Goal: Information Seeking & Learning: Learn about a topic

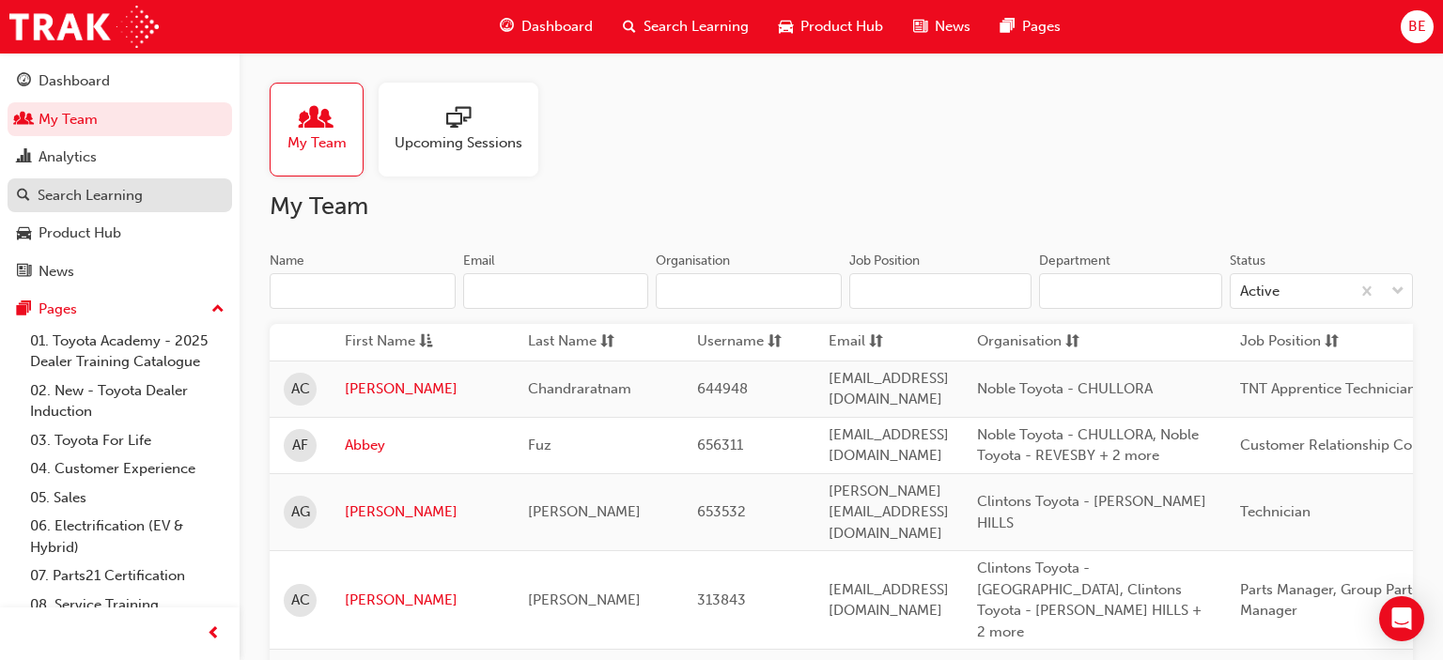
click at [121, 199] on div "Search Learning" at bounding box center [90, 196] width 105 height 22
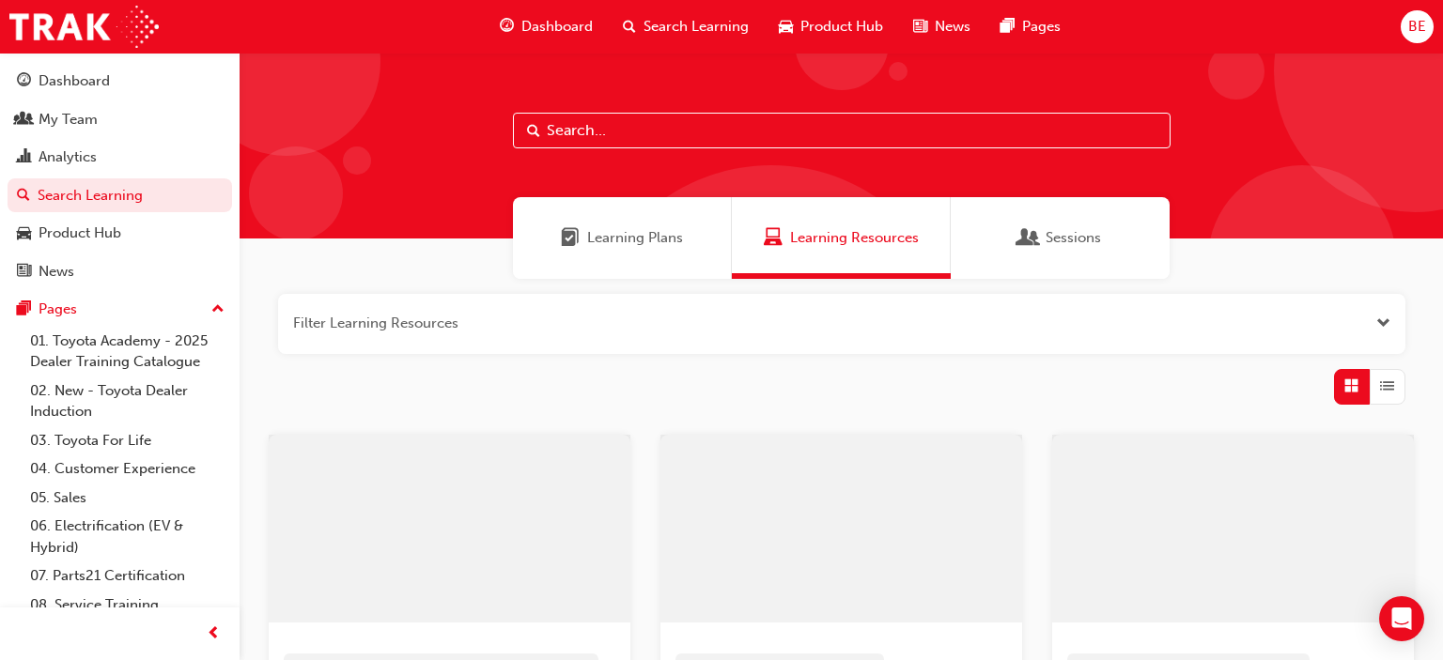
click at [620, 127] on input "text" at bounding box center [841, 131] width 657 height 36
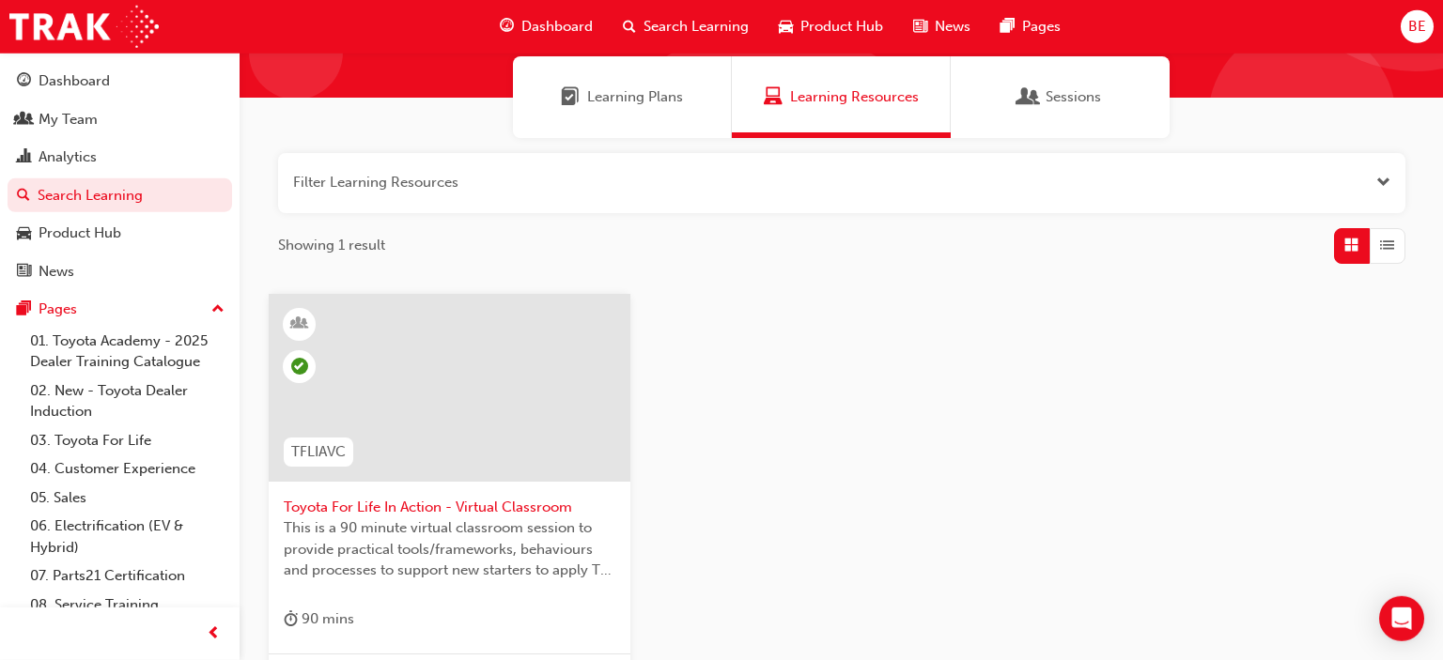
scroll to position [198, 0]
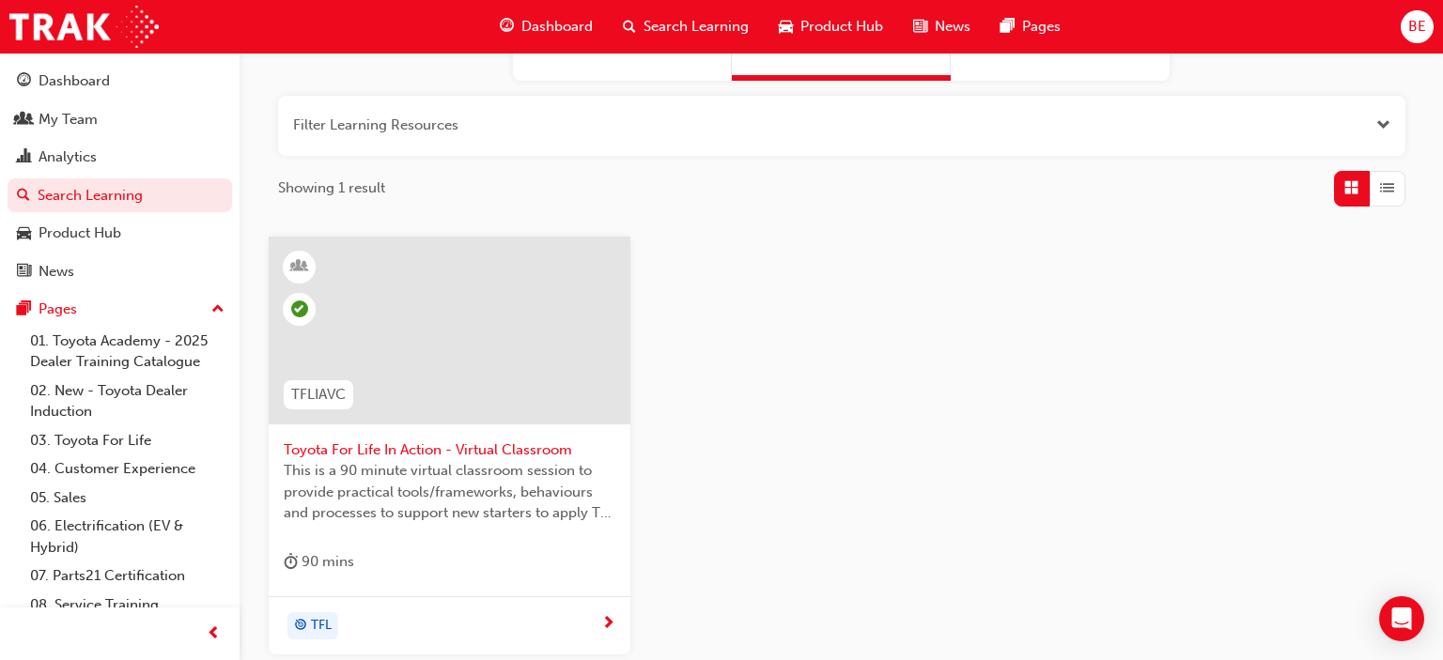
type input "tflia"
click at [465, 353] on div at bounding box center [450, 331] width 362 height 188
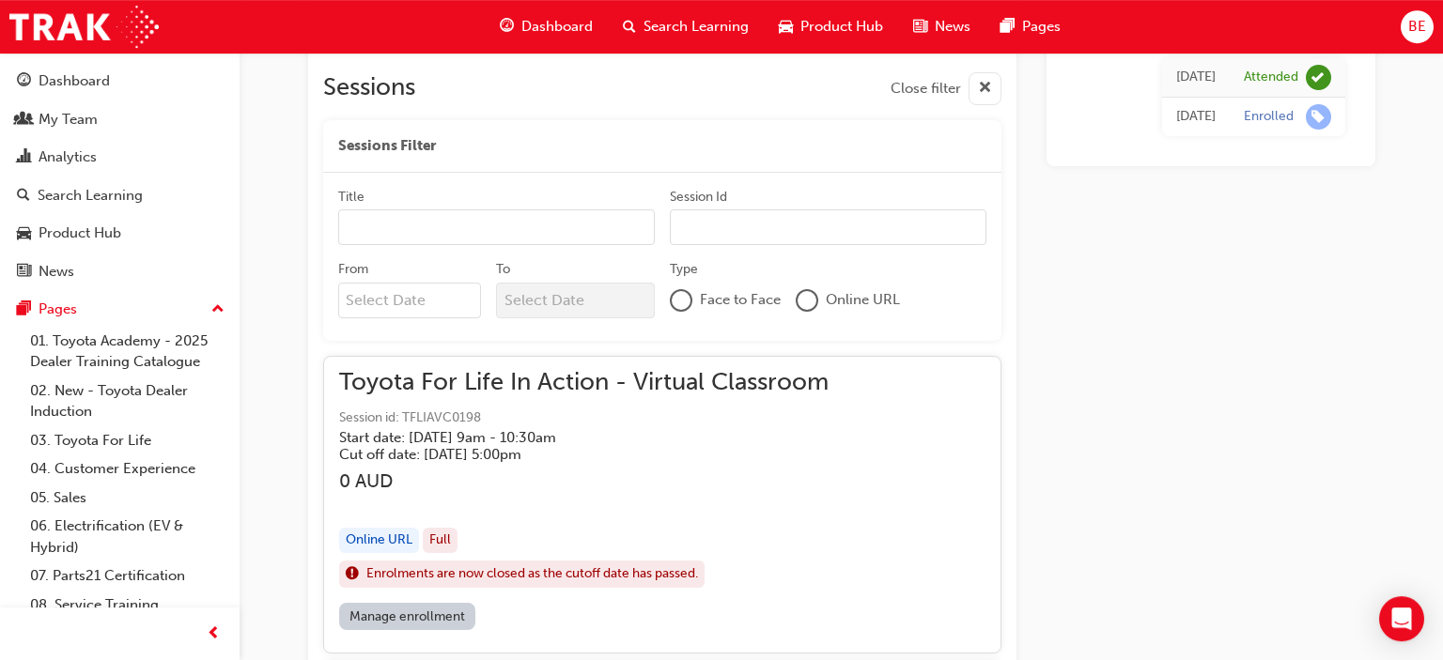
scroll to position [1081, 0]
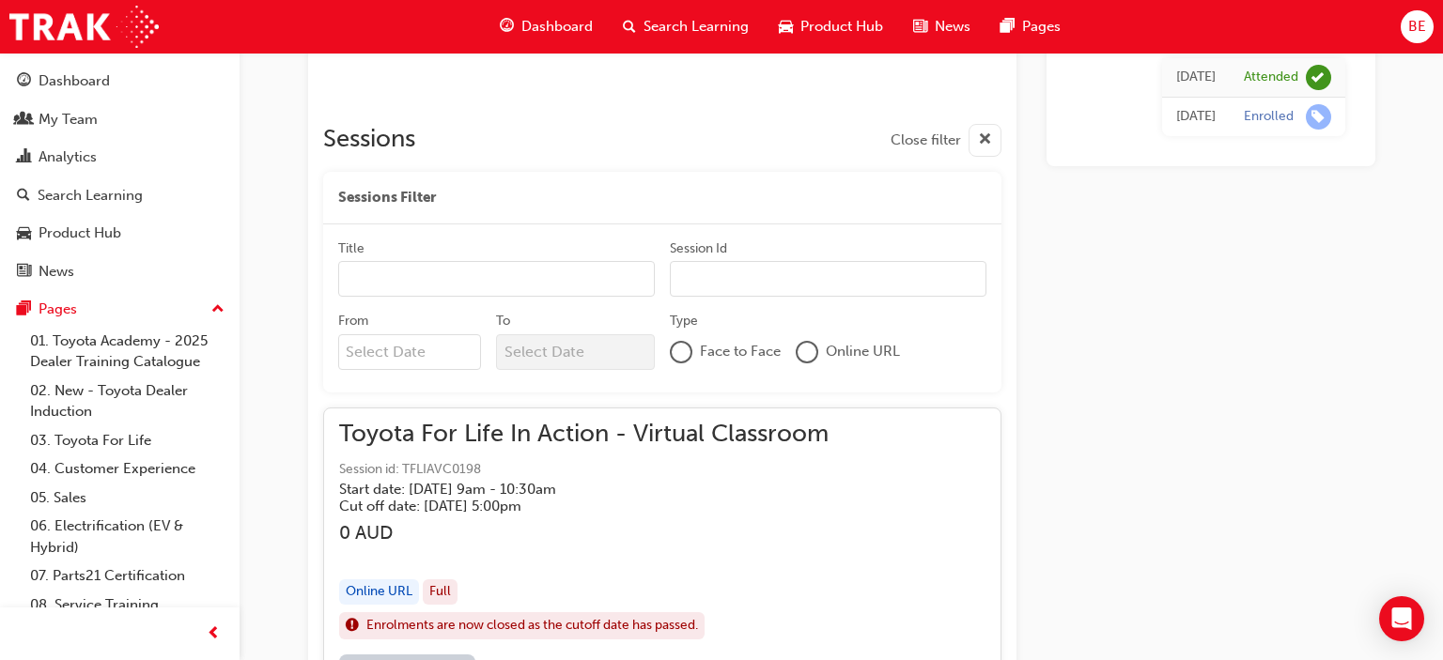
click at [432, 357] on input "From" at bounding box center [410, 352] width 144 height 36
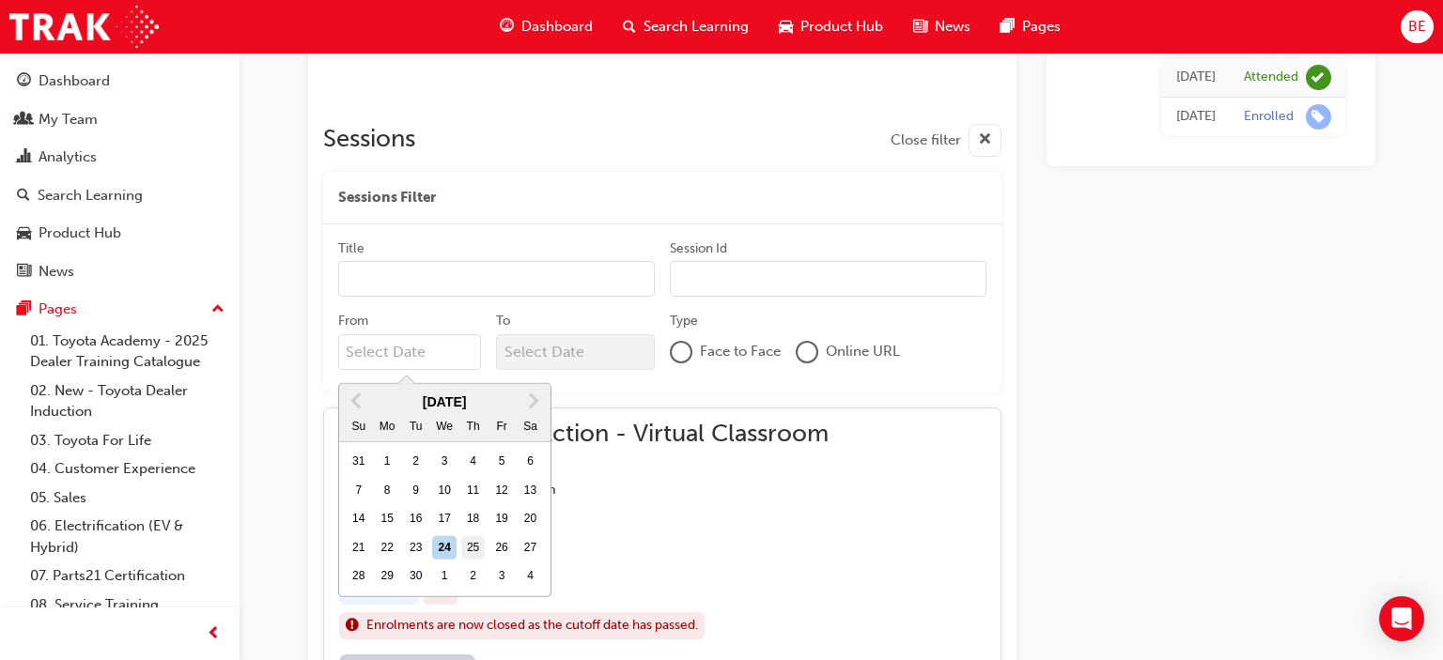
click at [474, 547] on div "25" at bounding box center [473, 548] width 24 height 24
click at [474, 370] on input "From Previous Month Next Month [DATE] Su Mo Tu We Th Fr Sa 31 1 2 3 4 5 6 7 8 9…" at bounding box center [410, 352] width 144 height 36
type input "[DATE]"
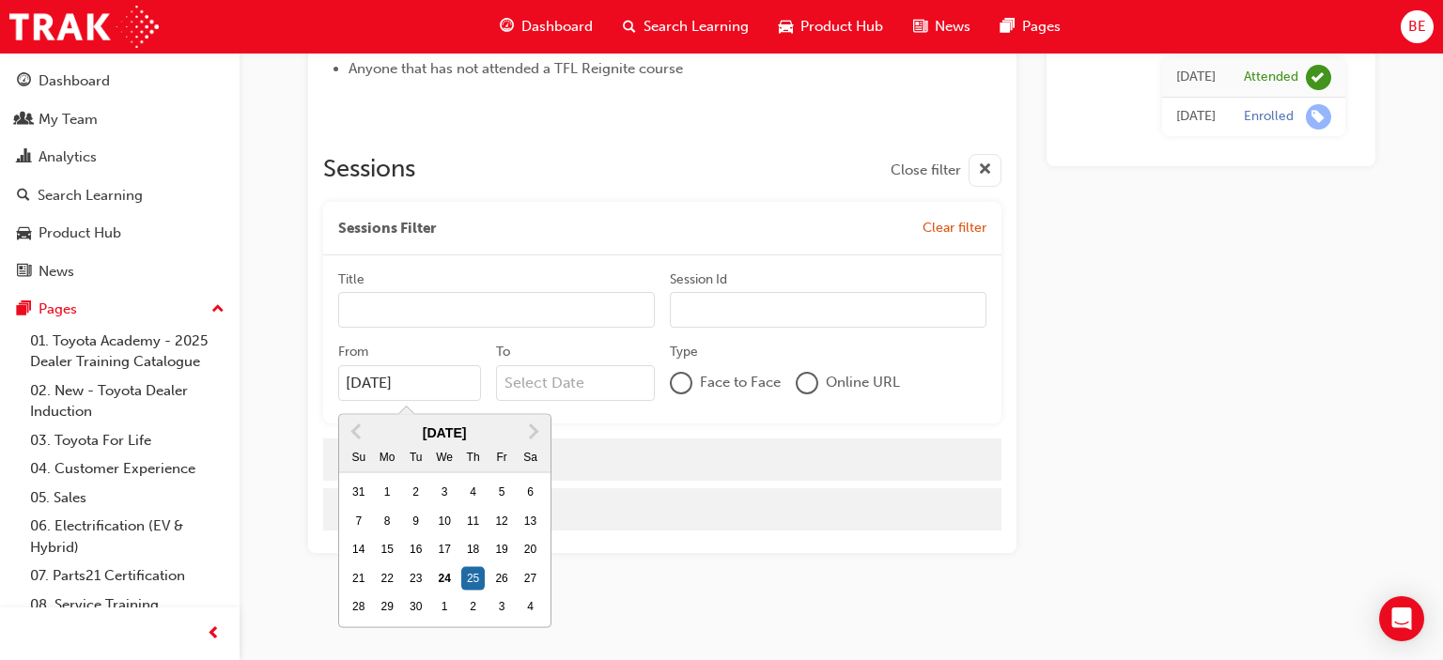
scroll to position [1054, 0]
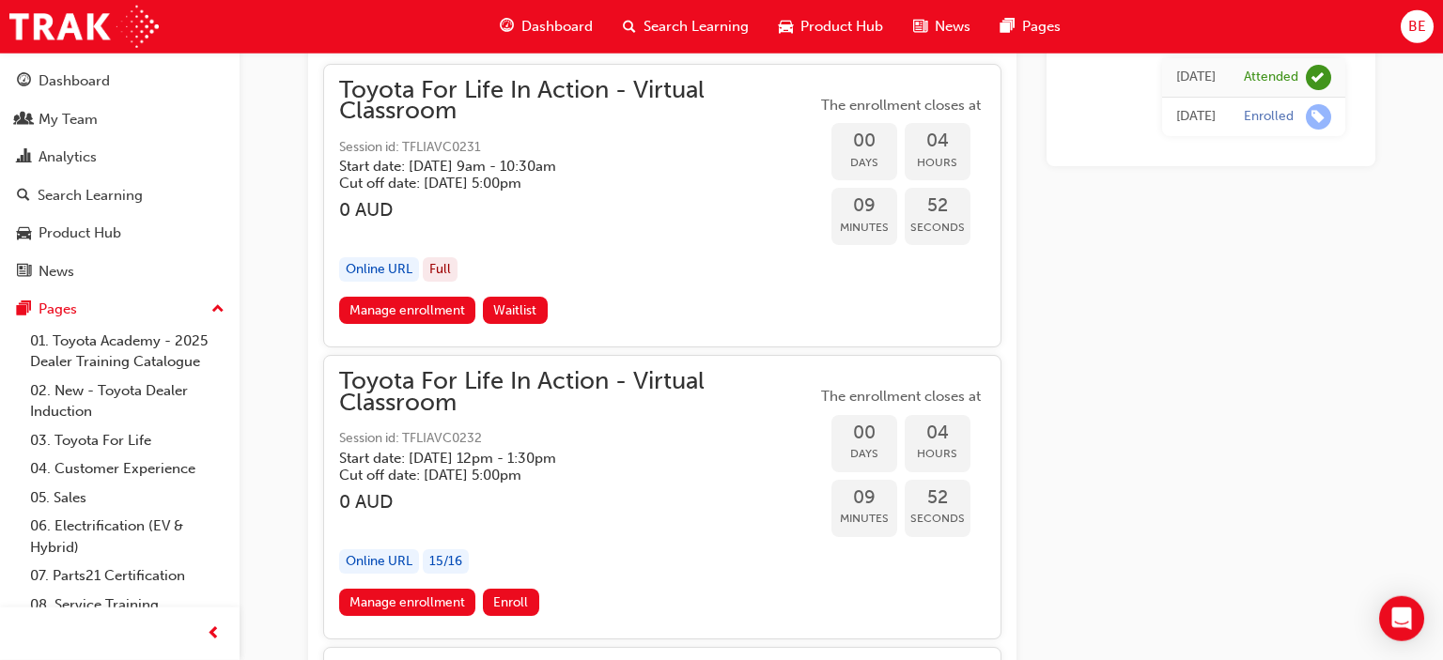
scroll to position [1476, 0]
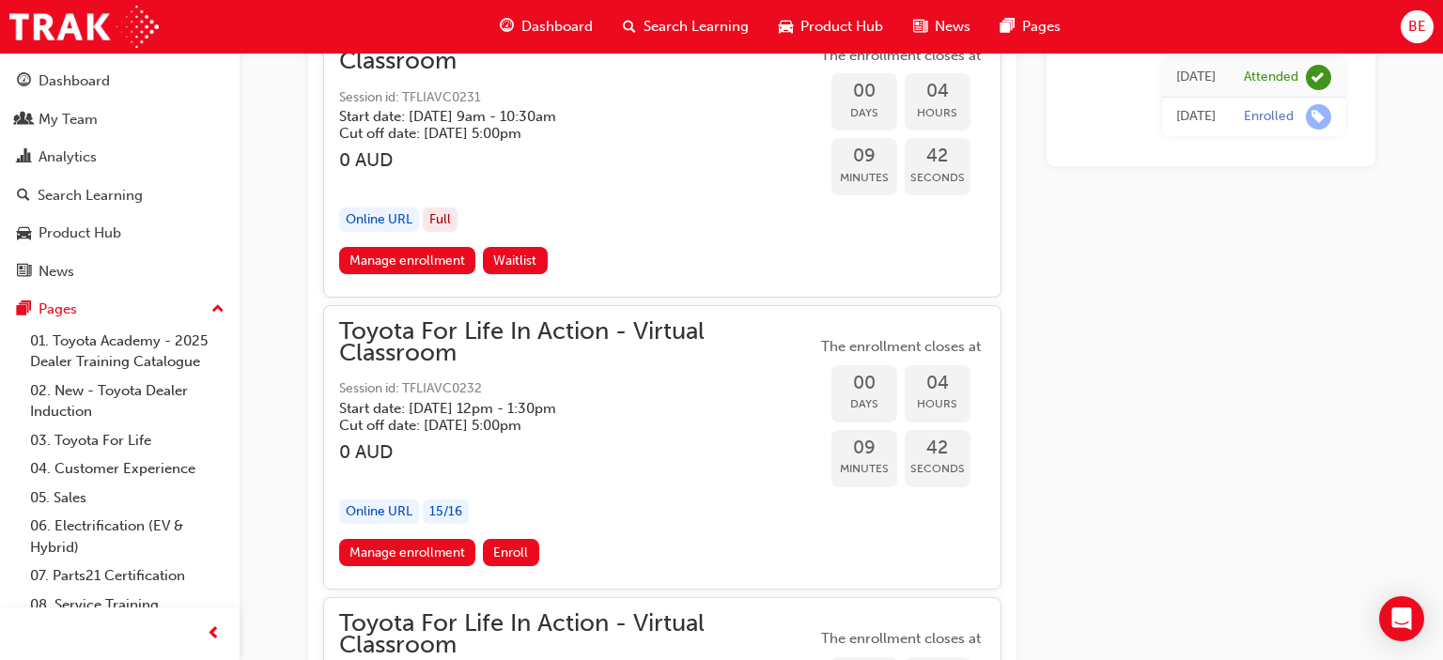
click at [565, 341] on span "Toyota For Life In Action - Virtual Classroom" at bounding box center [577, 342] width 477 height 42
click at [613, 335] on span "Toyota For Life In Action - Virtual Classroom" at bounding box center [577, 342] width 477 height 42
click at [359, 550] on link "Manage enrollment" at bounding box center [407, 552] width 137 height 27
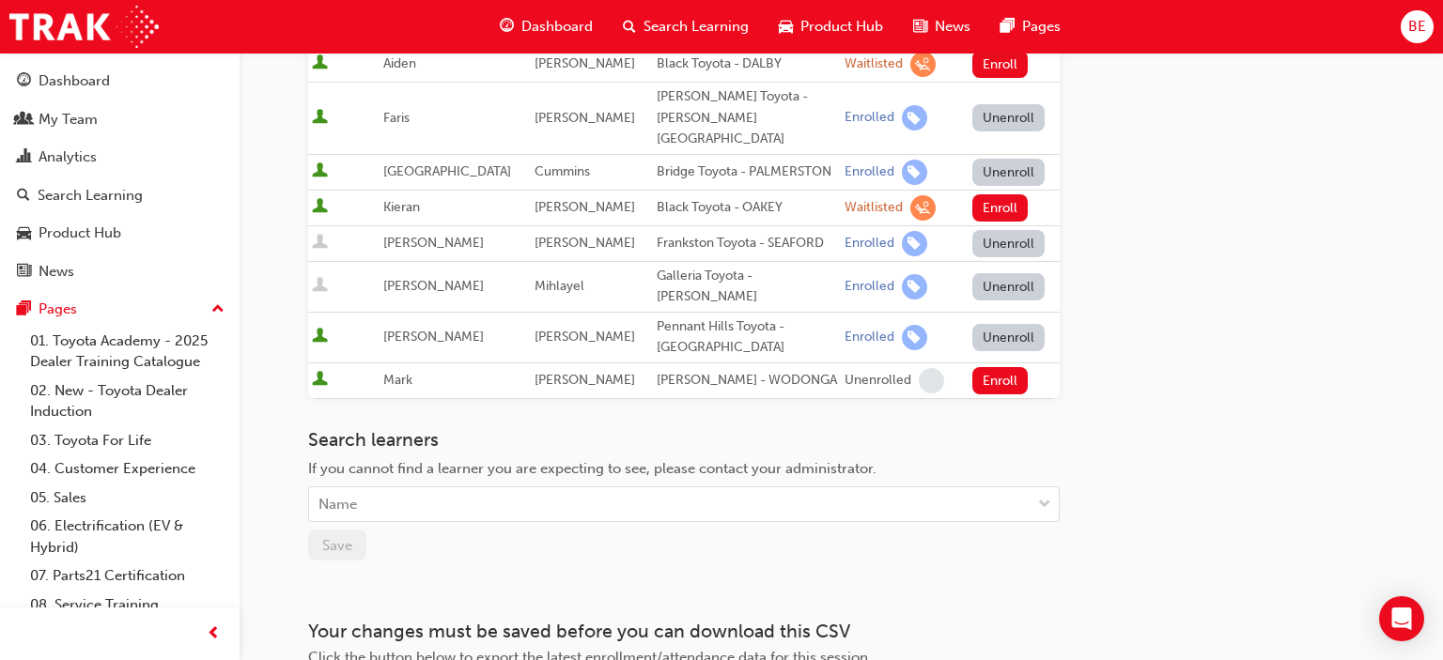
scroll to position [978, 0]
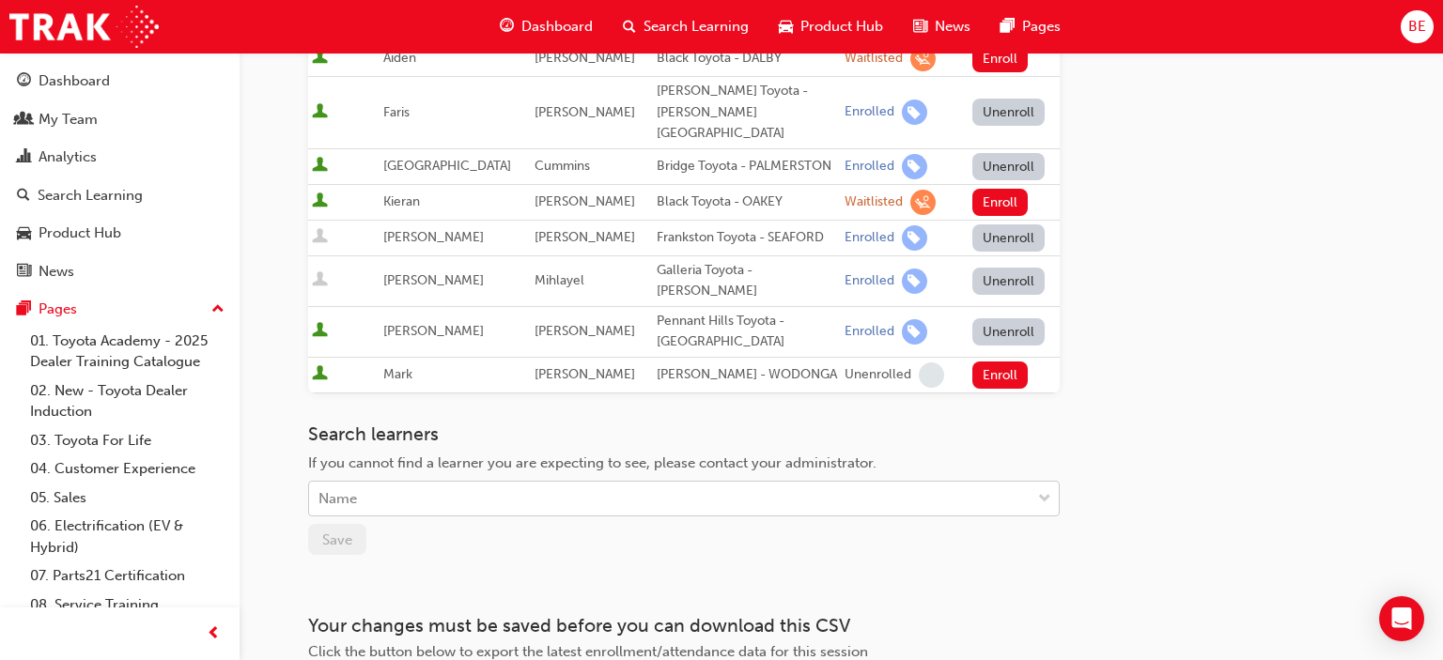
click at [467, 483] on div "Name" at bounding box center [669, 499] width 721 height 33
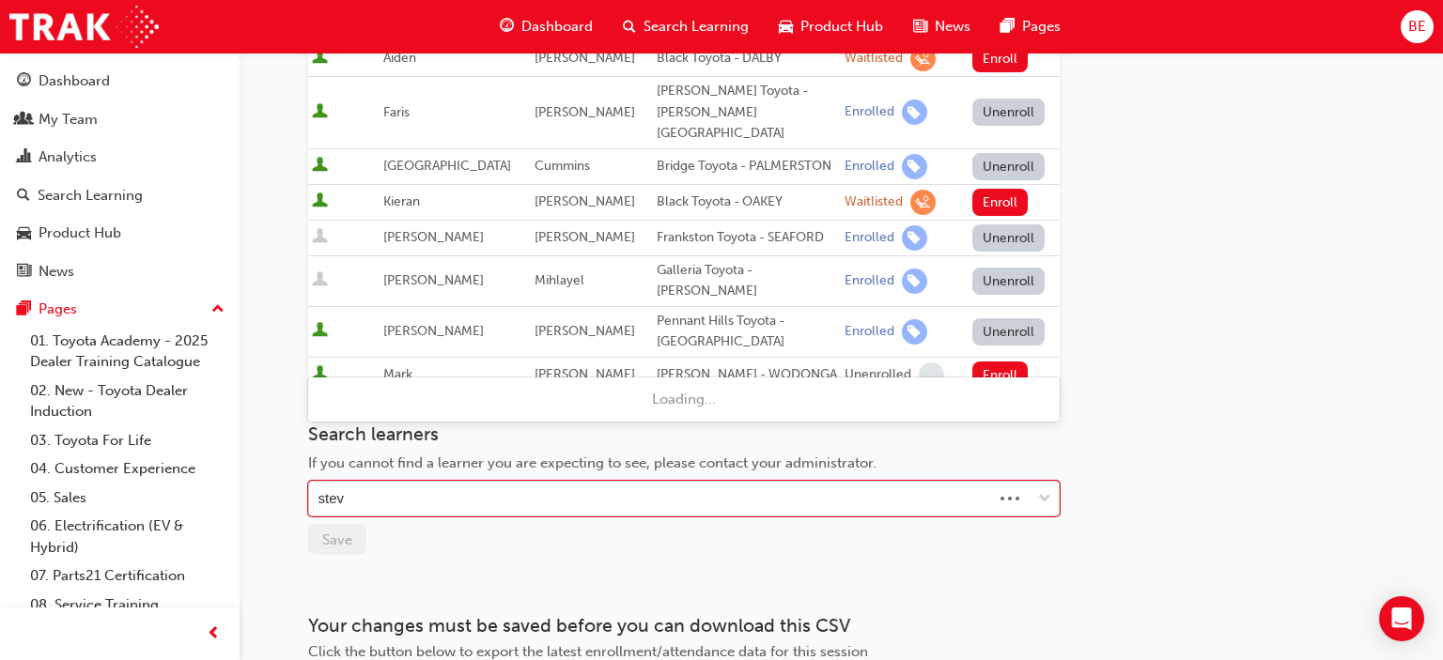
type input "[PERSON_NAME]"
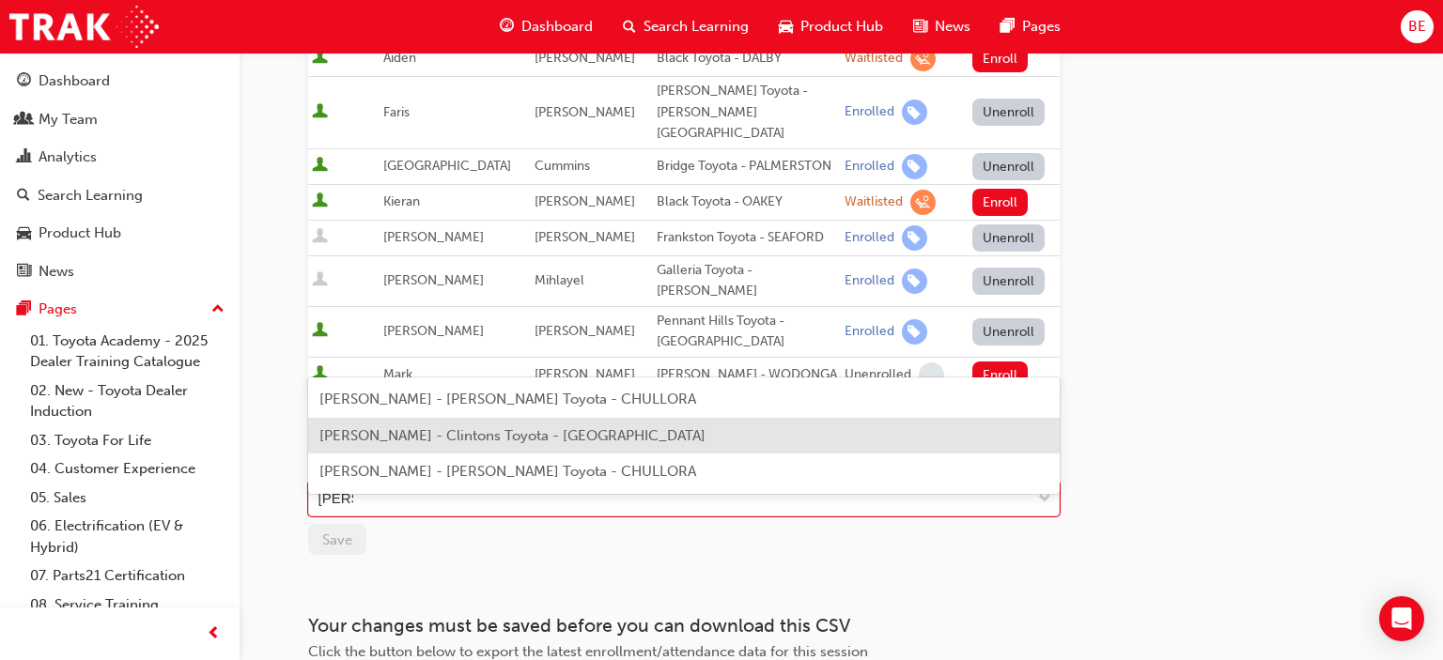
click at [456, 434] on span "[PERSON_NAME] - Clintons Toyota - [GEOGRAPHIC_DATA]" at bounding box center [512, 435] width 386 height 17
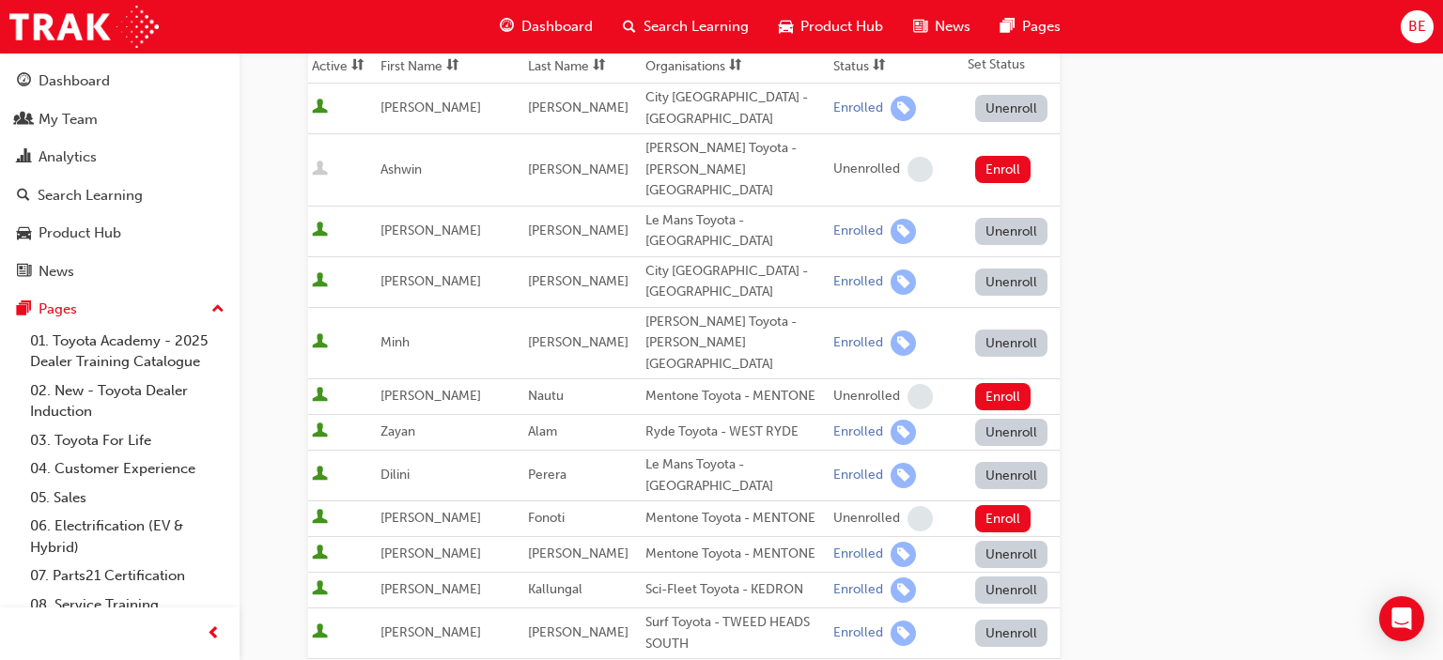
scroll to position [0, 0]
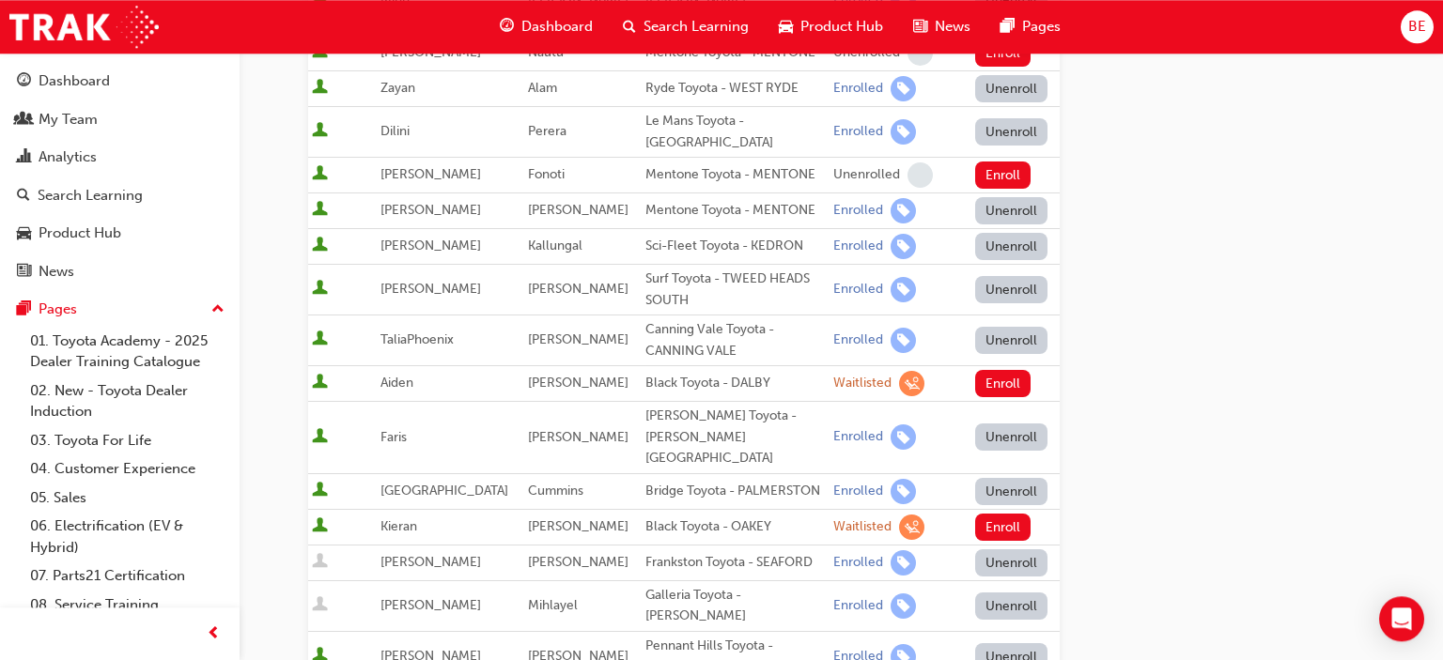
scroll to position [892, 0]
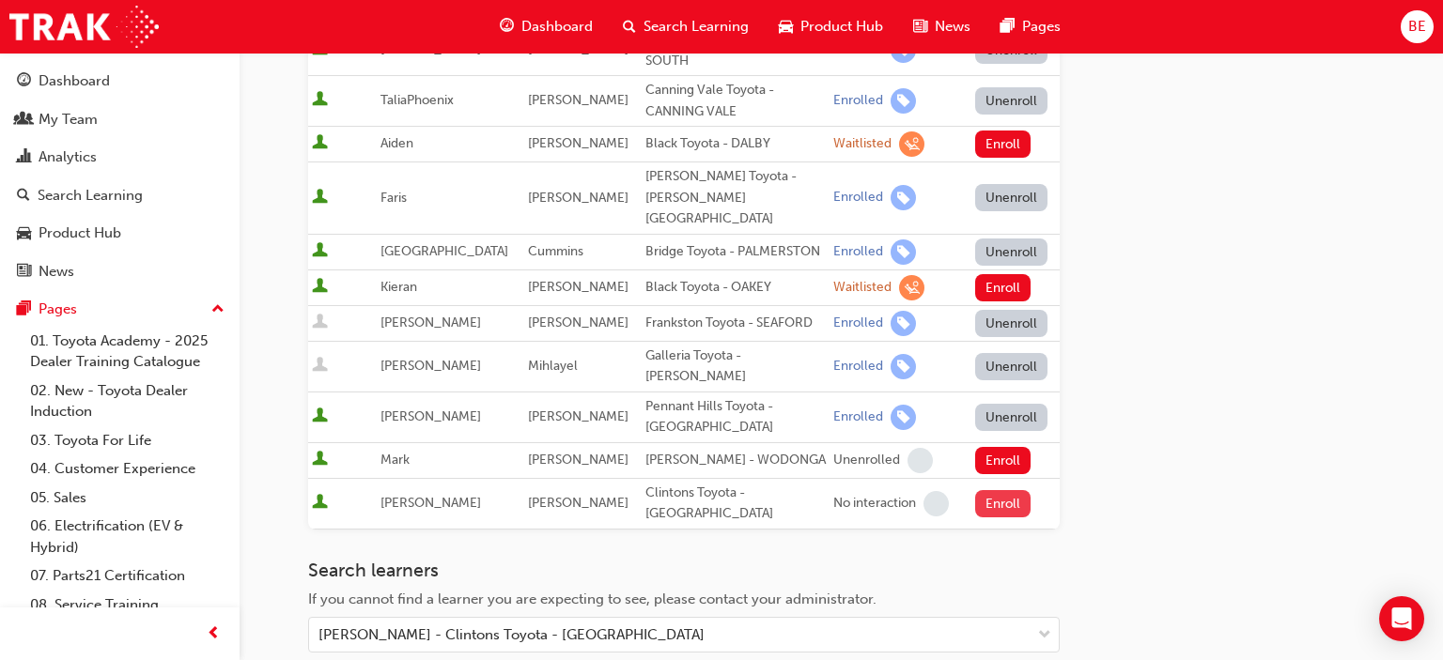
click at [1000, 490] on button "Enroll" at bounding box center [1003, 503] width 56 height 27
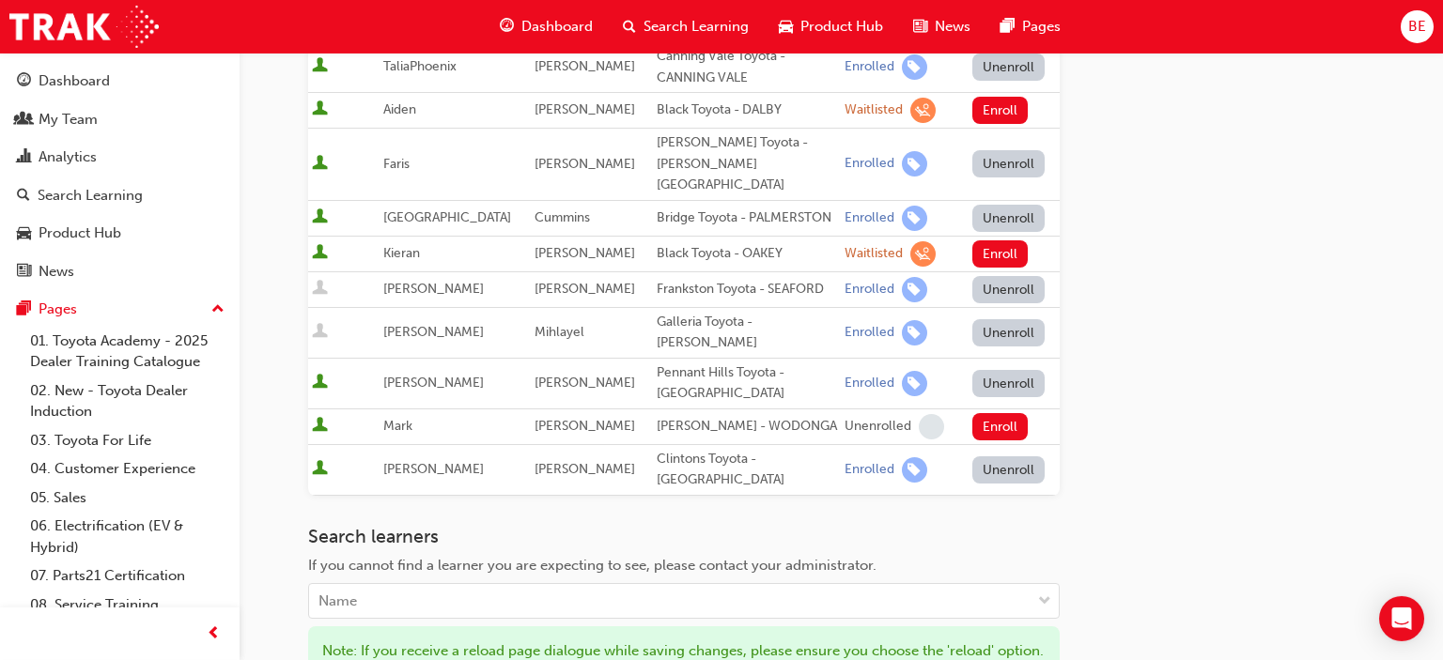
scroll to position [966, 0]
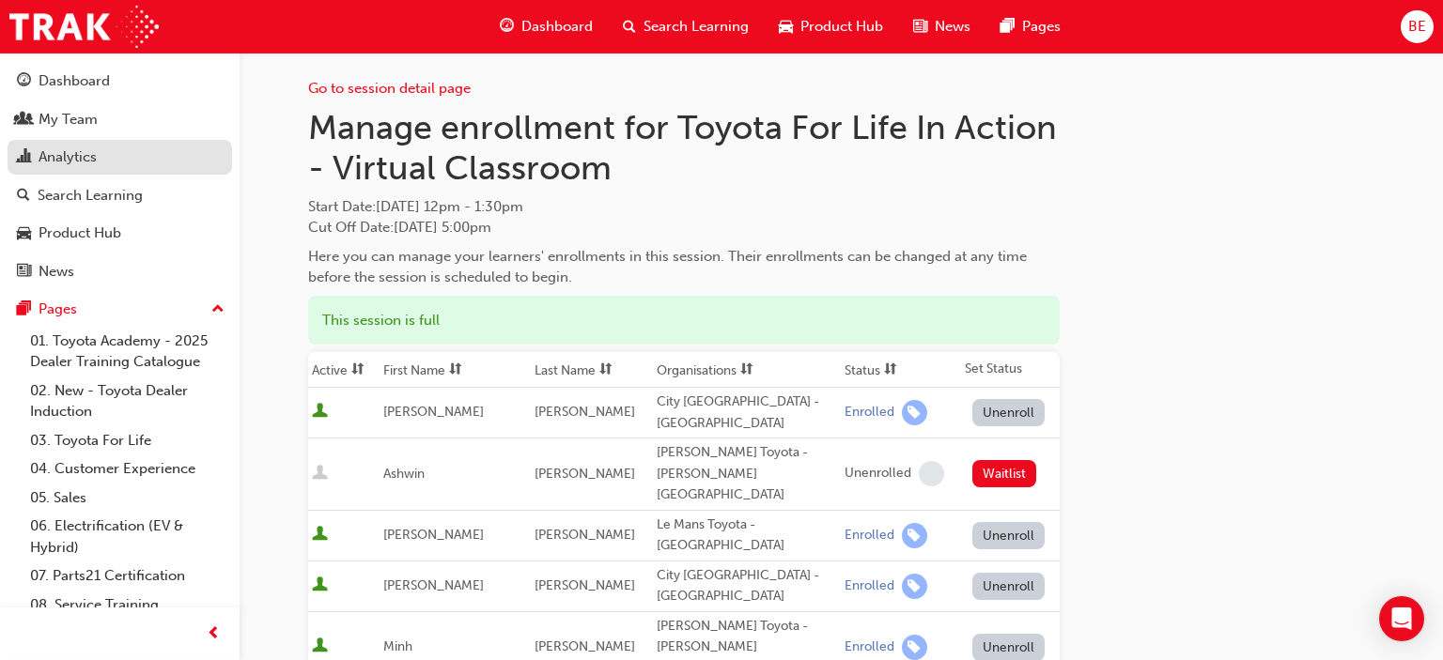
scroll to position [0, 0]
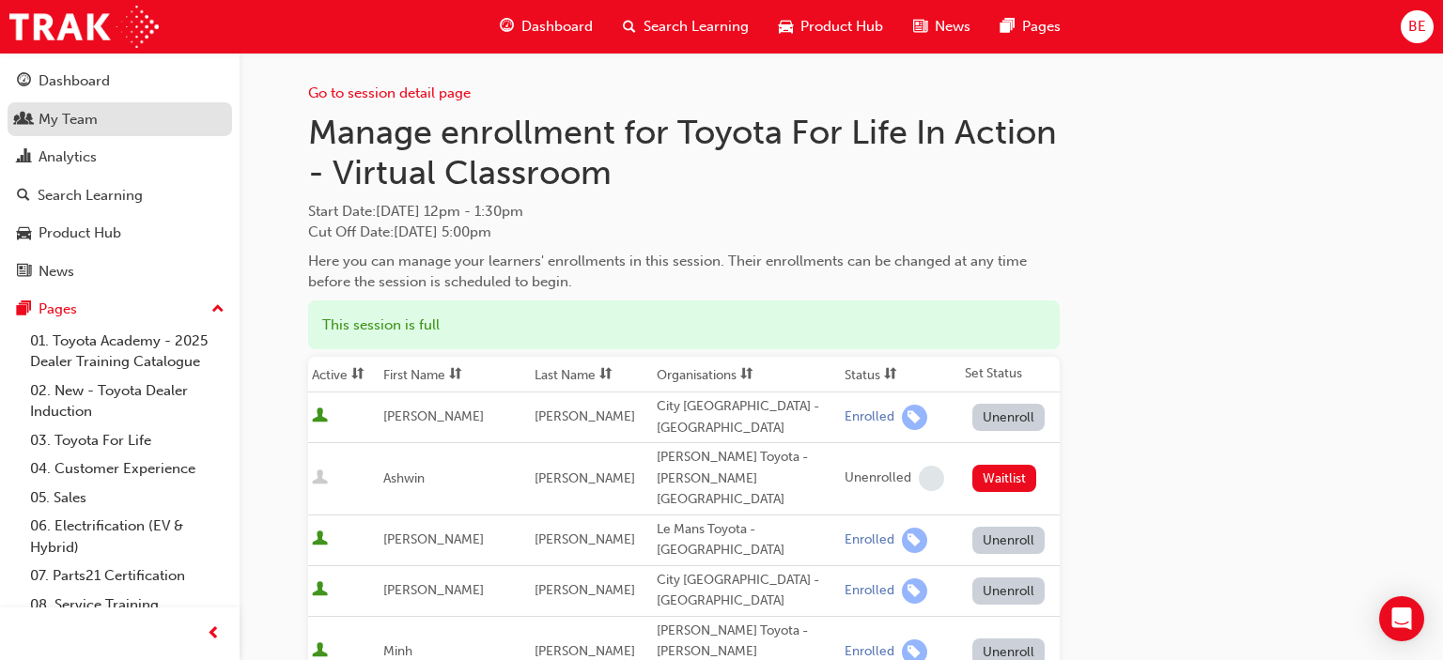
click at [95, 116] on div "My Team" at bounding box center [68, 120] width 59 height 22
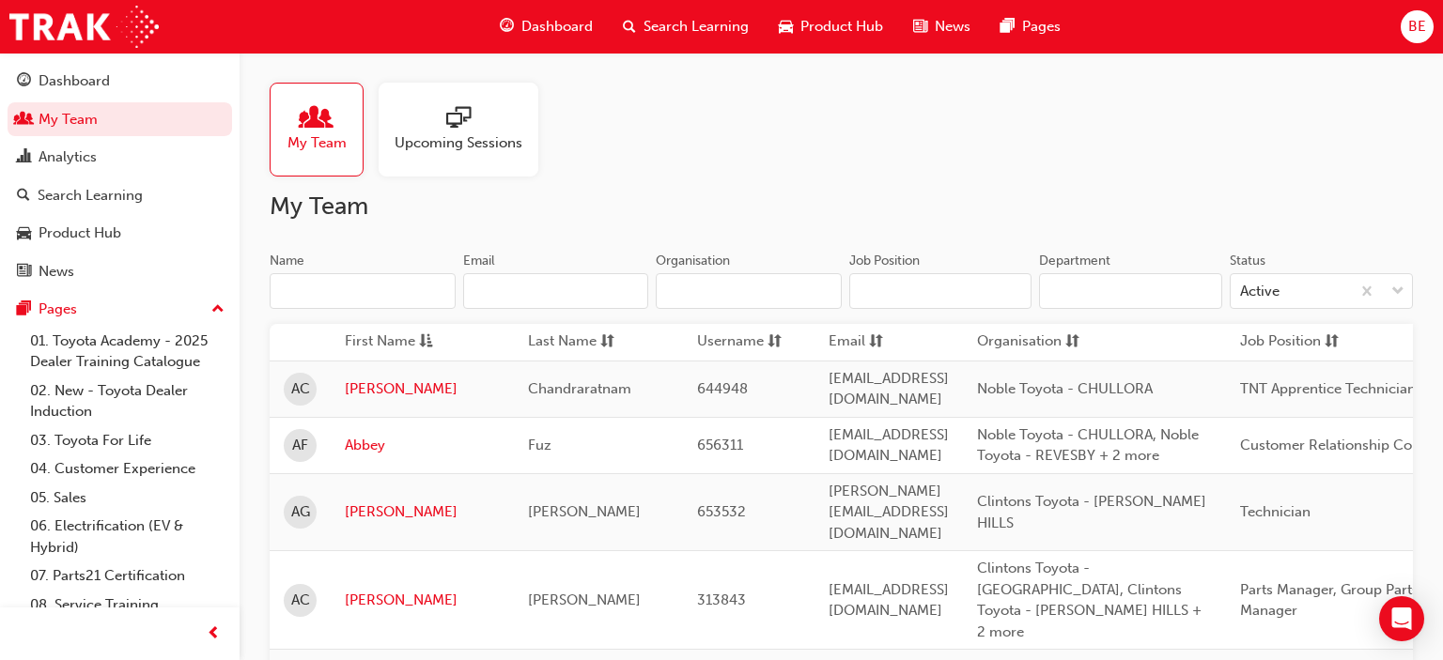
click at [366, 293] on input "Name" at bounding box center [363, 291] width 186 height 36
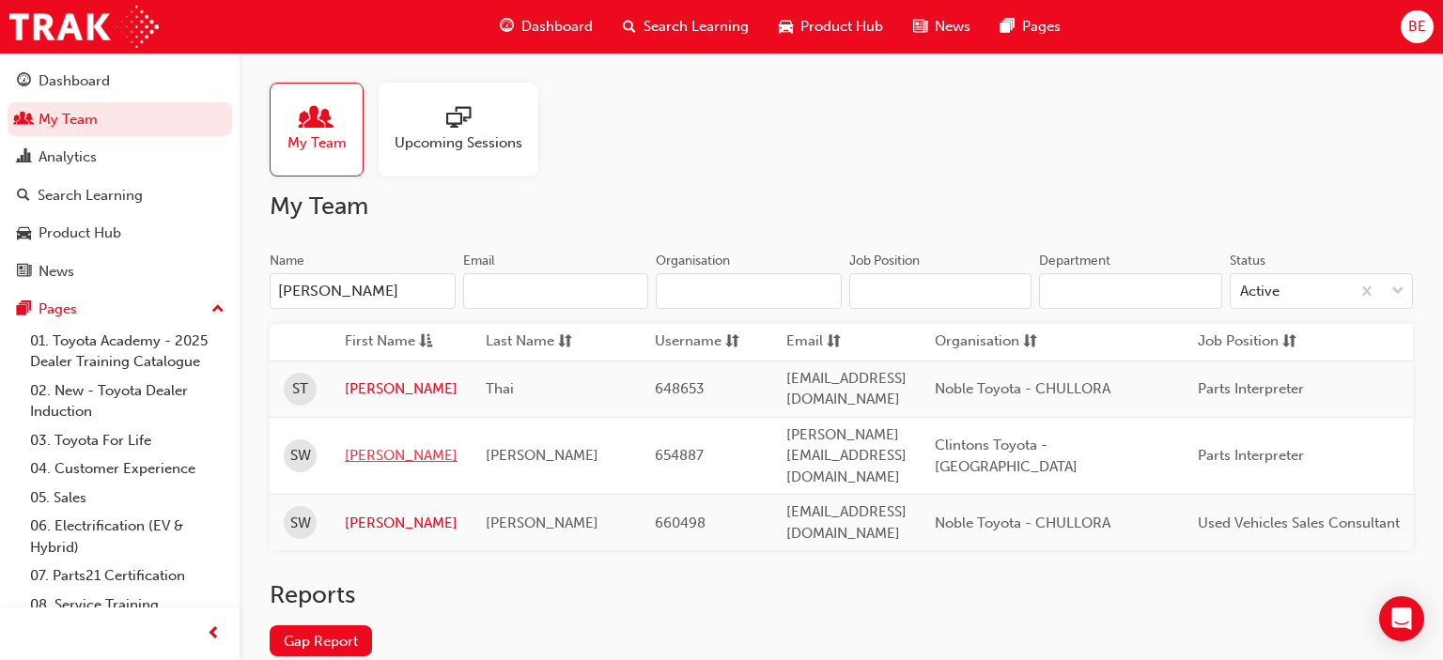
type input "[PERSON_NAME]"
click at [366, 445] on link "[PERSON_NAME]" at bounding box center [401, 456] width 113 height 22
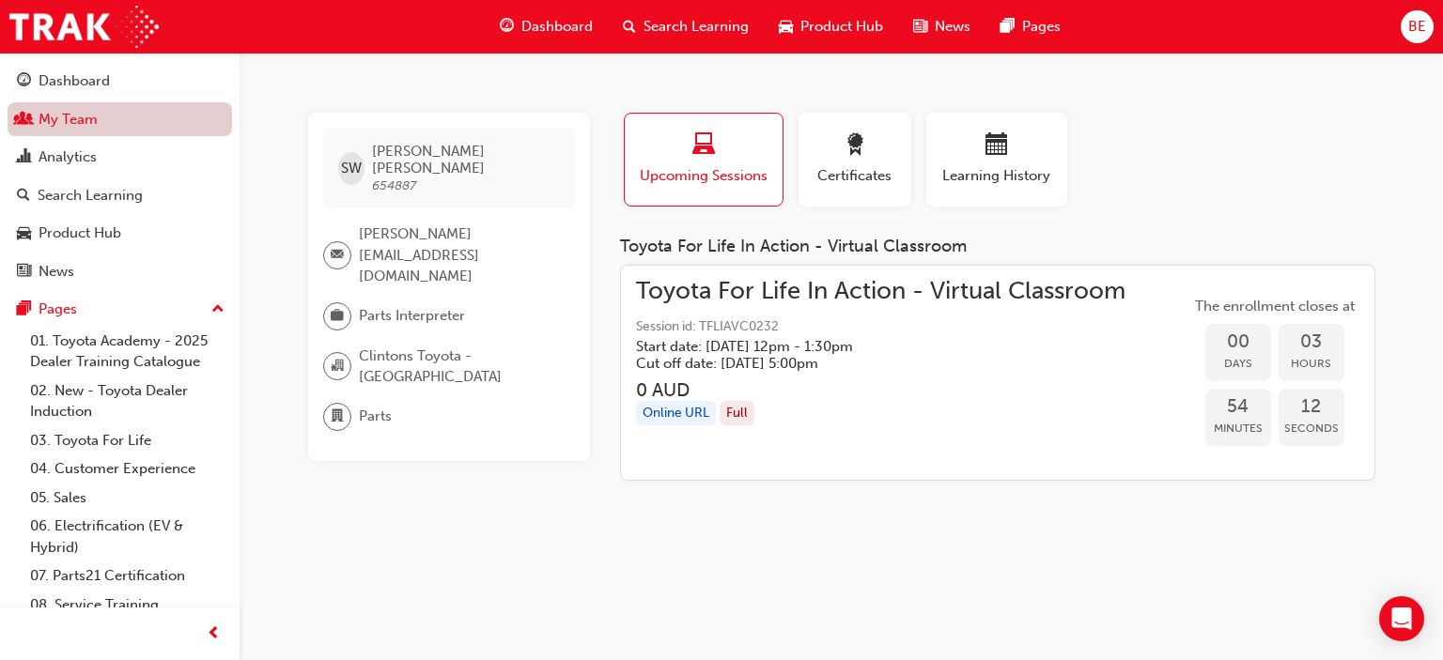
click at [102, 110] on link "My Team" at bounding box center [120, 119] width 224 height 35
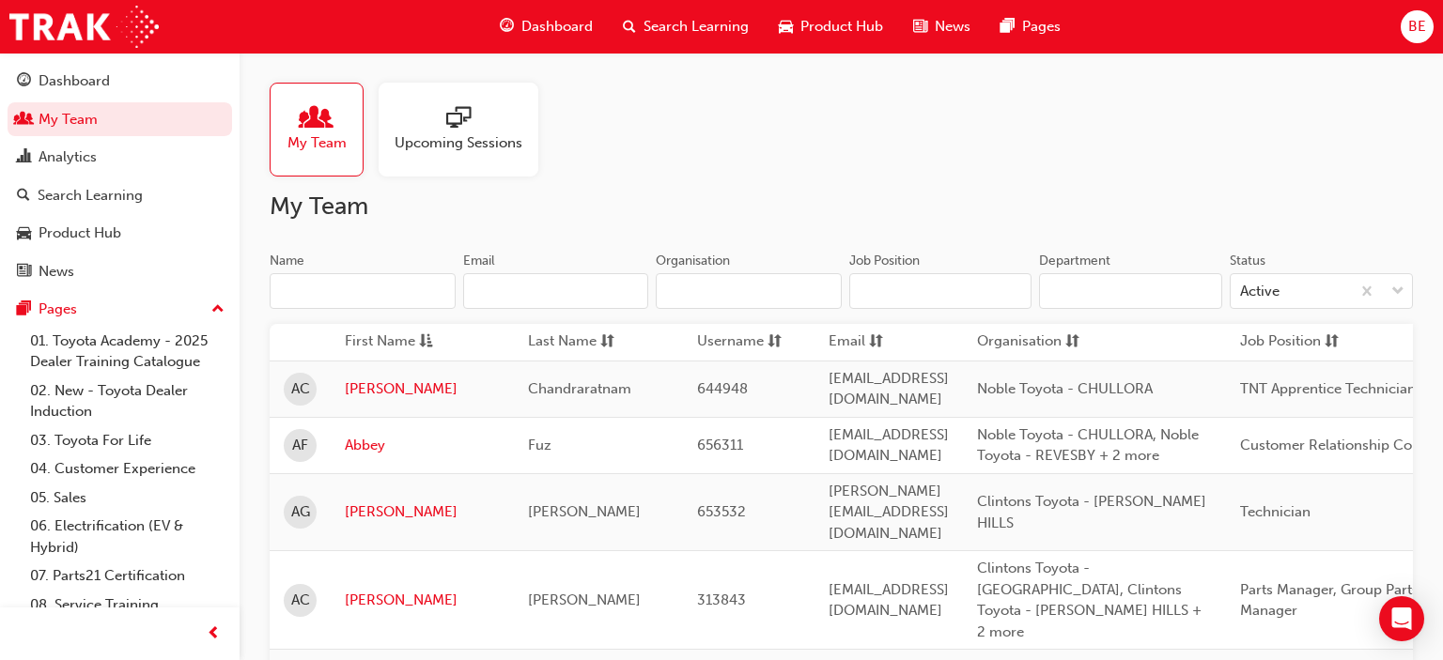
click at [394, 294] on input "Name" at bounding box center [363, 291] width 186 height 36
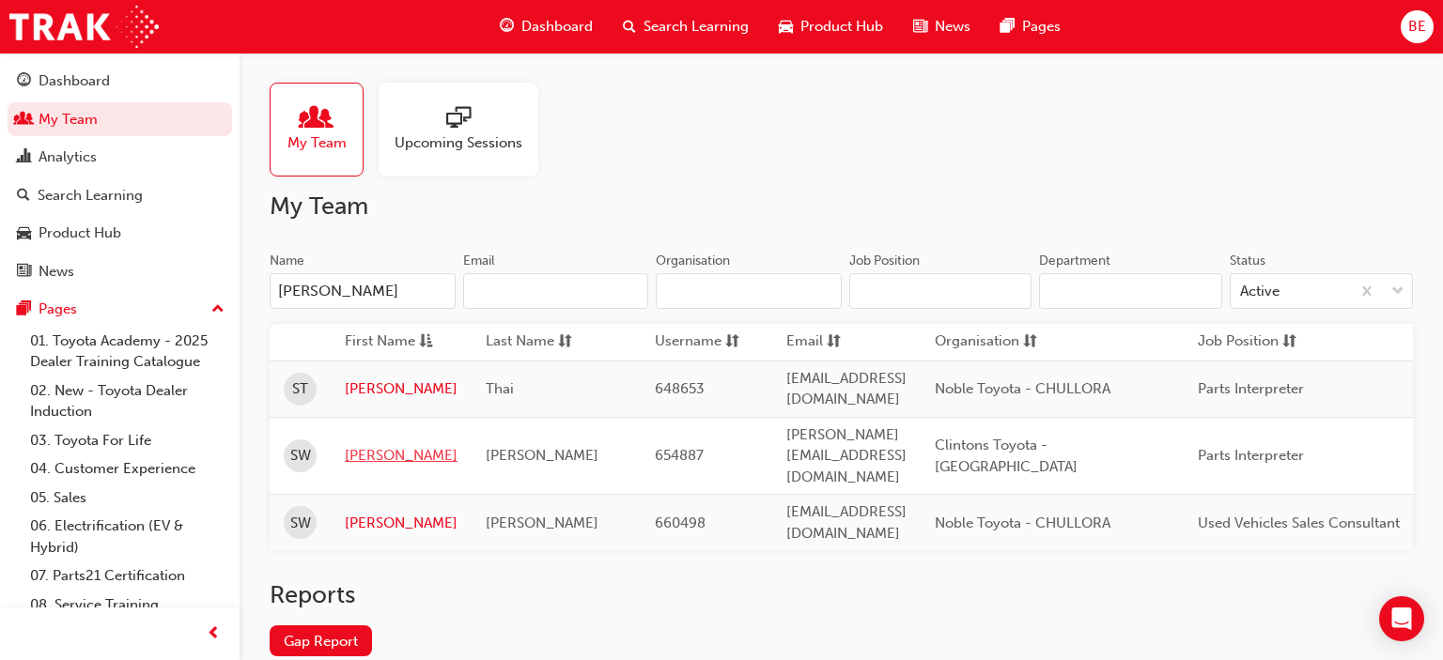
type input "[PERSON_NAME]"
click at [358, 445] on link "[PERSON_NAME]" at bounding box center [401, 456] width 113 height 22
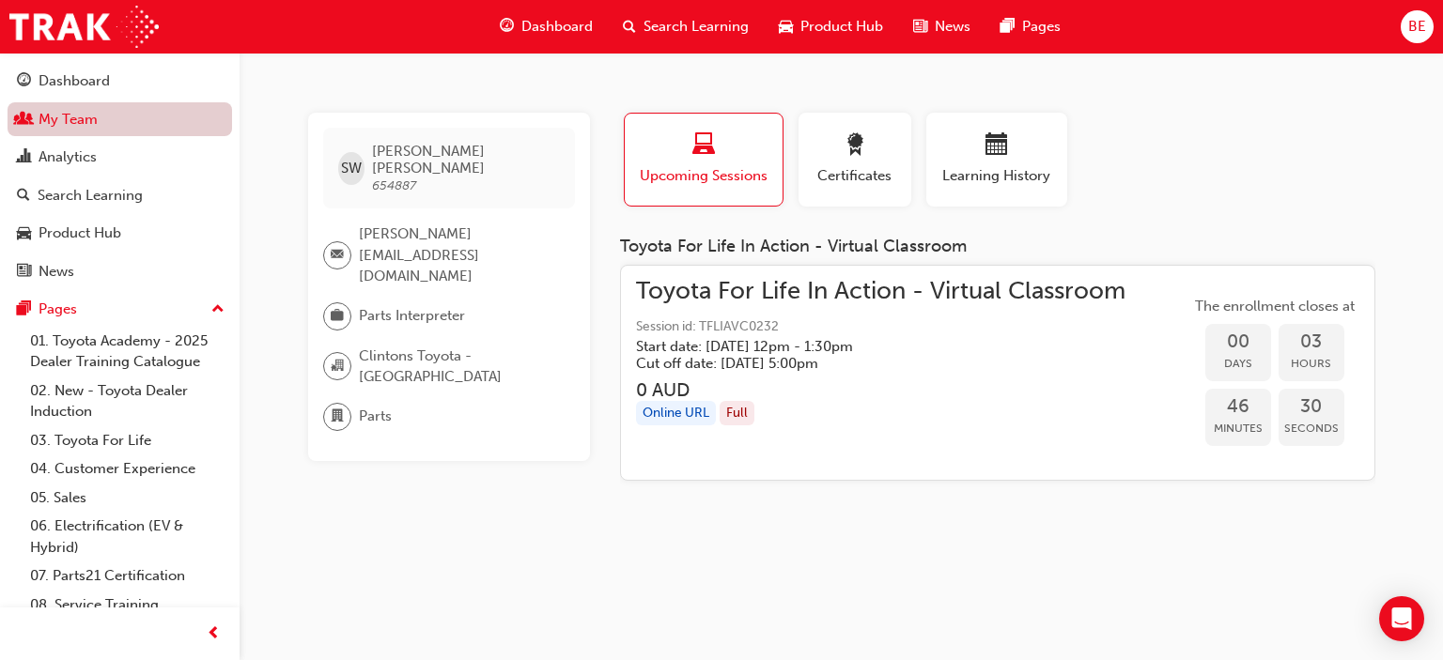
click at [96, 115] on link "My Team" at bounding box center [120, 119] width 224 height 35
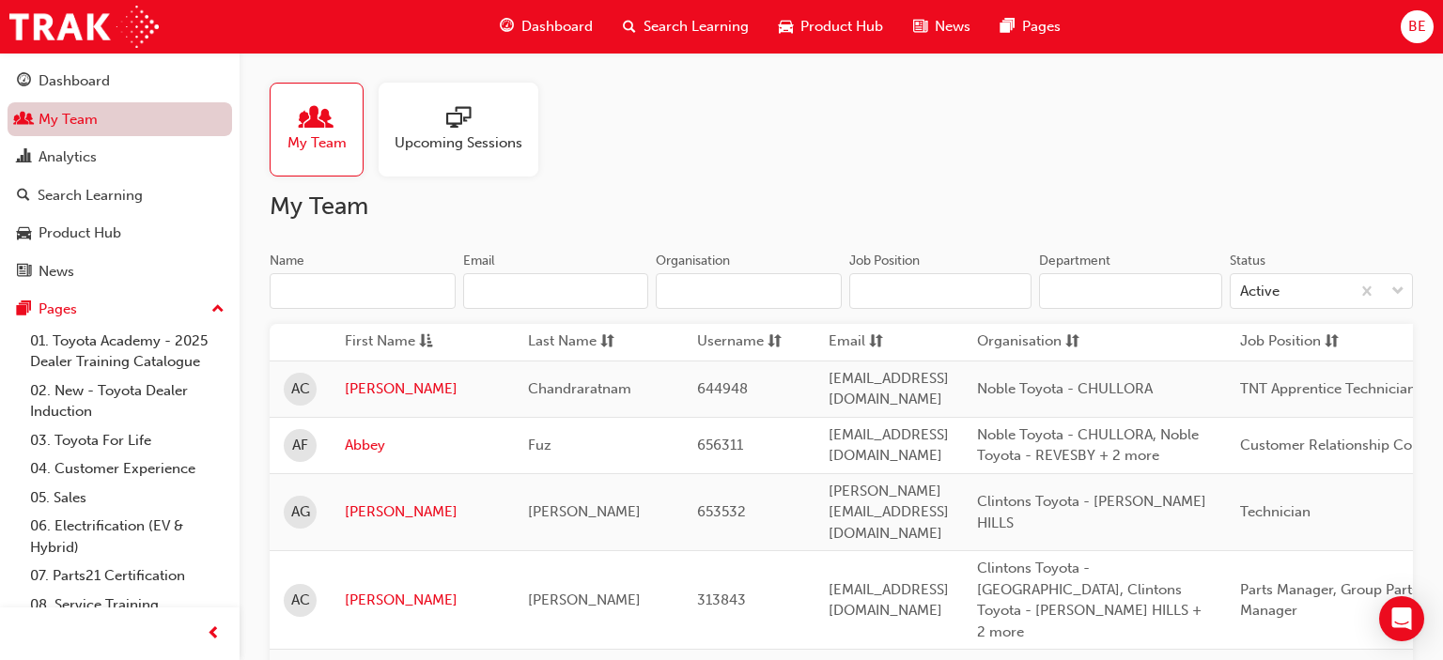
click at [161, 126] on link "My Team" at bounding box center [120, 119] width 224 height 35
click at [446, 131] on span "sessionType_ONLINE_URL-icon" at bounding box center [458, 119] width 24 height 26
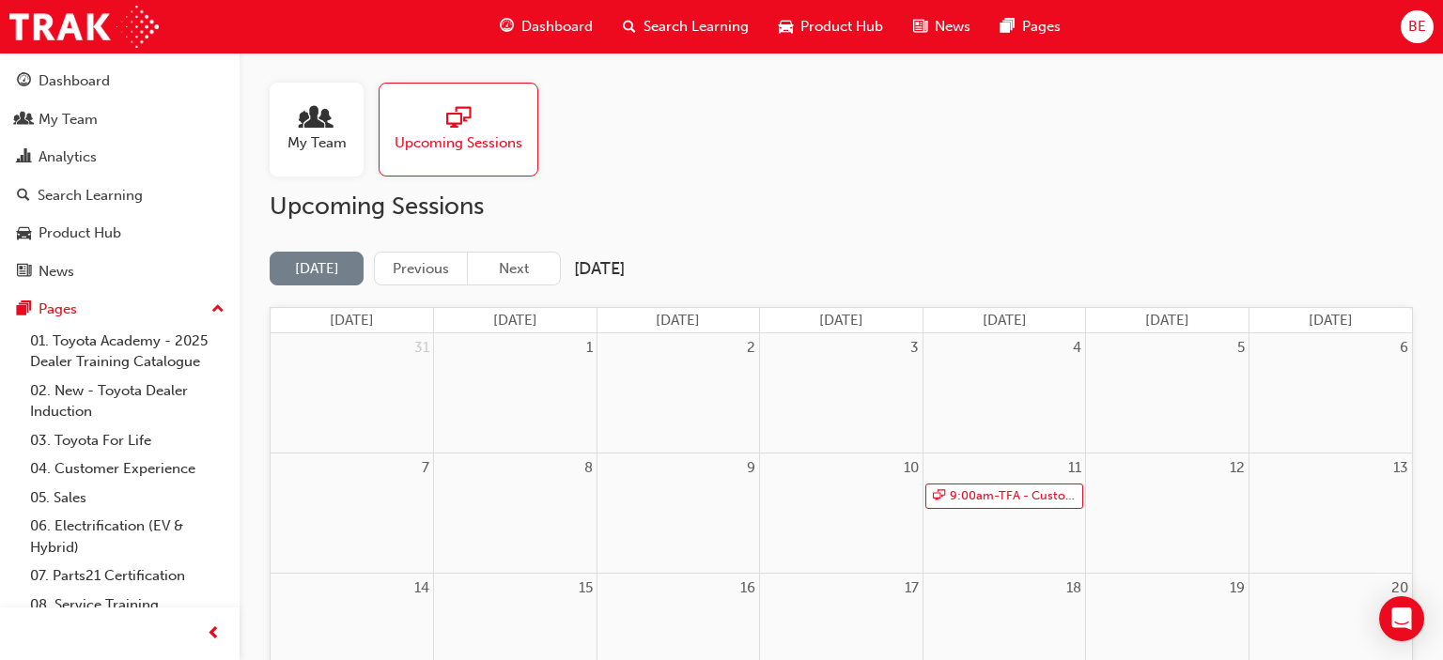
scroll to position [99, 0]
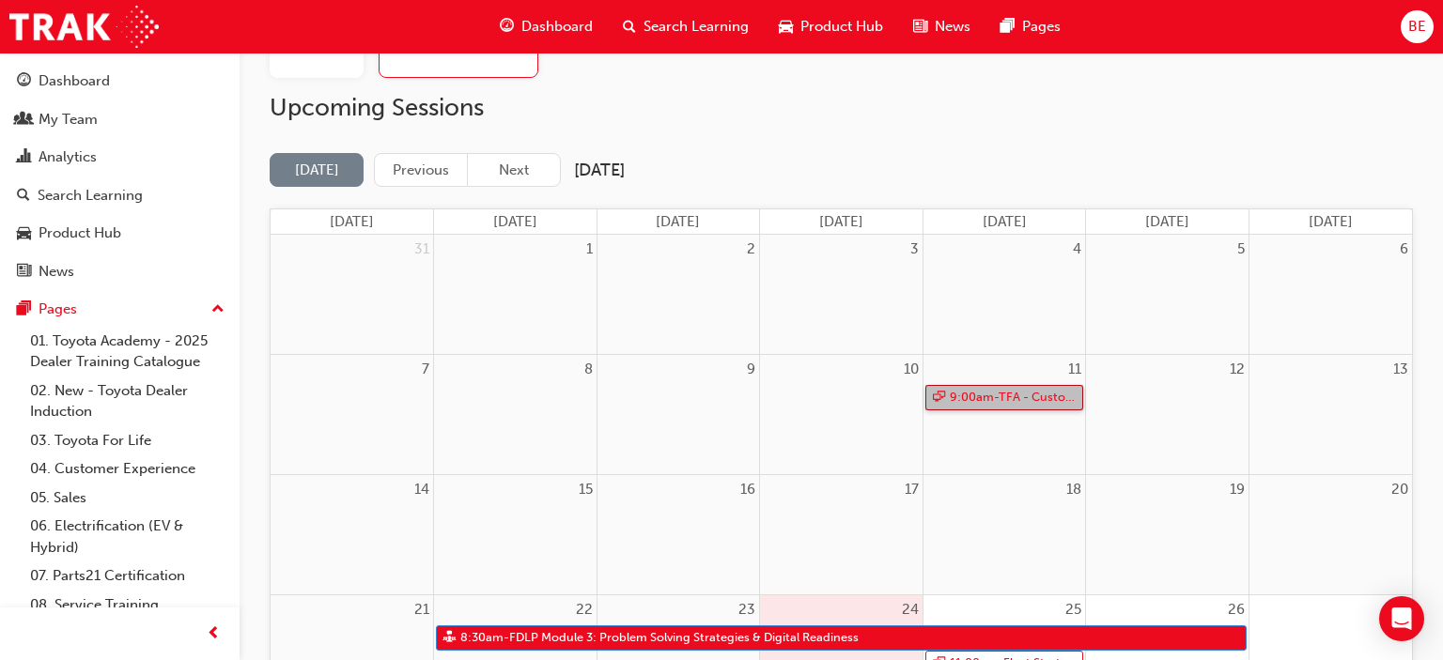
click at [971, 394] on span "9:00am - TFA - Customer Discovery: Virtual Skill Building Course - EASTERN COAST" at bounding box center [1014, 397] width 131 height 23
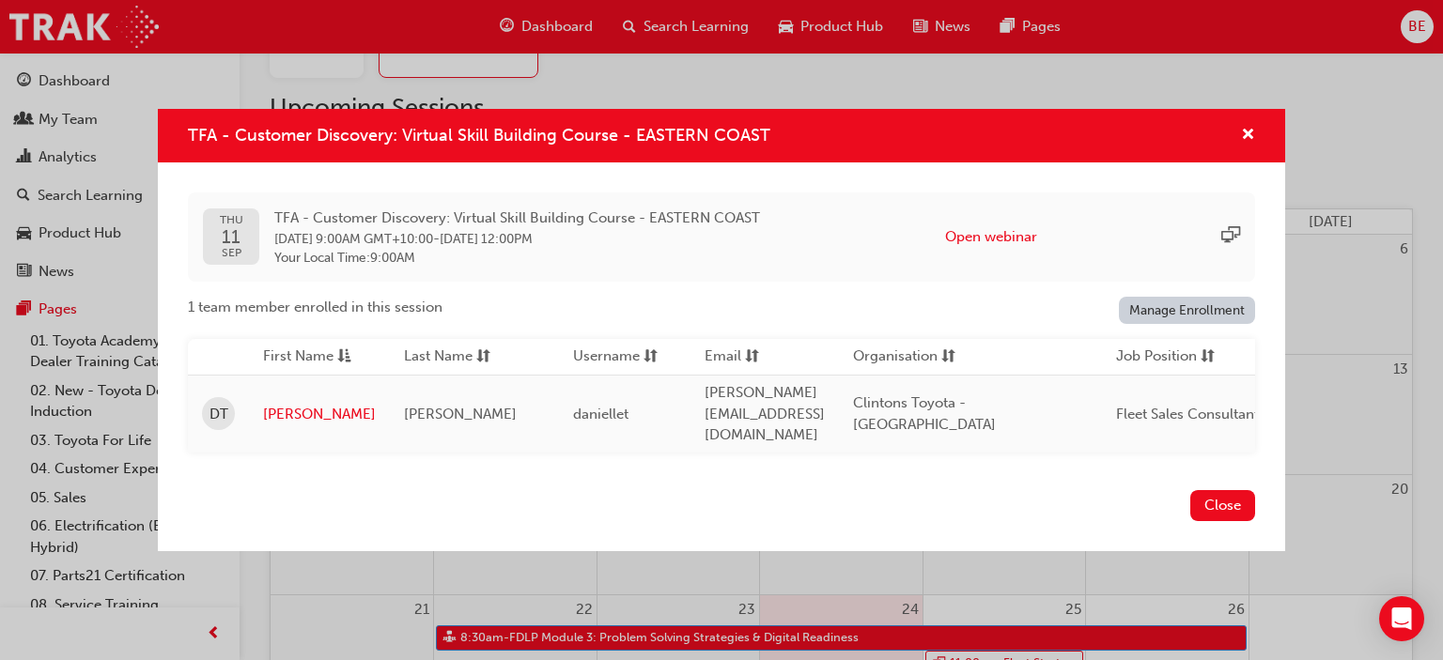
click at [1260, 145] on div "TFA - Customer Discovery: Virtual Skill Building Course - EASTERN COAST" at bounding box center [721, 136] width 1127 height 54
click at [1220, 490] on button "Close" at bounding box center [1222, 505] width 65 height 31
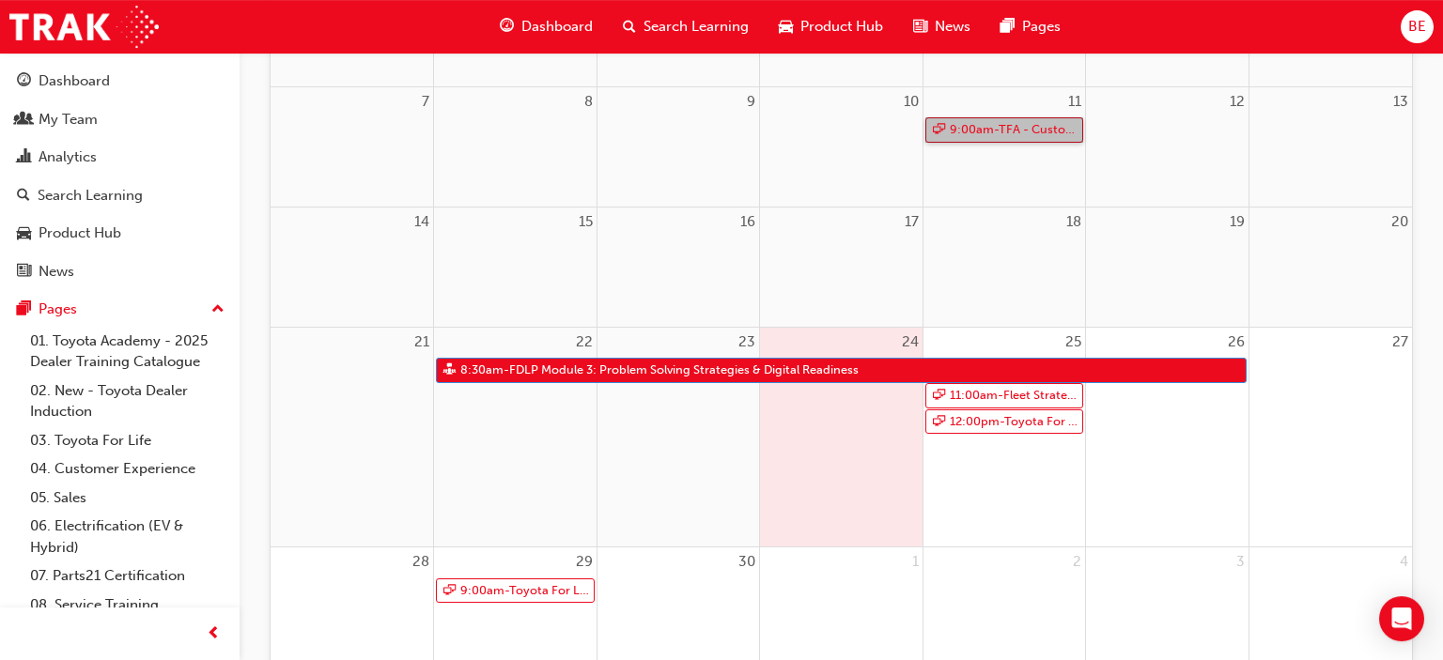
scroll to position [372, 0]
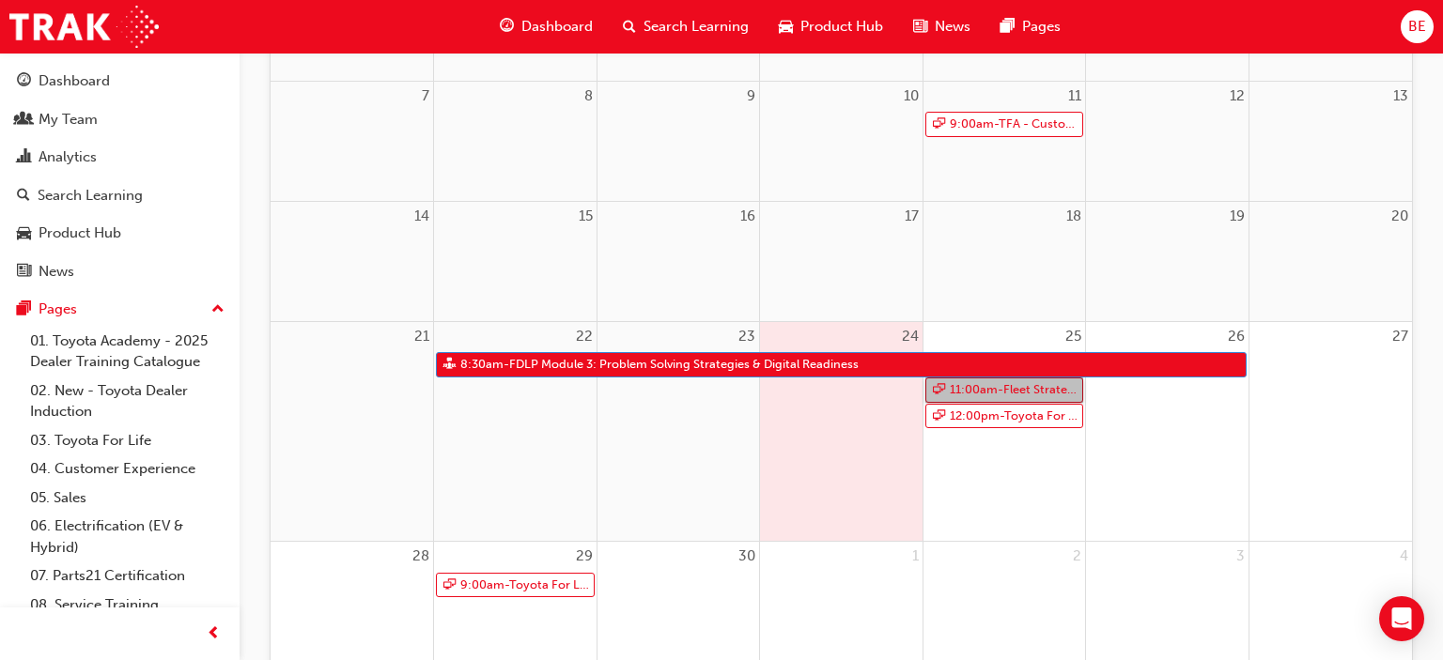
click at [1004, 389] on span "11:00am - Fleet Strategic Sales Process - Advanced" at bounding box center [1014, 390] width 131 height 23
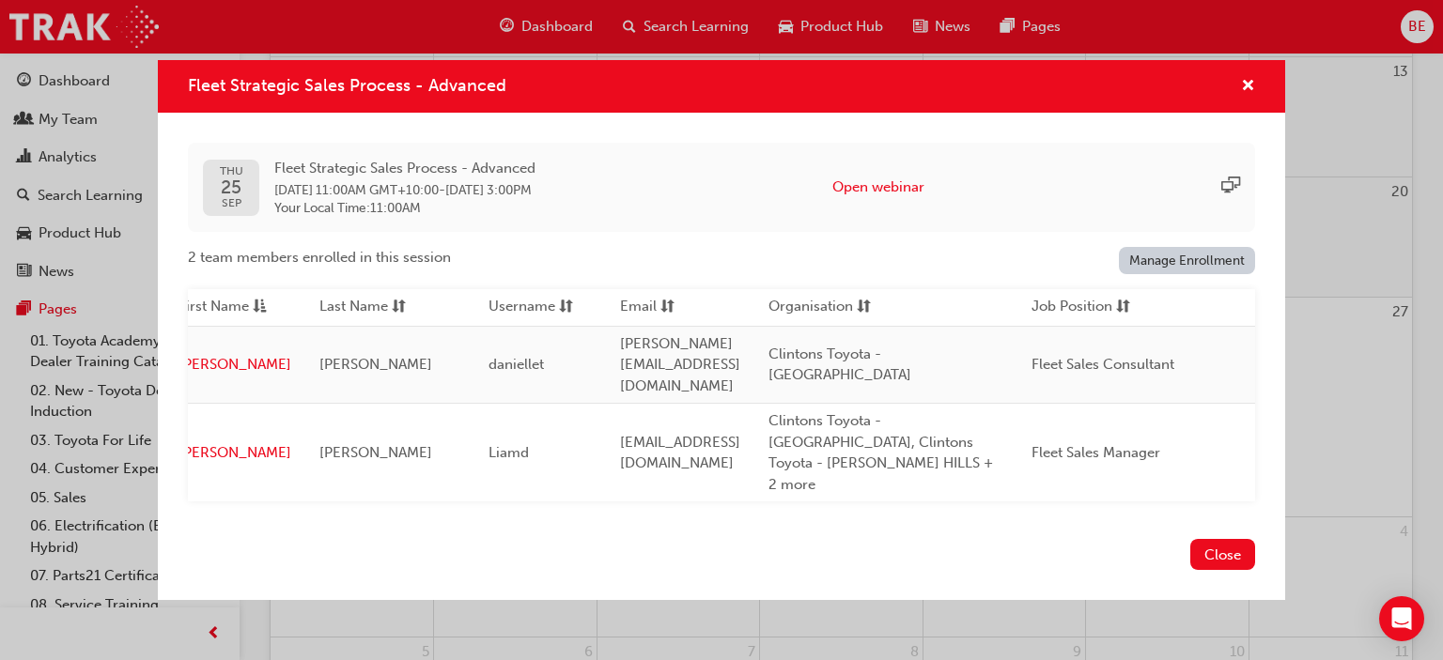
scroll to position [0, 0]
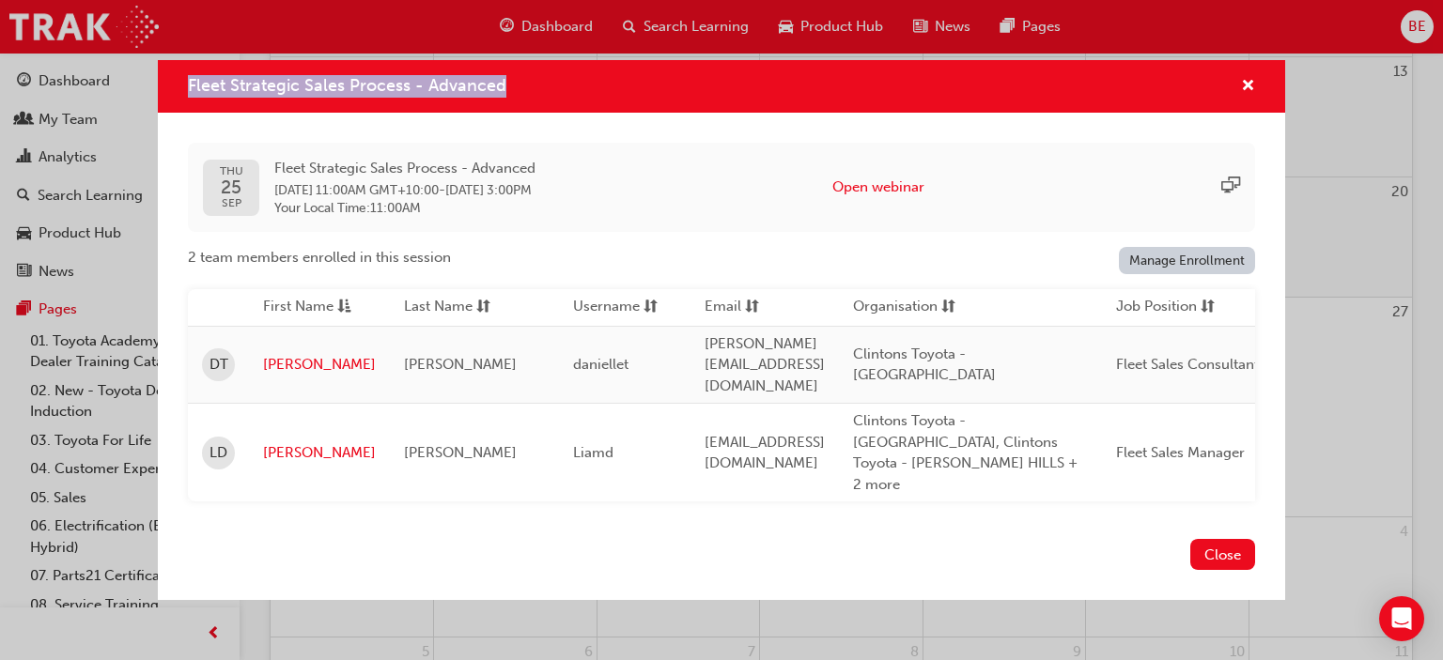
drag, startPoint x: 509, startPoint y: 114, endPoint x: 176, endPoint y: 109, distance: 333.5
click at [176, 109] on div "Fleet Strategic Sales Process - Advanced" at bounding box center [721, 87] width 1127 height 54
copy span "Fleet Strategic Sales Process - Advanced"
click at [1254, 96] on span "cross-icon" at bounding box center [1248, 87] width 14 height 17
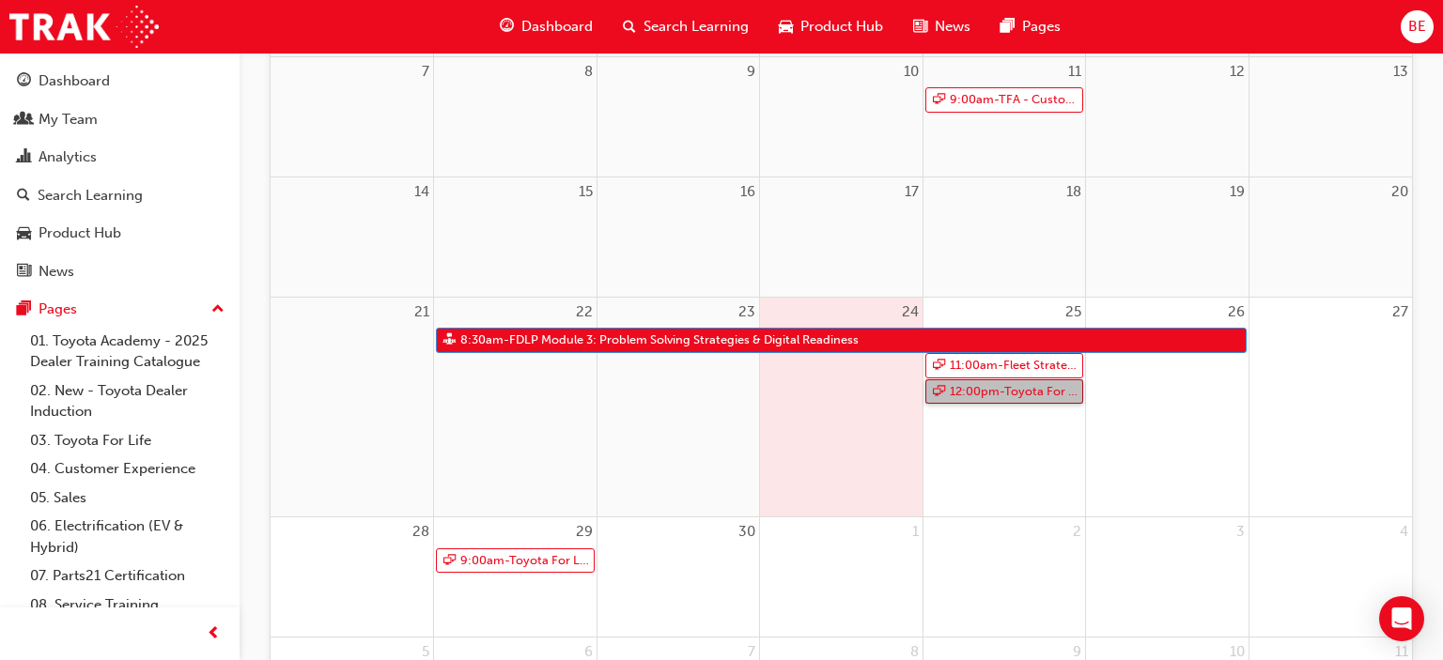
click at [1000, 393] on span "12:00pm - Toyota For Life In Action - Virtual Classroom" at bounding box center [1014, 391] width 131 height 23
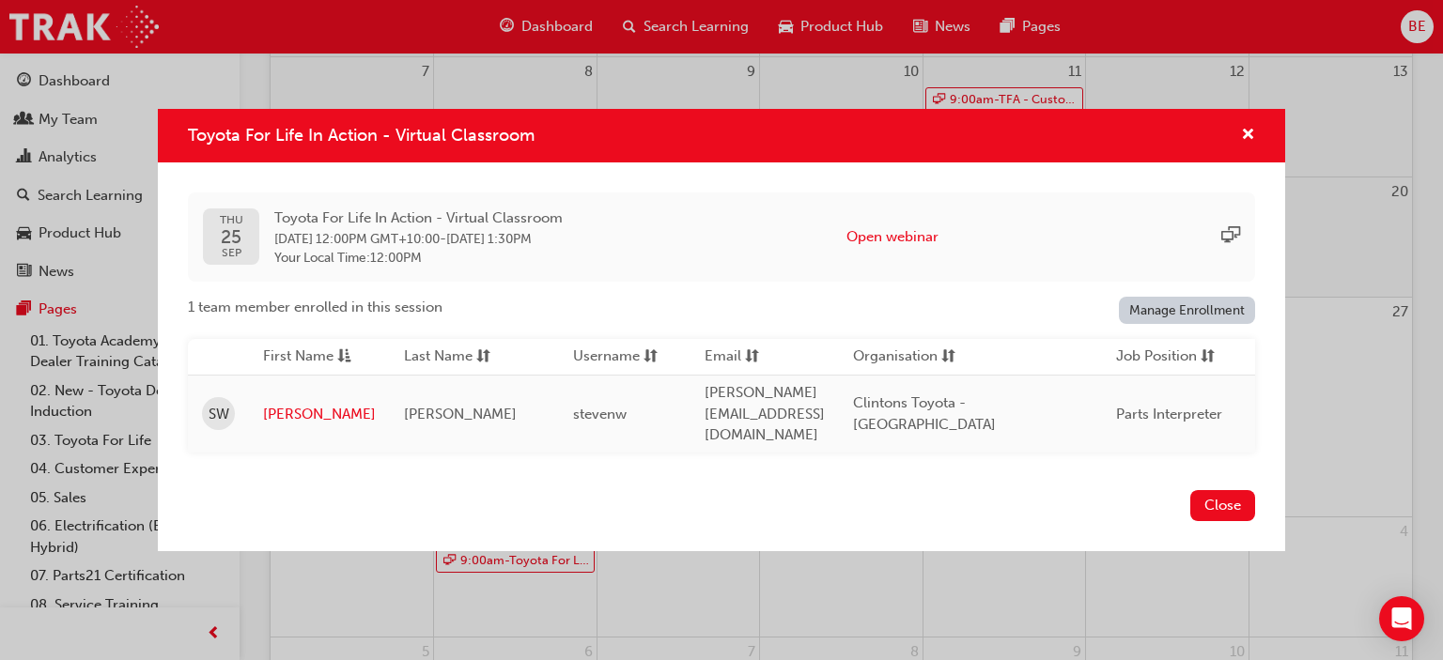
scroll to position [584, 0]
click at [1246, 143] on span "cross-icon" at bounding box center [1248, 136] width 14 height 17
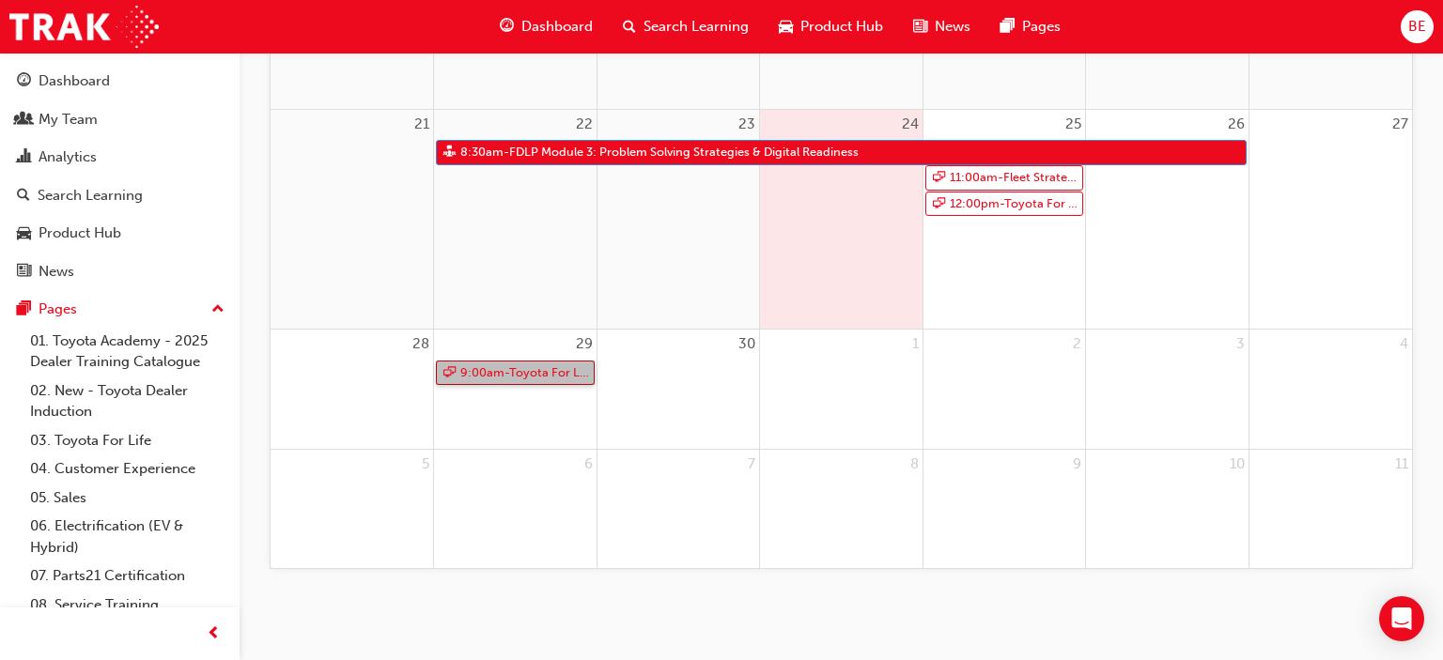
click at [556, 366] on span "9:00am - Toyota For Life In Action - Virtual Classroom" at bounding box center [524, 373] width 131 height 23
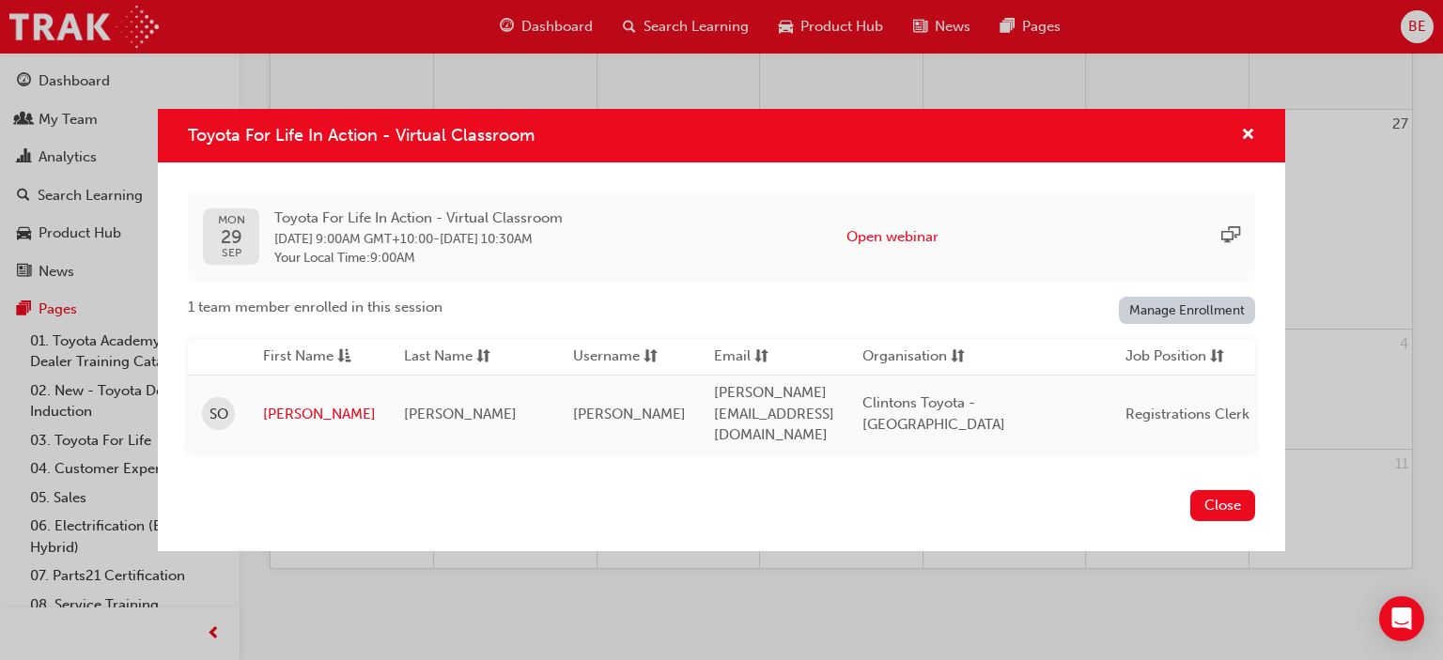
click at [1255, 147] on div "Toyota For Life In Action - Virtual Classroom" at bounding box center [721, 136] width 1127 height 54
click at [1253, 145] on span "cross-icon" at bounding box center [1248, 136] width 14 height 17
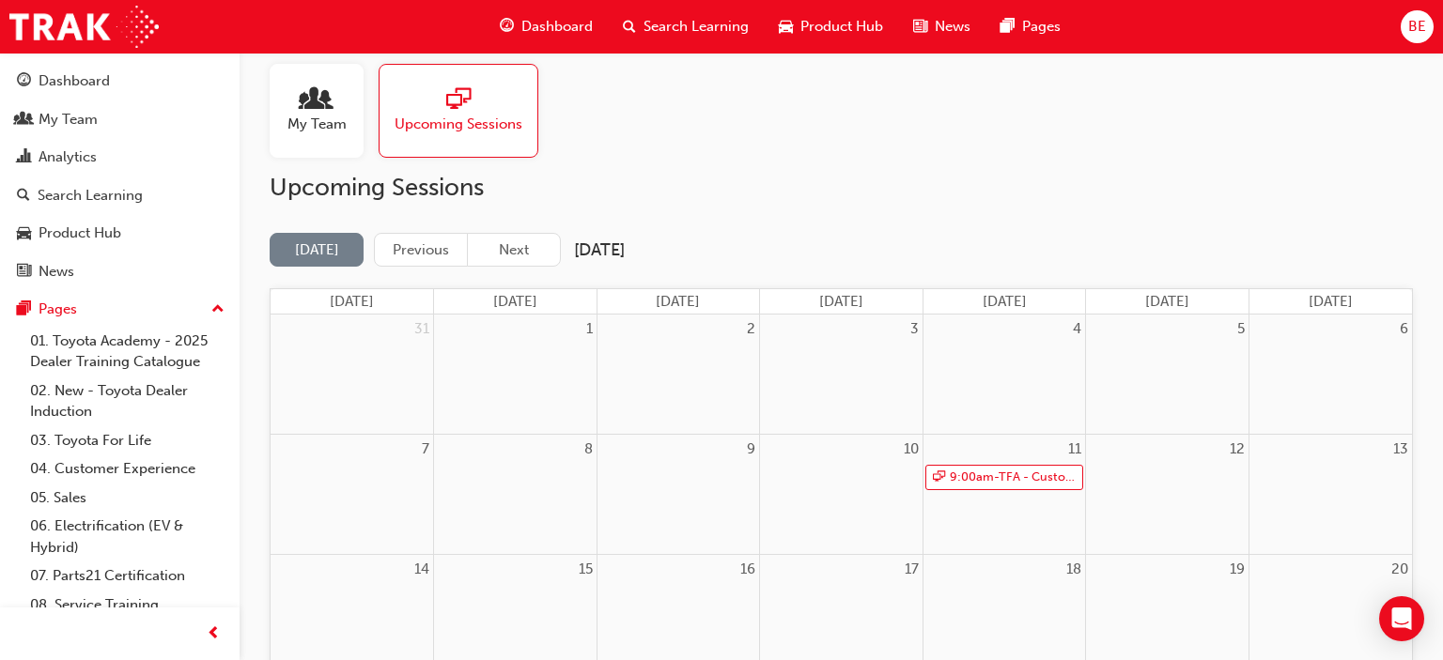
scroll to position [0, 0]
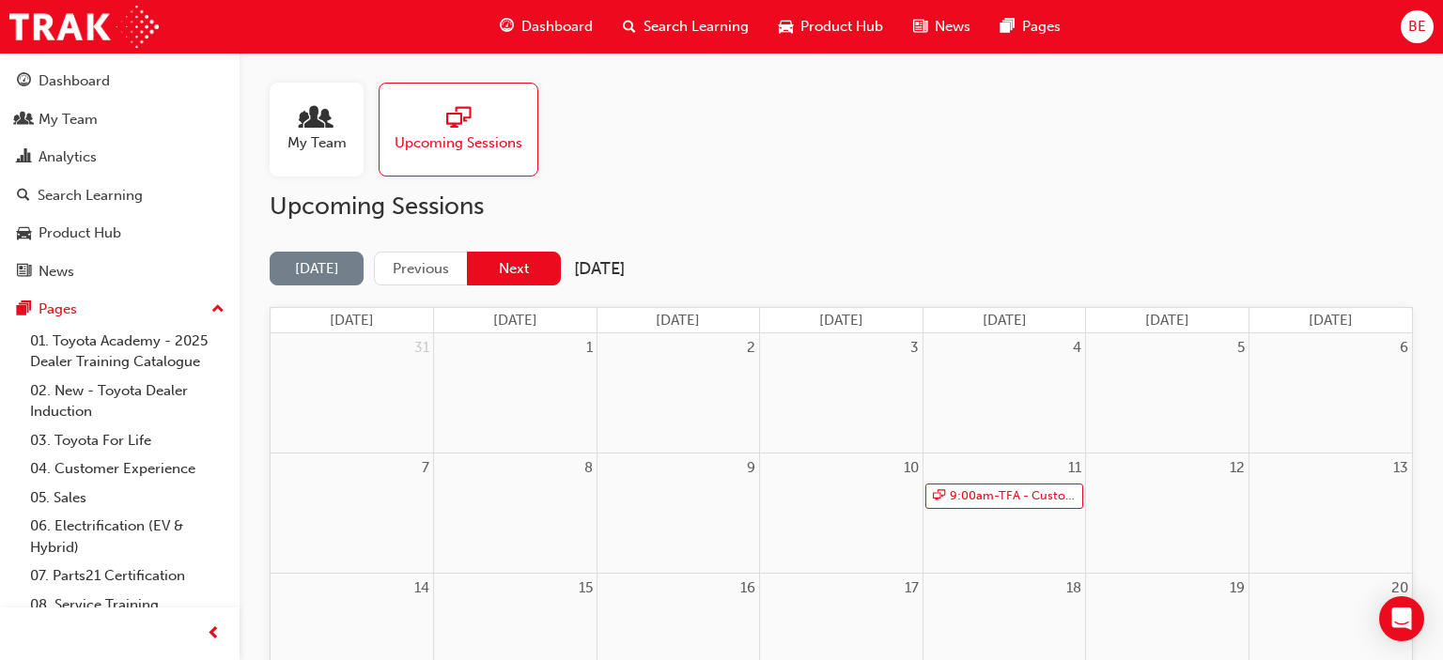
click at [522, 265] on button "Next" at bounding box center [514, 269] width 94 height 35
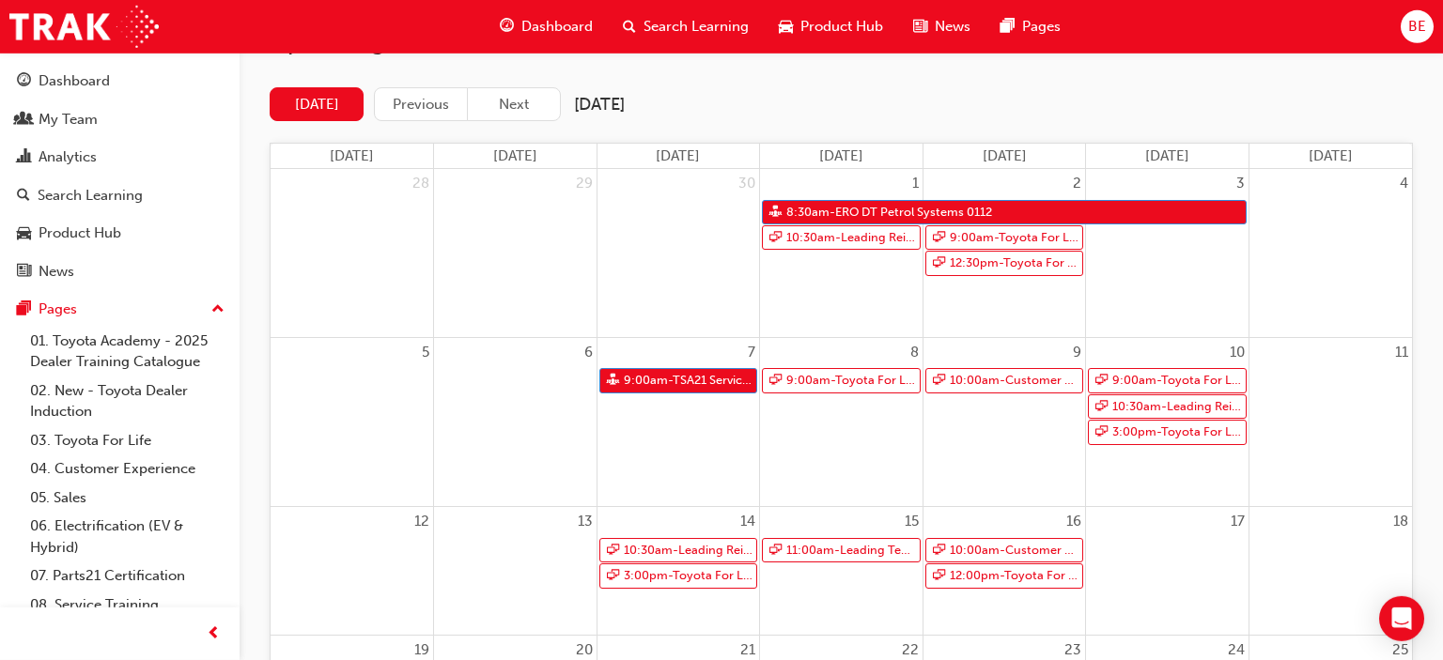
scroll to position [173, 0]
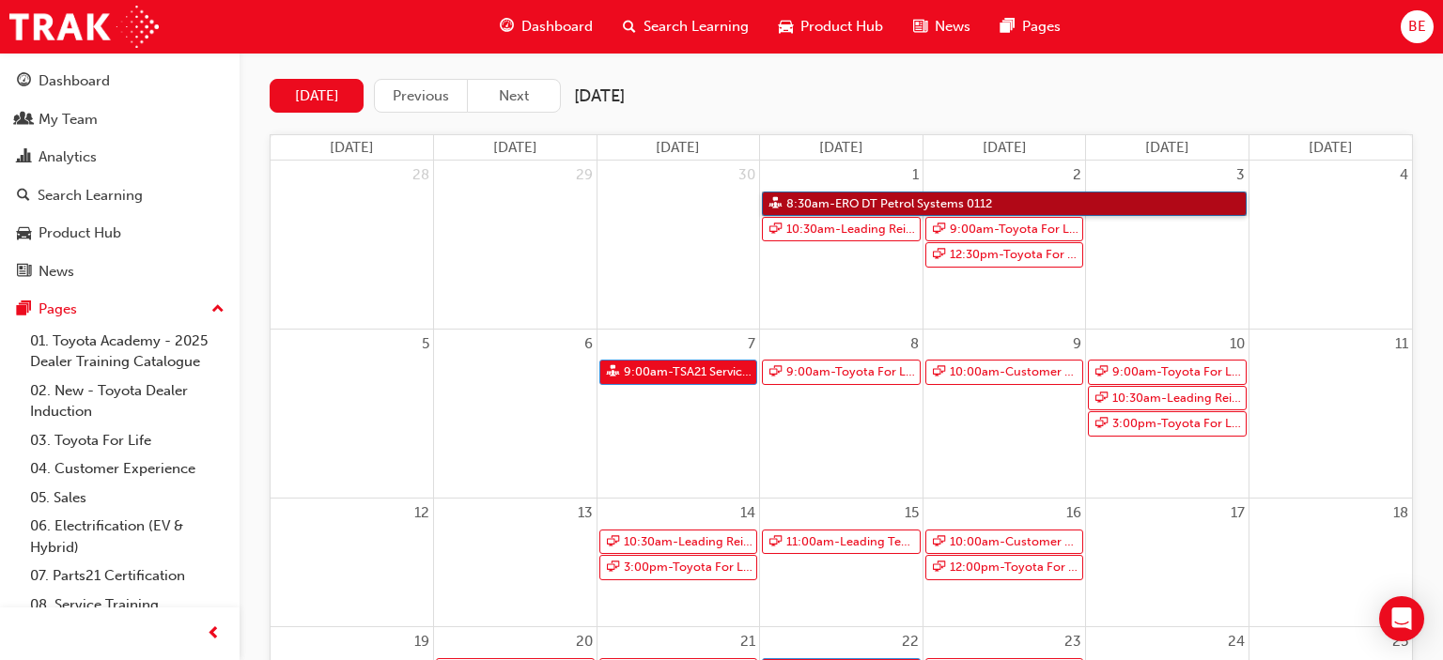
click at [854, 201] on span "8:30am - ERO DT Petrol Systems 0112" at bounding box center [889, 204] width 208 height 23
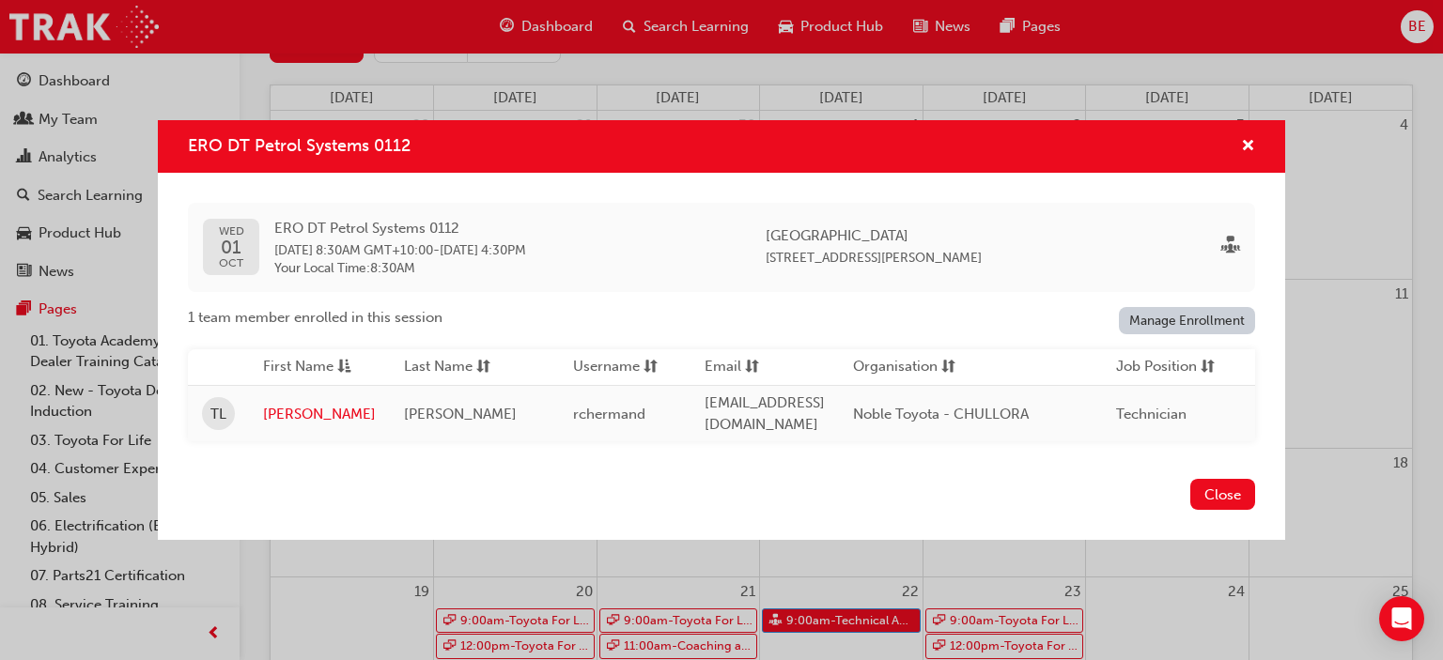
scroll to position [446, 0]
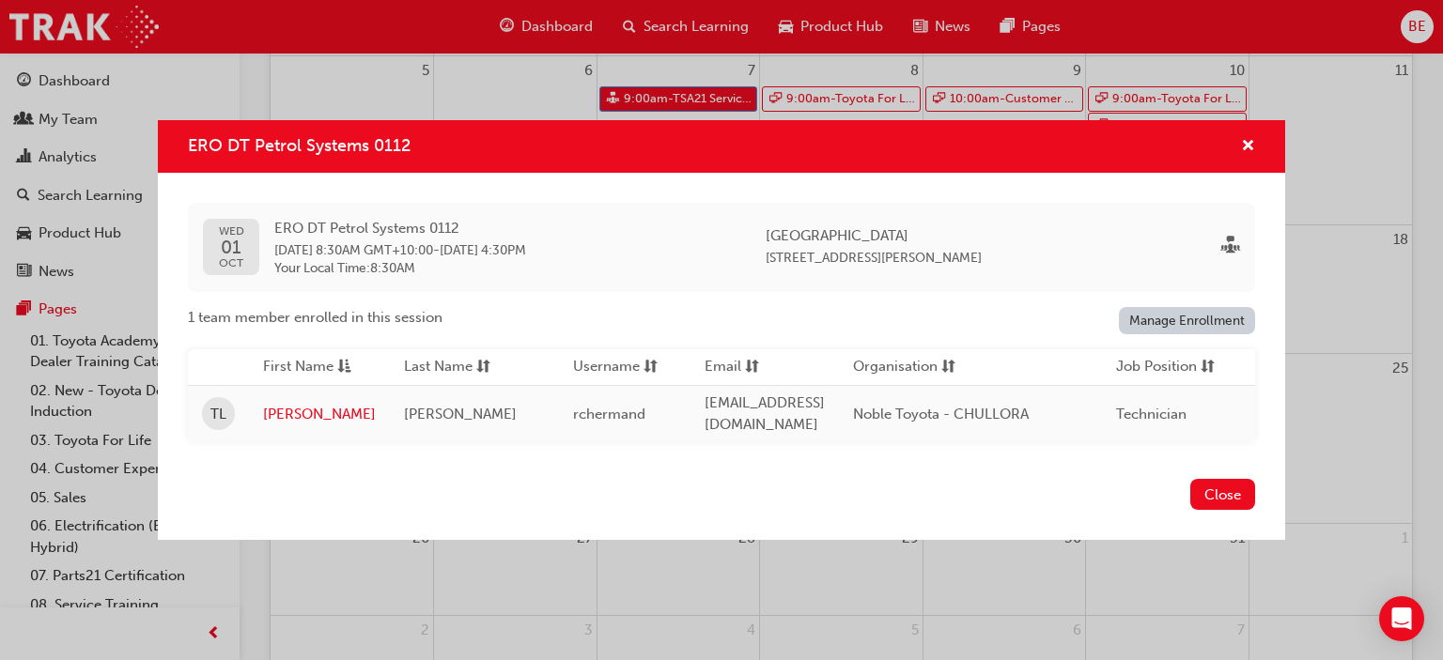
click at [1101, 375] on th "Organisation" at bounding box center [970, 367] width 263 height 37
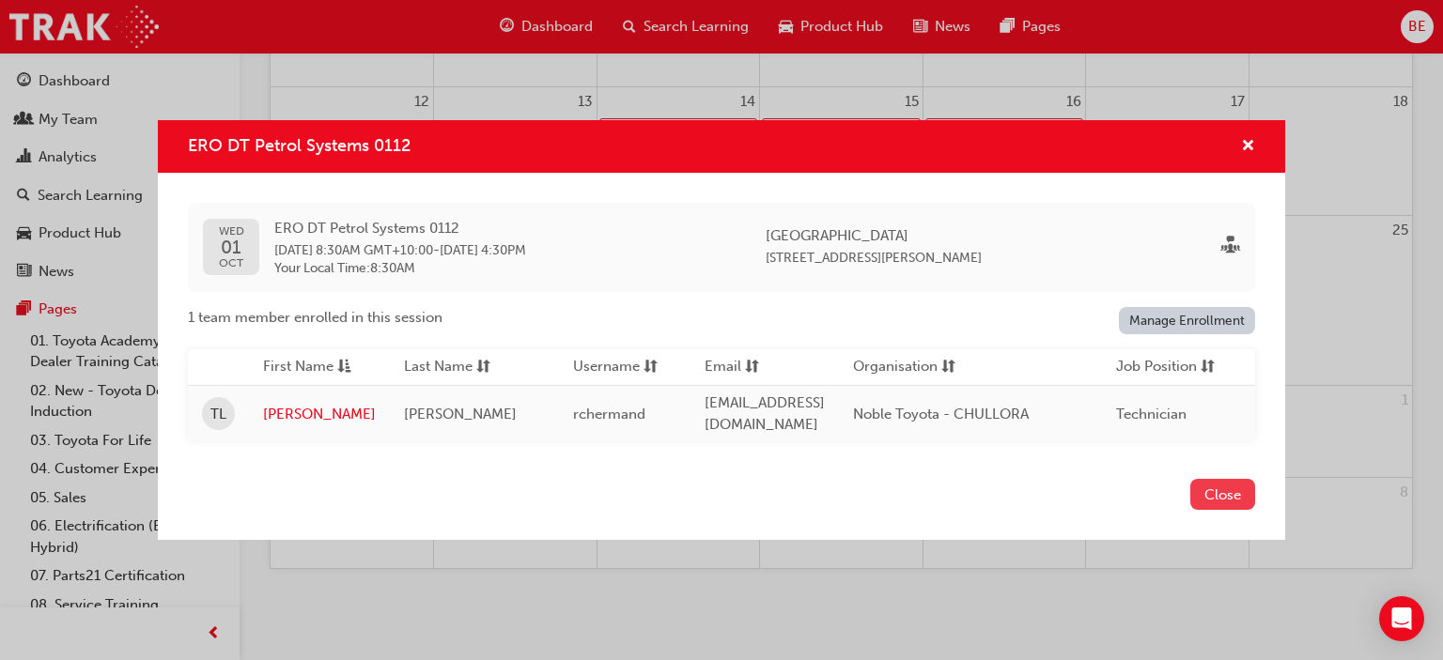
click at [1213, 493] on button "Close" at bounding box center [1222, 494] width 65 height 31
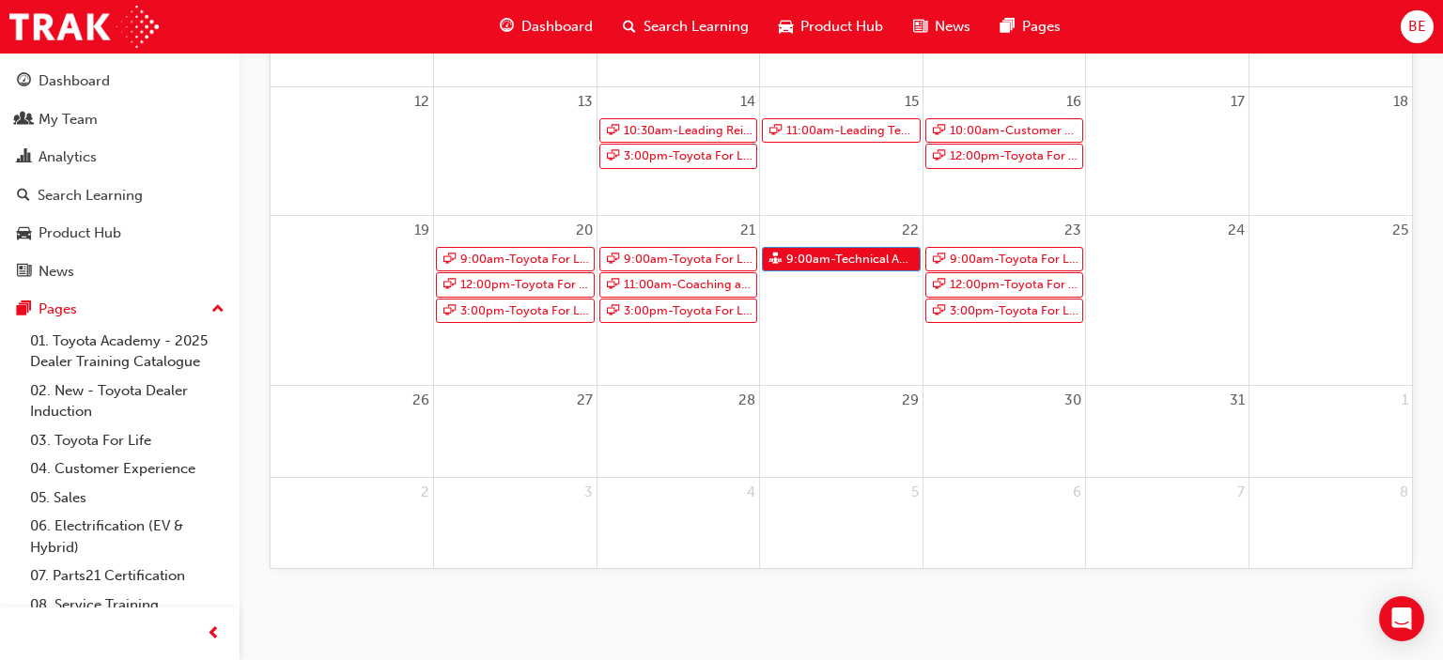
scroll to position [45, 0]
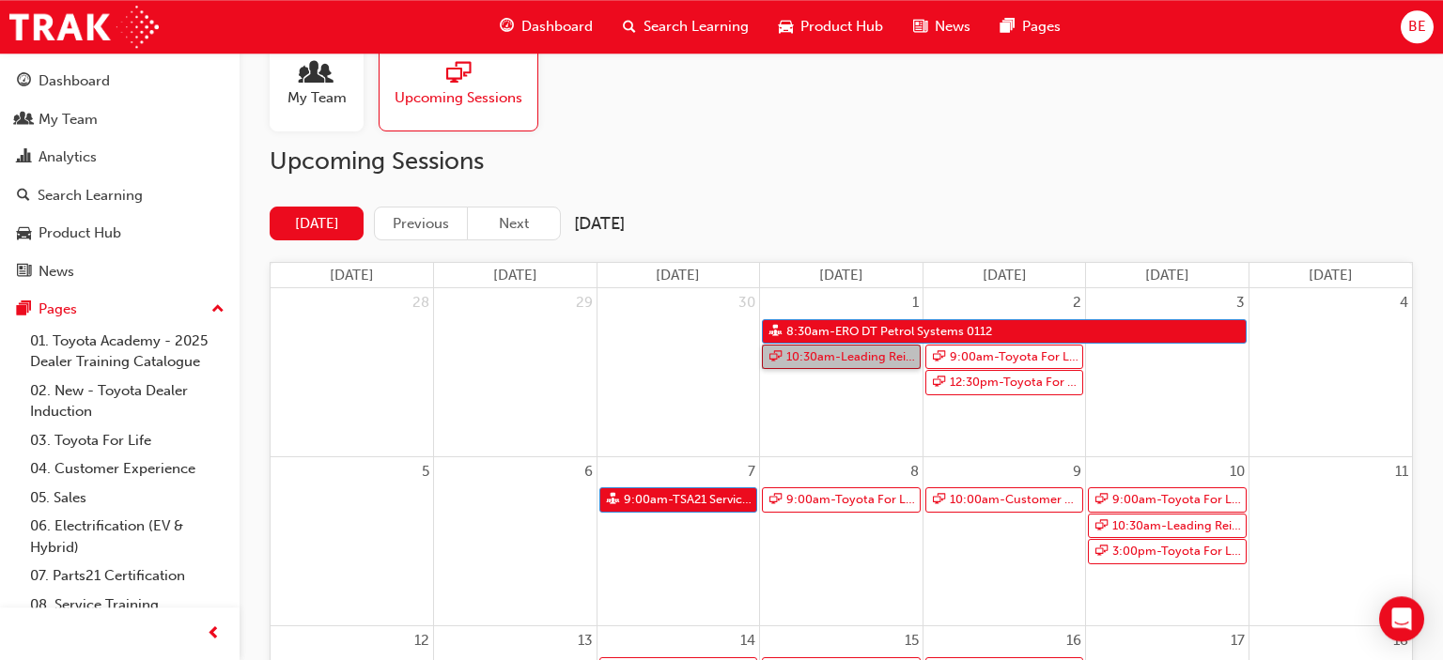
click at [847, 358] on span "10:30am - Leading Reignite Part 2 - Virtual Classroom" at bounding box center [850, 357] width 131 height 23
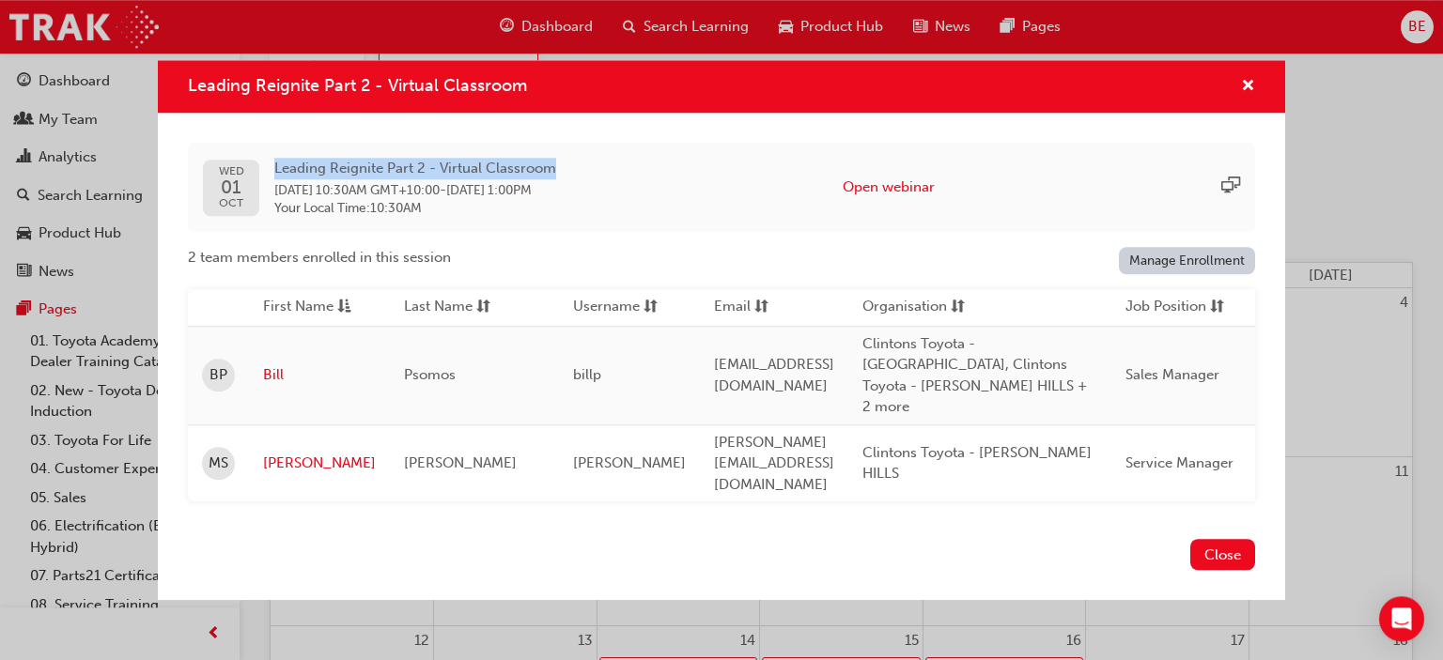
drag, startPoint x: 552, startPoint y: 200, endPoint x: 273, endPoint y: 201, distance: 279.0
click at [273, 201] on div "[DATE] Leading Reignite Part 2 - Virtual Classroom [DATE] 10:30AM GMT+10:00 - […" at bounding box center [379, 187] width 353 height 59
copy span "Leading Reignite Part 2 - Virtual Classroom"
click at [916, 413] on span "Clintons Toyota - [GEOGRAPHIC_DATA], Clintons Toyota - [PERSON_NAME] HILLS + 2 …" at bounding box center [974, 375] width 224 height 81
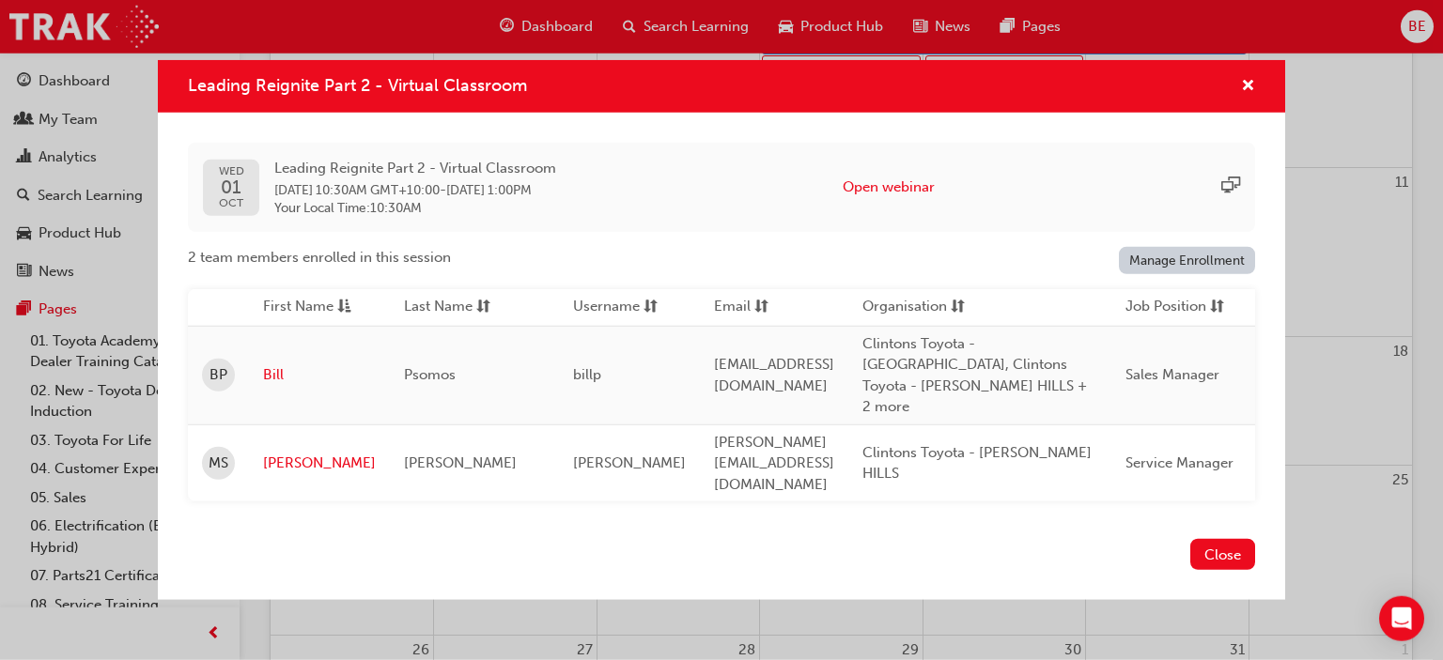
scroll to position [318, 0]
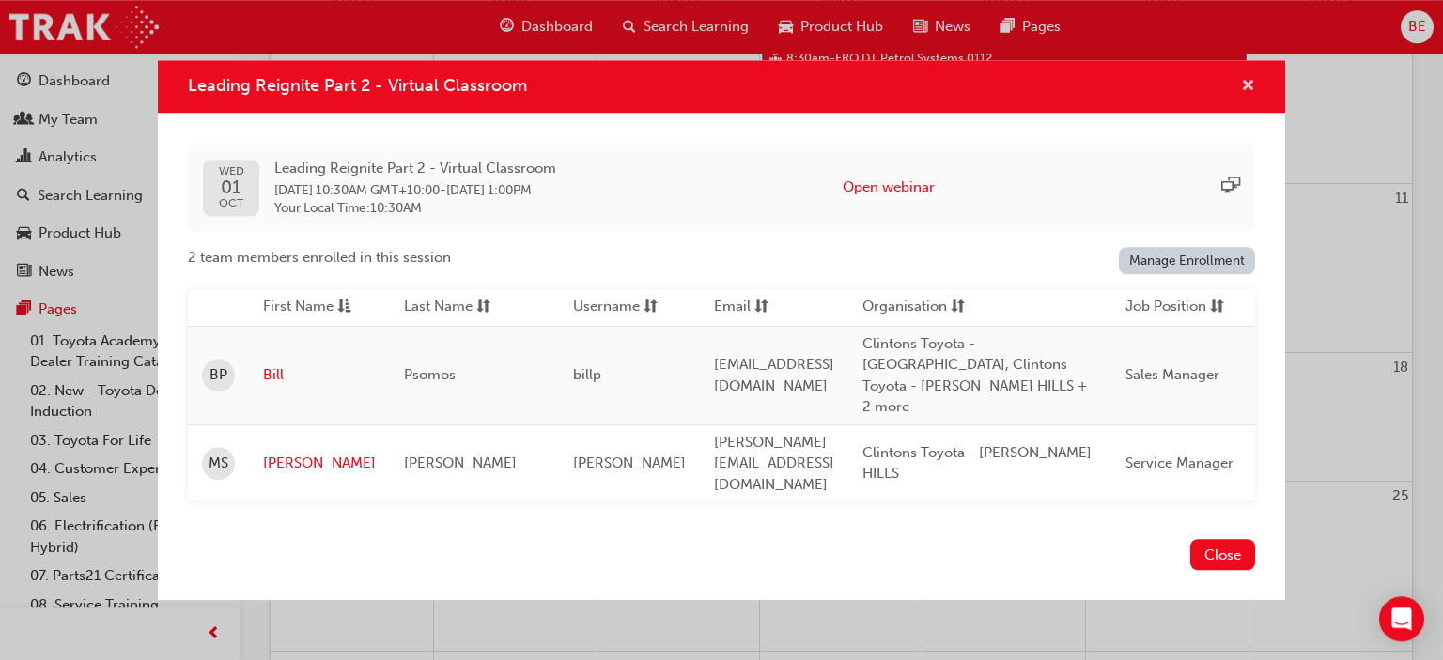
click at [1245, 96] on span "cross-icon" at bounding box center [1248, 87] width 14 height 17
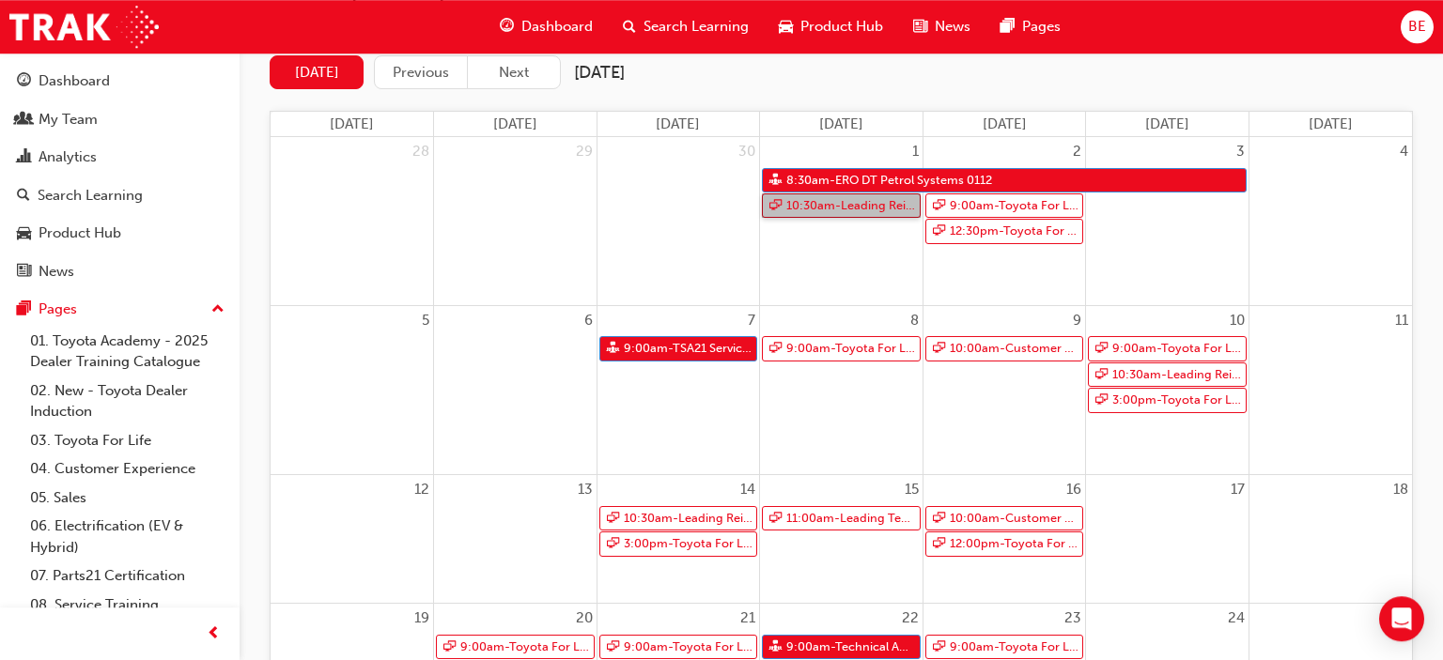
scroll to position [169, 0]
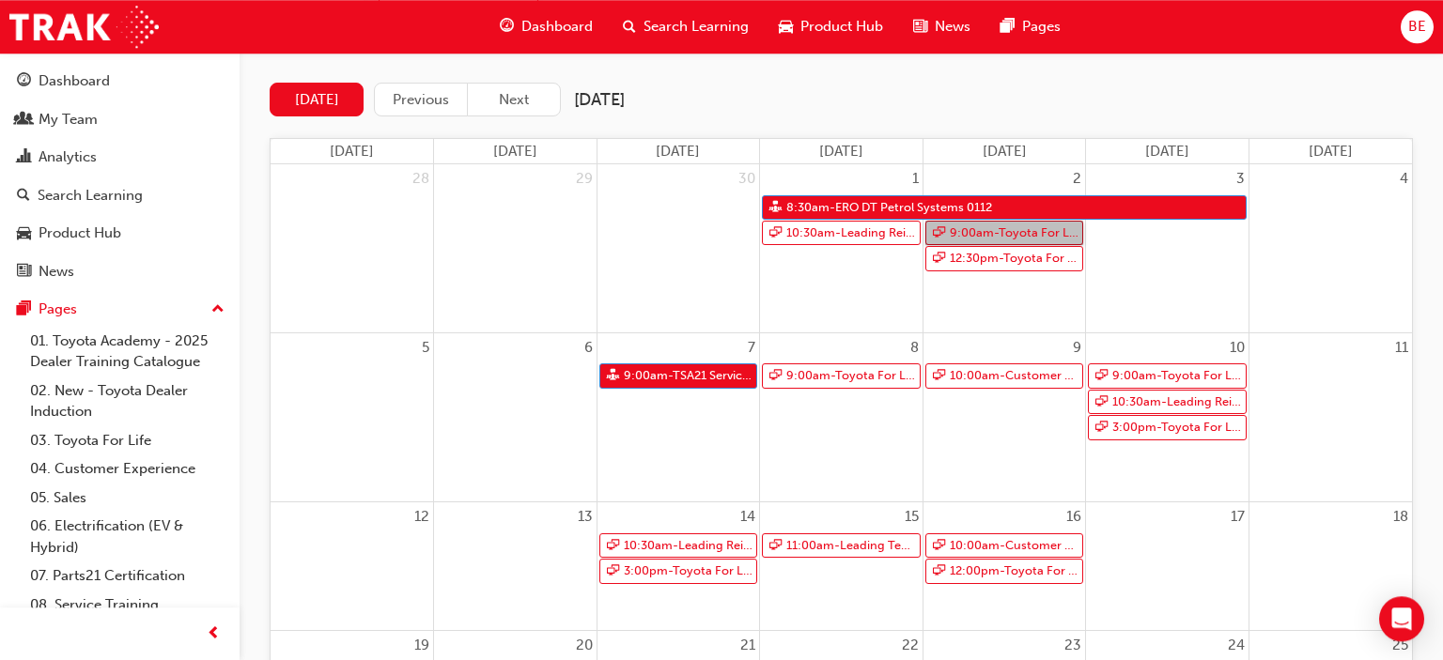
click at [1012, 234] on span "9:00am - Toyota For Life In Action - Virtual Classroom" at bounding box center [1014, 233] width 131 height 23
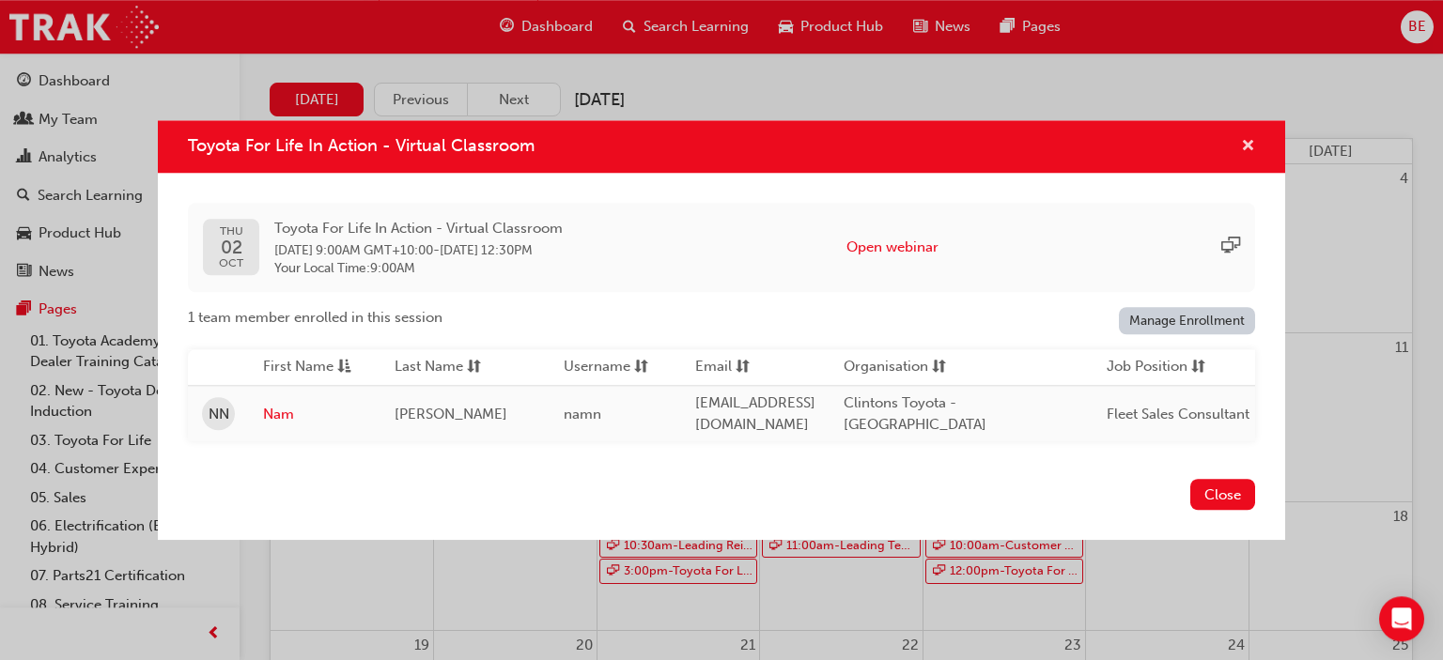
click at [1245, 146] on span "cross-icon" at bounding box center [1248, 147] width 14 height 17
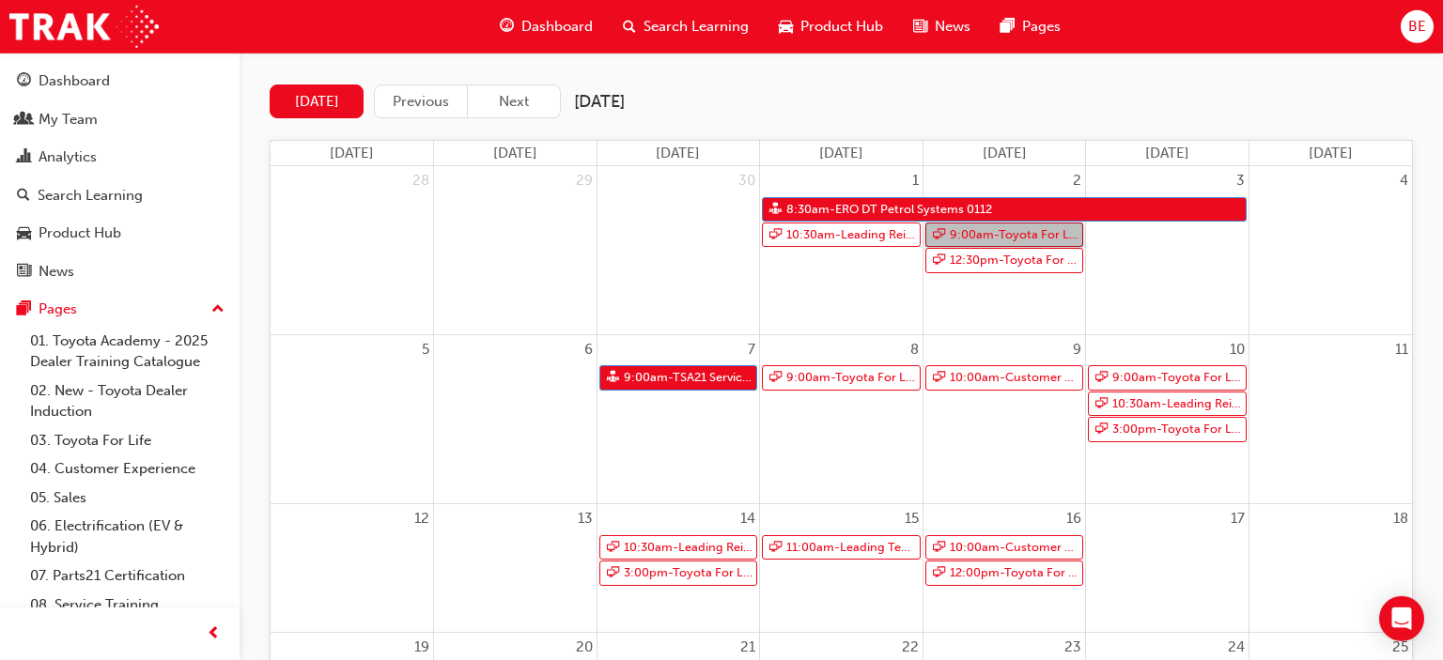
scroll to position [70, 0]
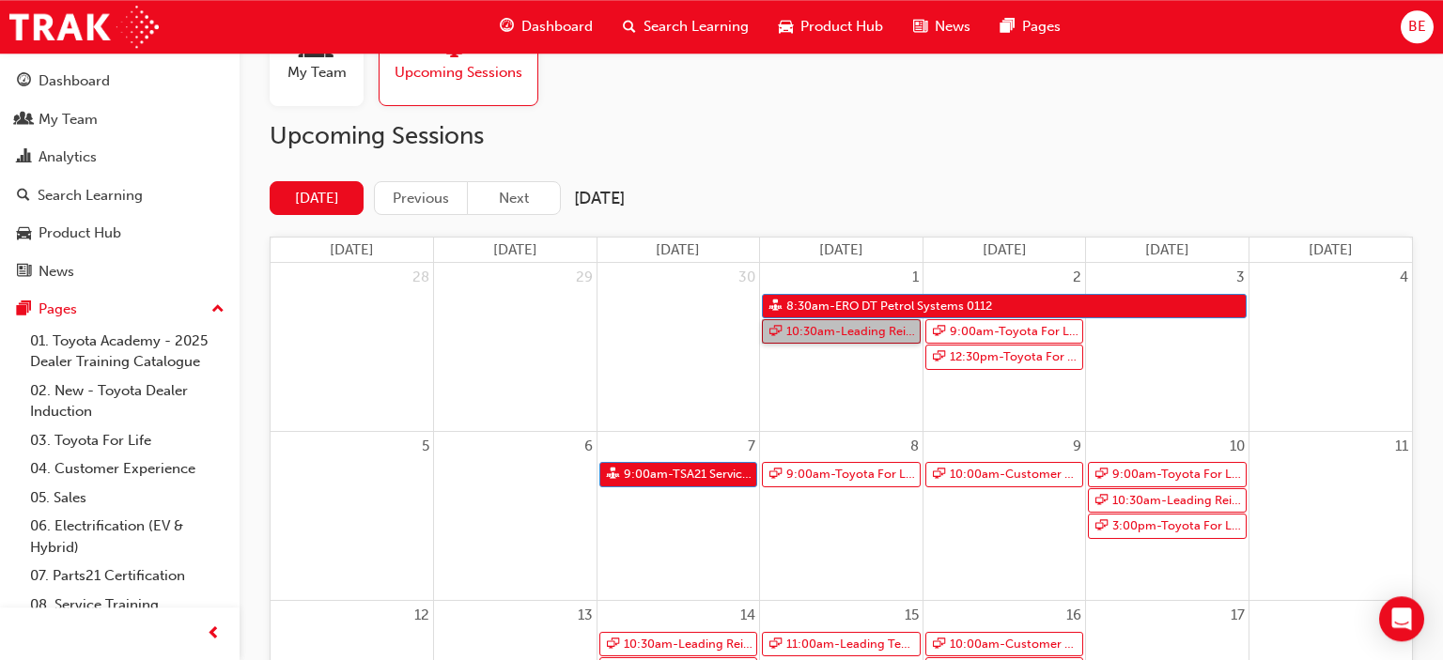
click at [827, 334] on span "10:30am - Leading Reignite Part 2 - Virtual Classroom" at bounding box center [850, 331] width 131 height 23
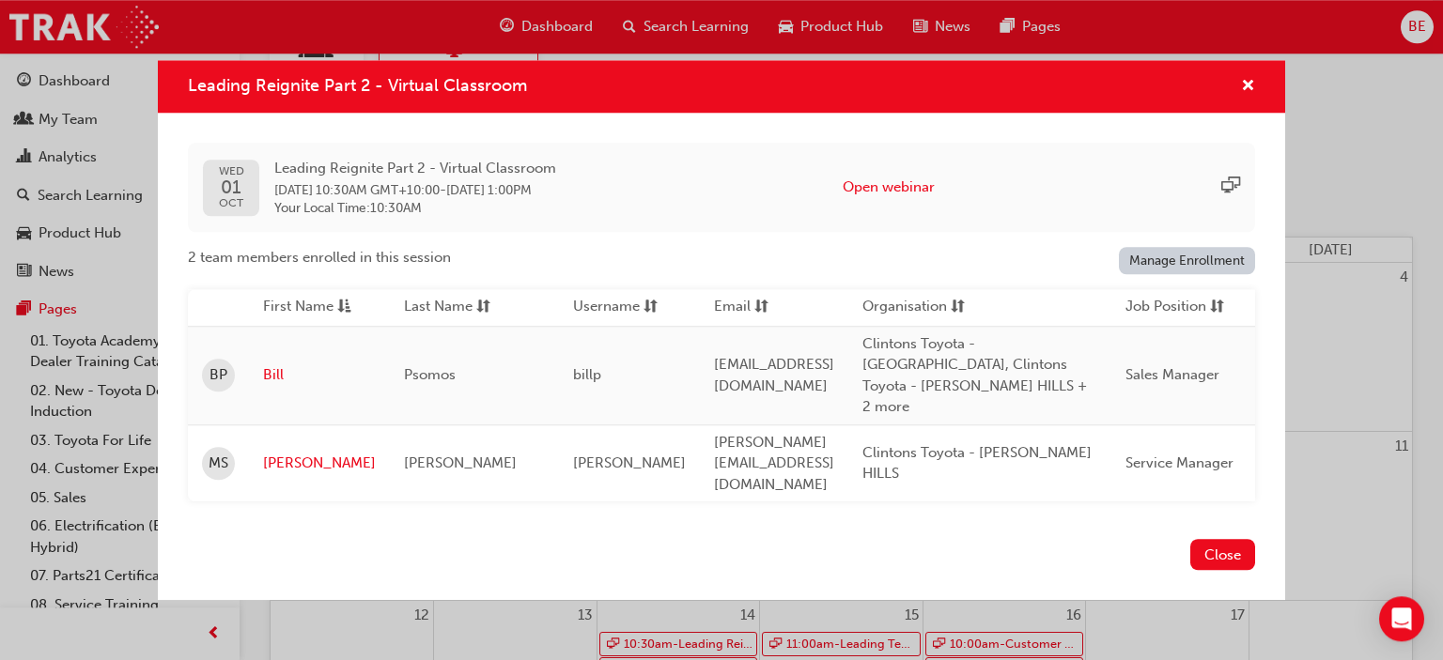
click at [1257, 106] on div "Leading Reignite Part 2 - Virtual Classroom" at bounding box center [721, 87] width 1127 height 54
click at [1248, 96] on span "cross-icon" at bounding box center [1248, 87] width 14 height 17
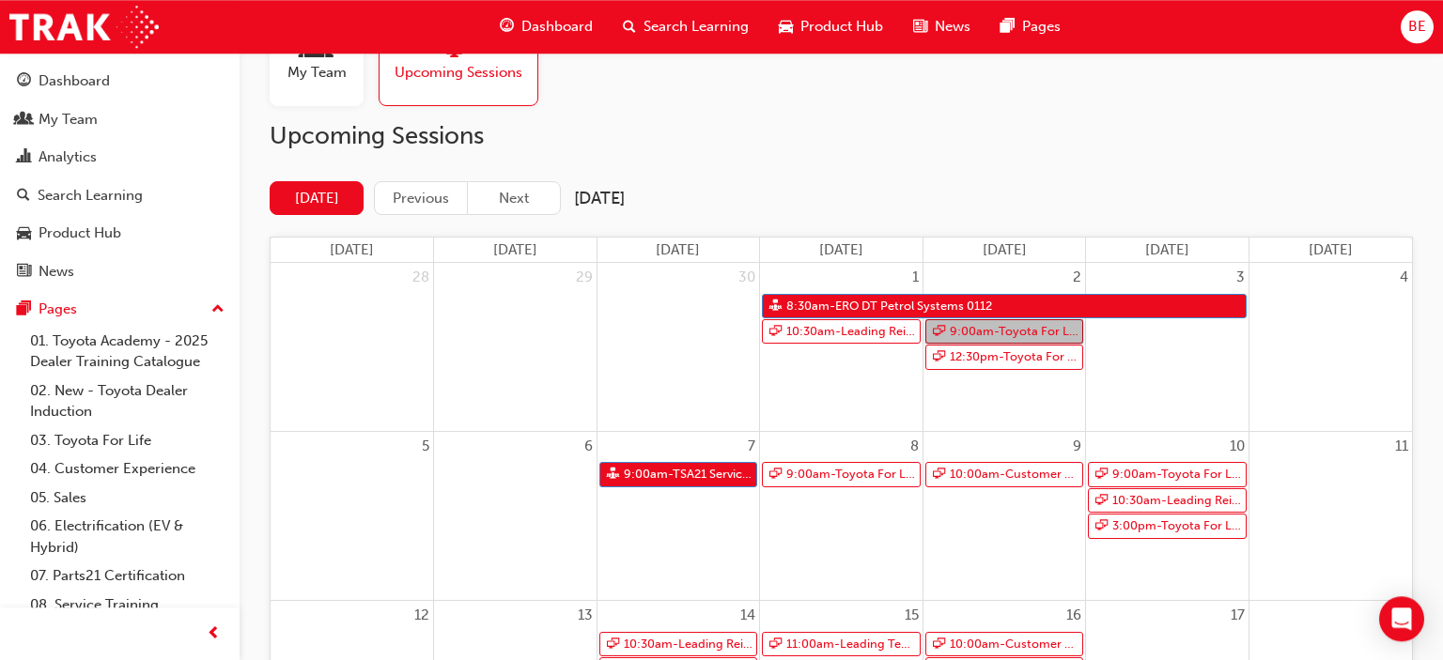
click at [1042, 331] on span "9:00am - Toyota For Life In Action - Virtual Classroom" at bounding box center [1014, 331] width 131 height 23
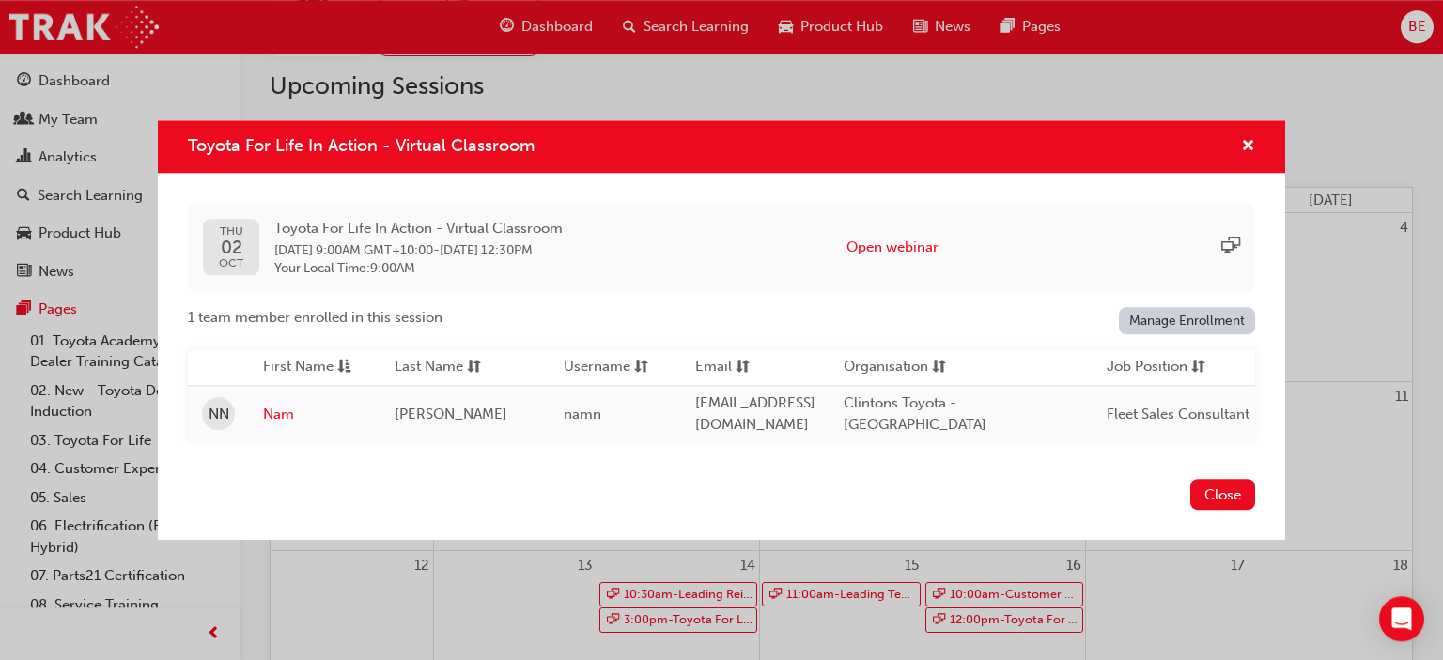
scroll to position [269, 0]
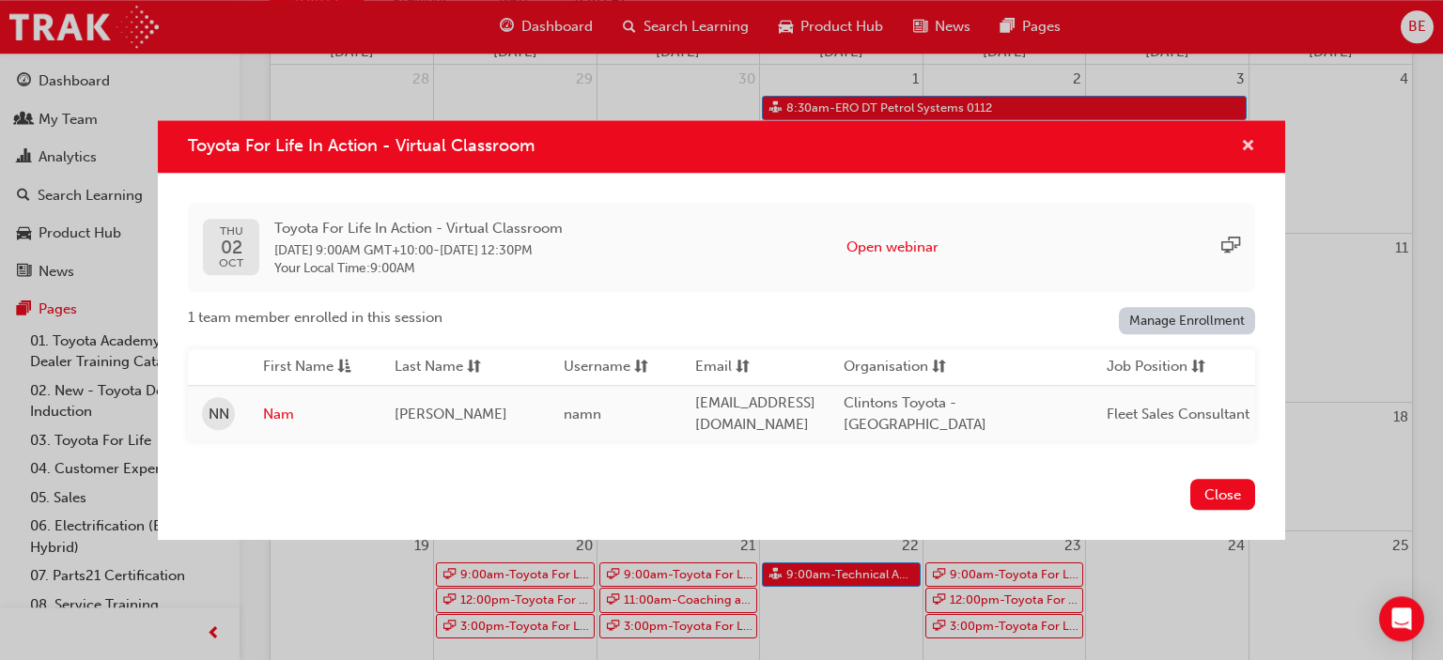
click at [1247, 145] on span "cross-icon" at bounding box center [1248, 147] width 14 height 17
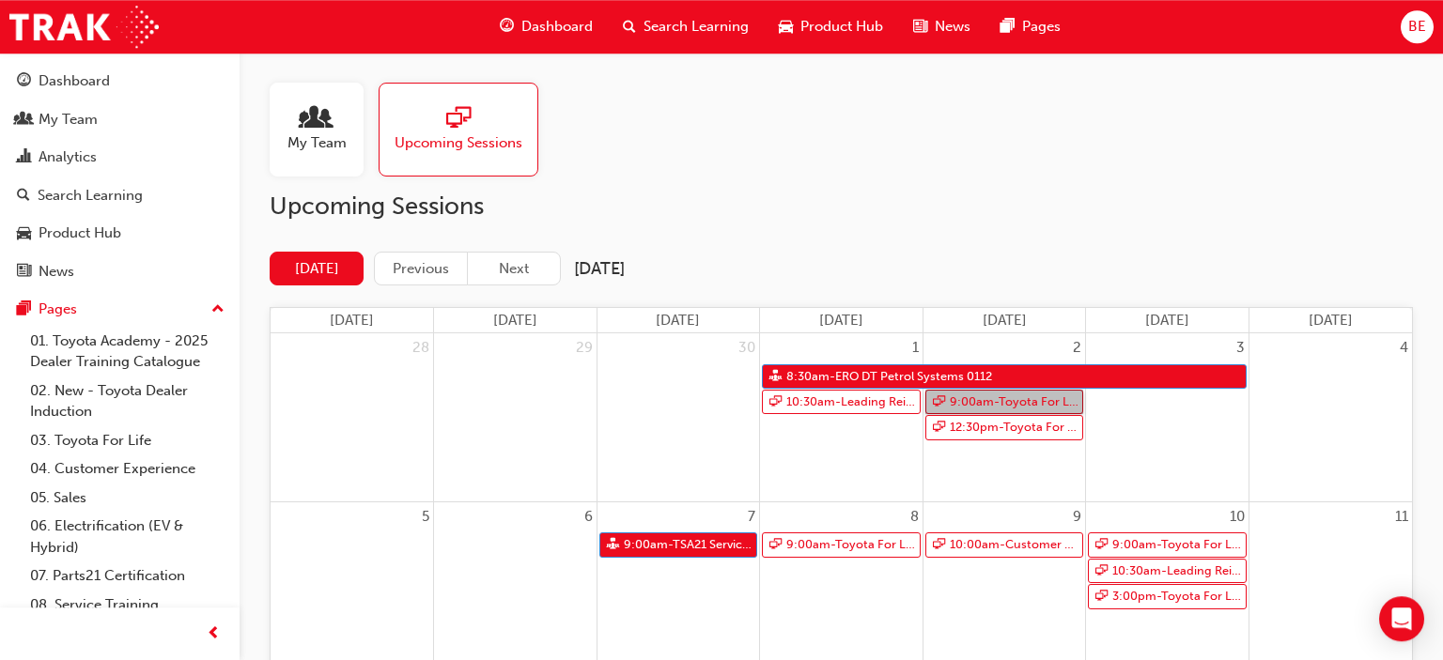
scroll to position [0, 0]
click at [1017, 426] on span "12:30pm - Toyota For Life In Action - Virtual Classroom" at bounding box center [1014, 427] width 131 height 23
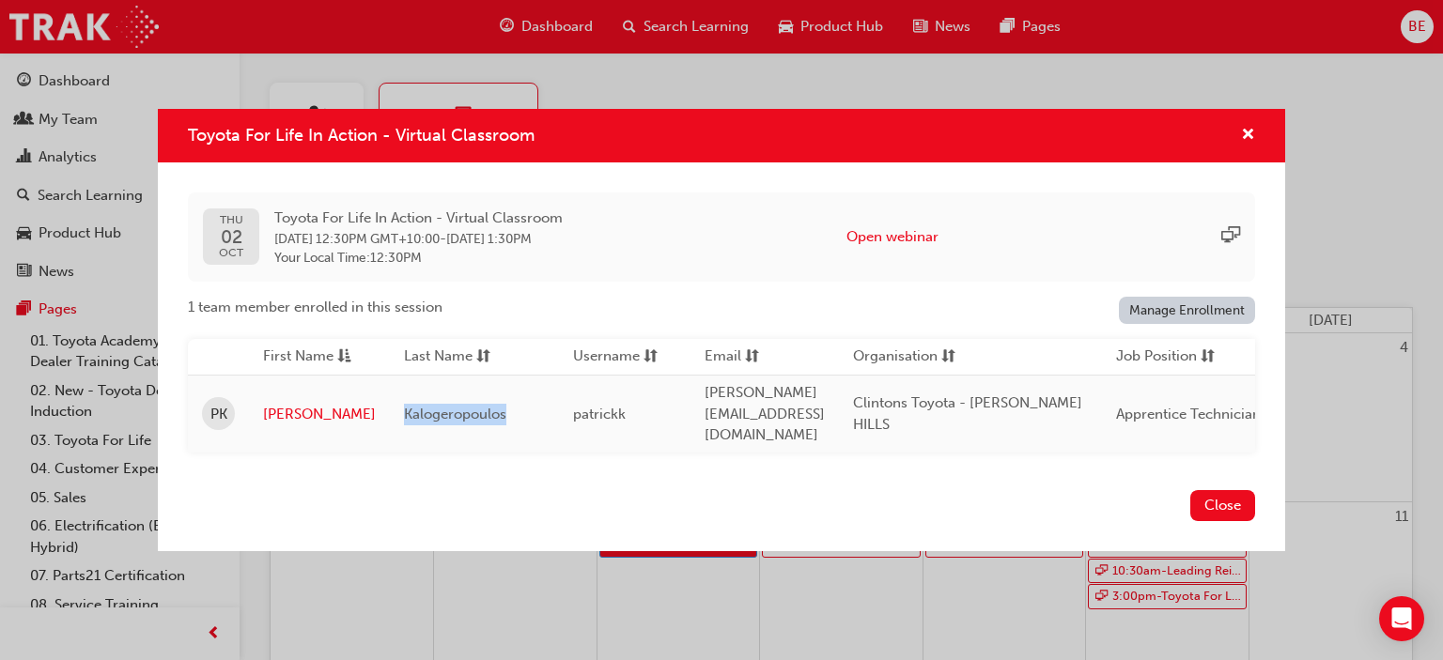
drag, startPoint x: 501, startPoint y: 415, endPoint x: 396, endPoint y: 415, distance: 104.3
click at [404, 415] on div "Kalogeropoulos" at bounding box center [474, 415] width 141 height 22
copy span "Kalogeropoulos"
click at [1249, 145] on span "cross-icon" at bounding box center [1248, 136] width 14 height 17
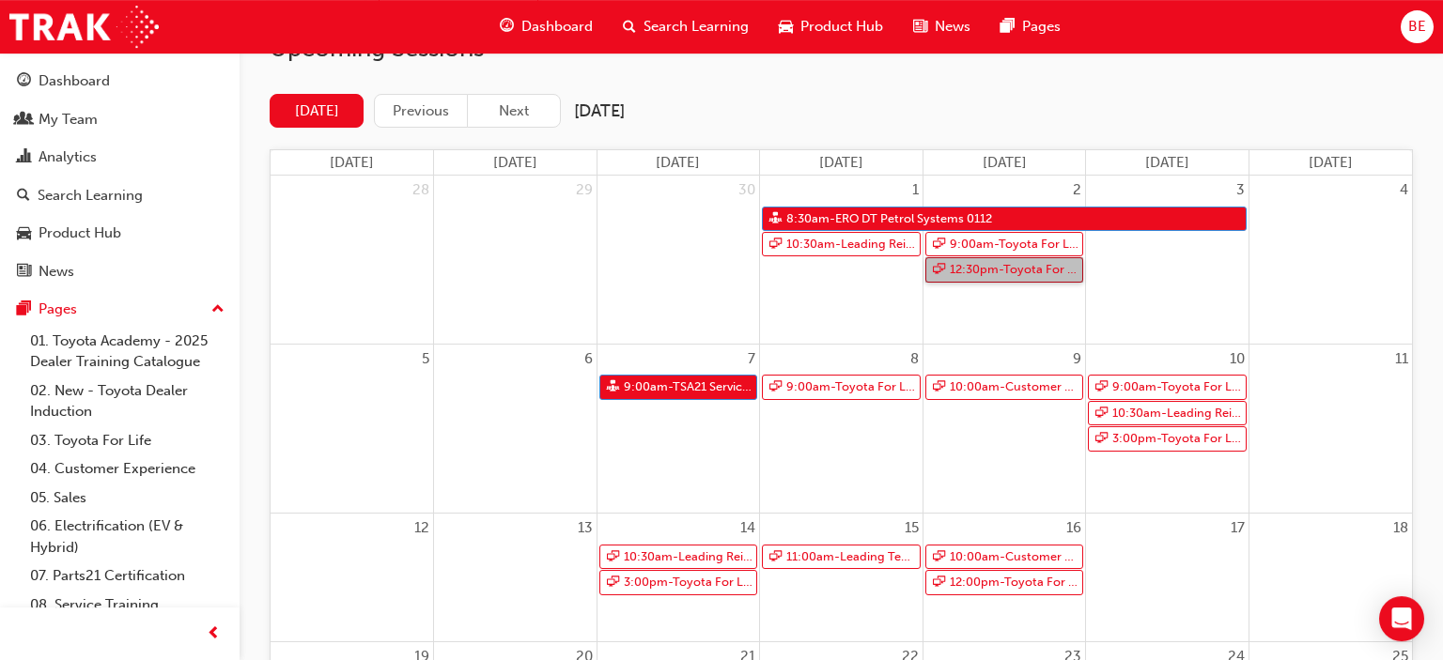
scroll to position [173, 0]
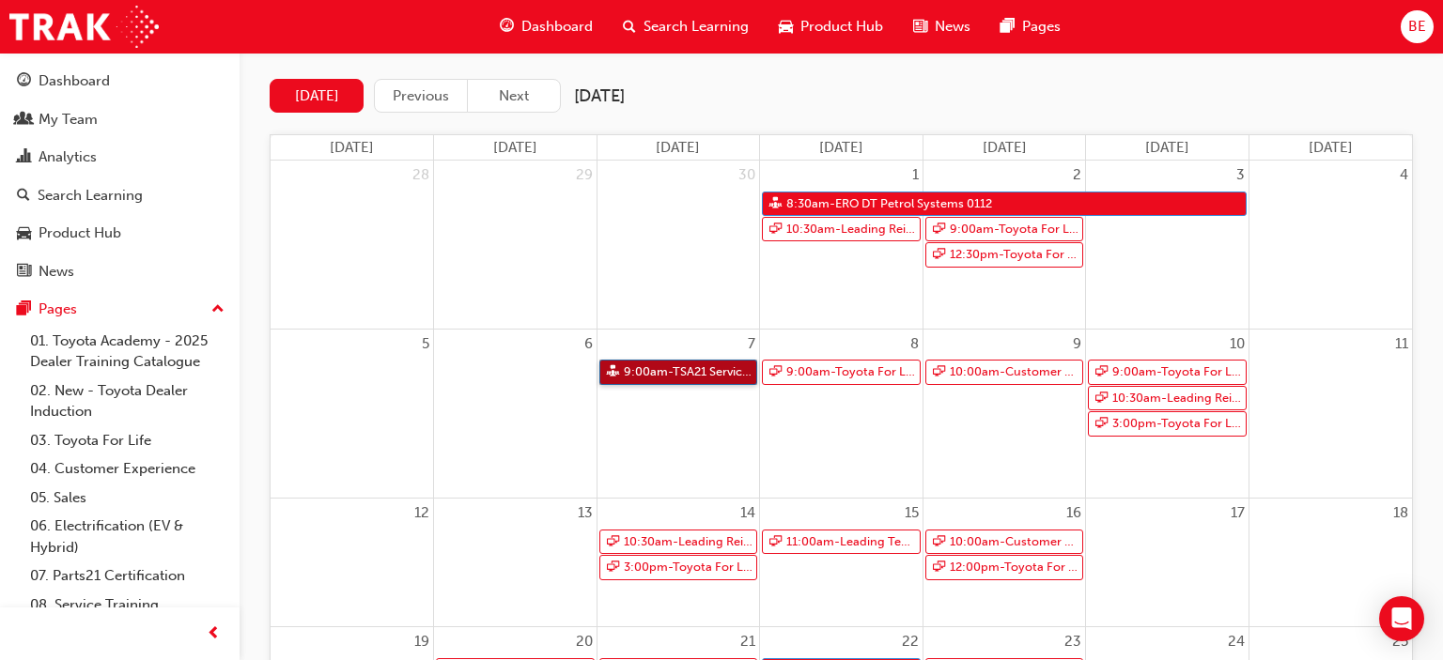
click at [669, 370] on span "9:00am - TSA21 Service Advisor Course ( face to face)" at bounding box center [688, 372] width 131 height 23
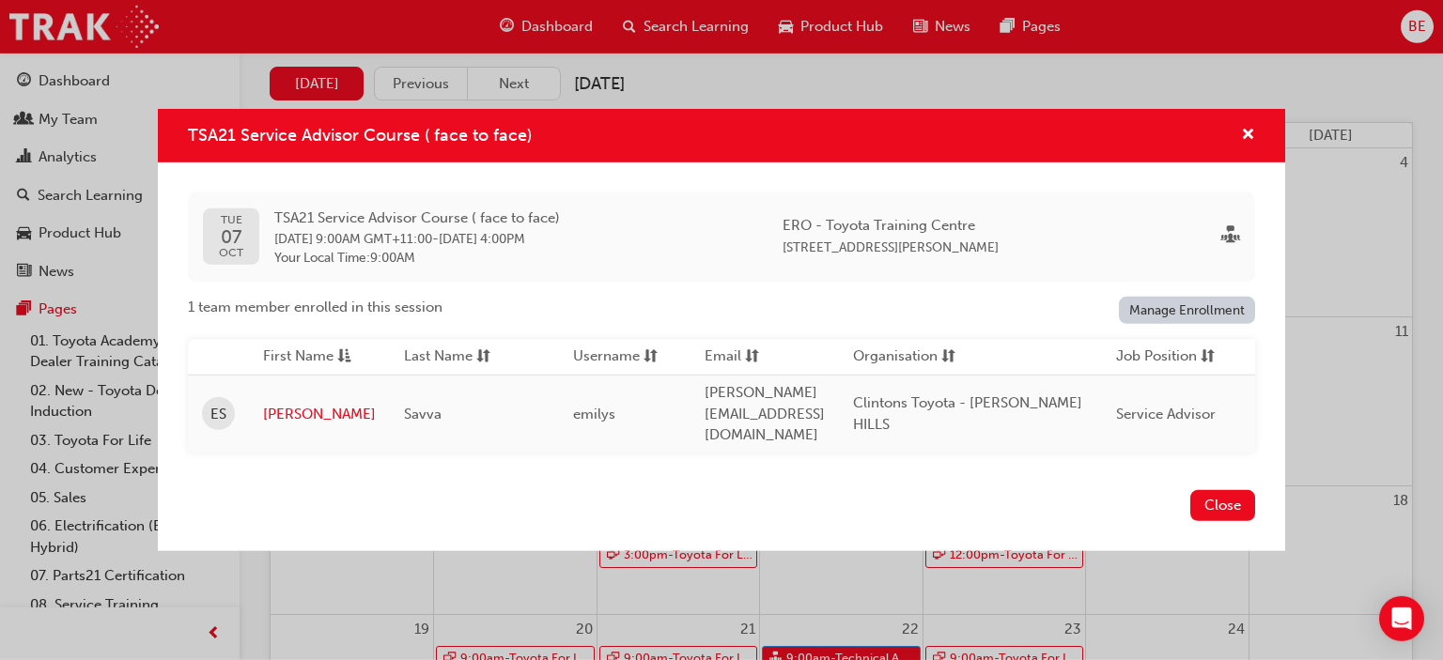
scroll to position [198, 0]
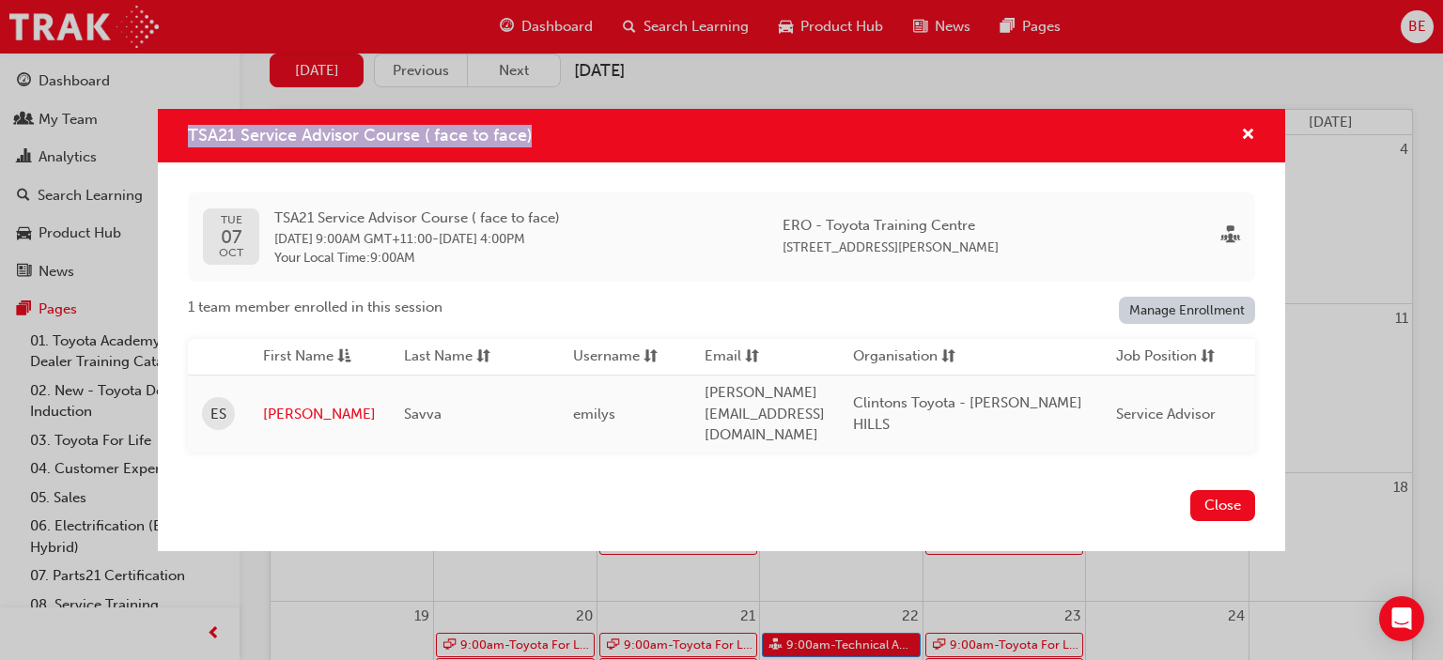
drag, startPoint x: 474, startPoint y: 152, endPoint x: 175, endPoint y: 147, distance: 299.7
click at [175, 147] on div "TSA21 Service Advisor Course ( face to face)" at bounding box center [721, 136] width 1127 height 54
copy span "TSA21 Service Advisor Course ( face to face)"
click at [1246, 145] on span "cross-icon" at bounding box center [1248, 136] width 14 height 17
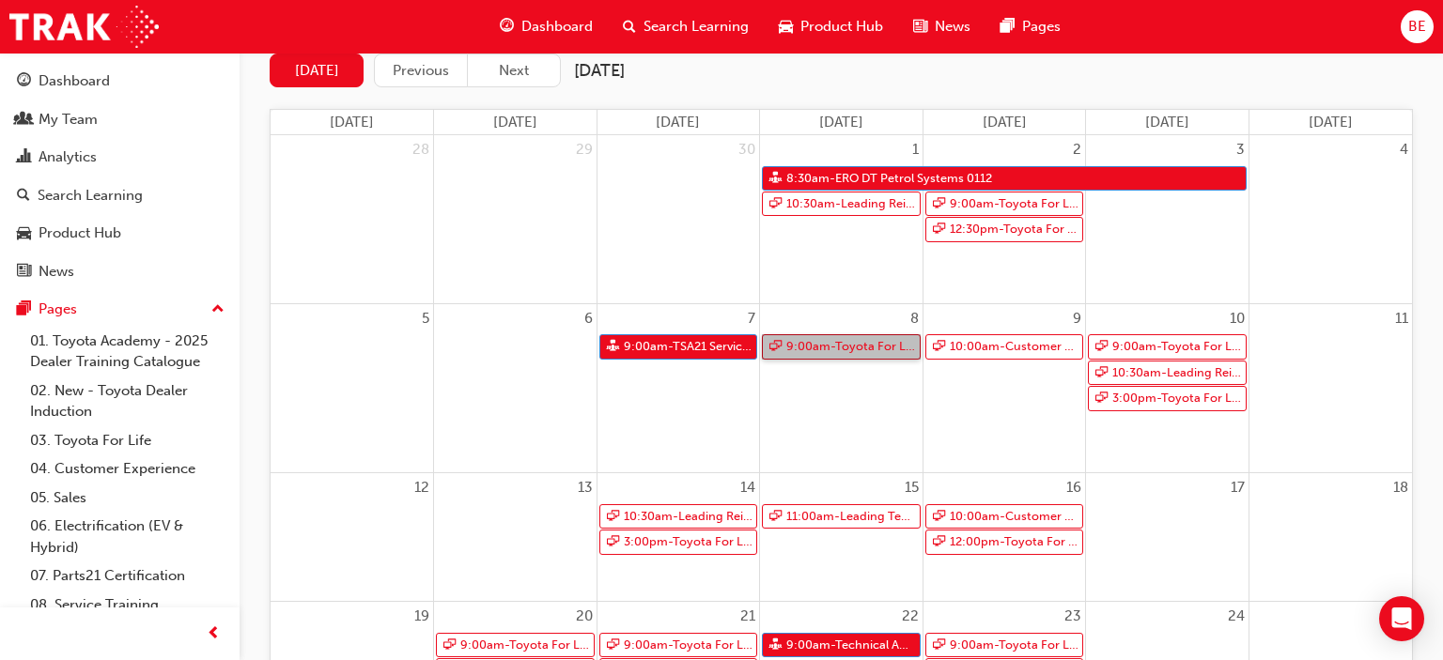
click at [855, 347] on span "9:00am - Toyota For Life In Action - Virtual Classroom" at bounding box center [850, 346] width 131 height 23
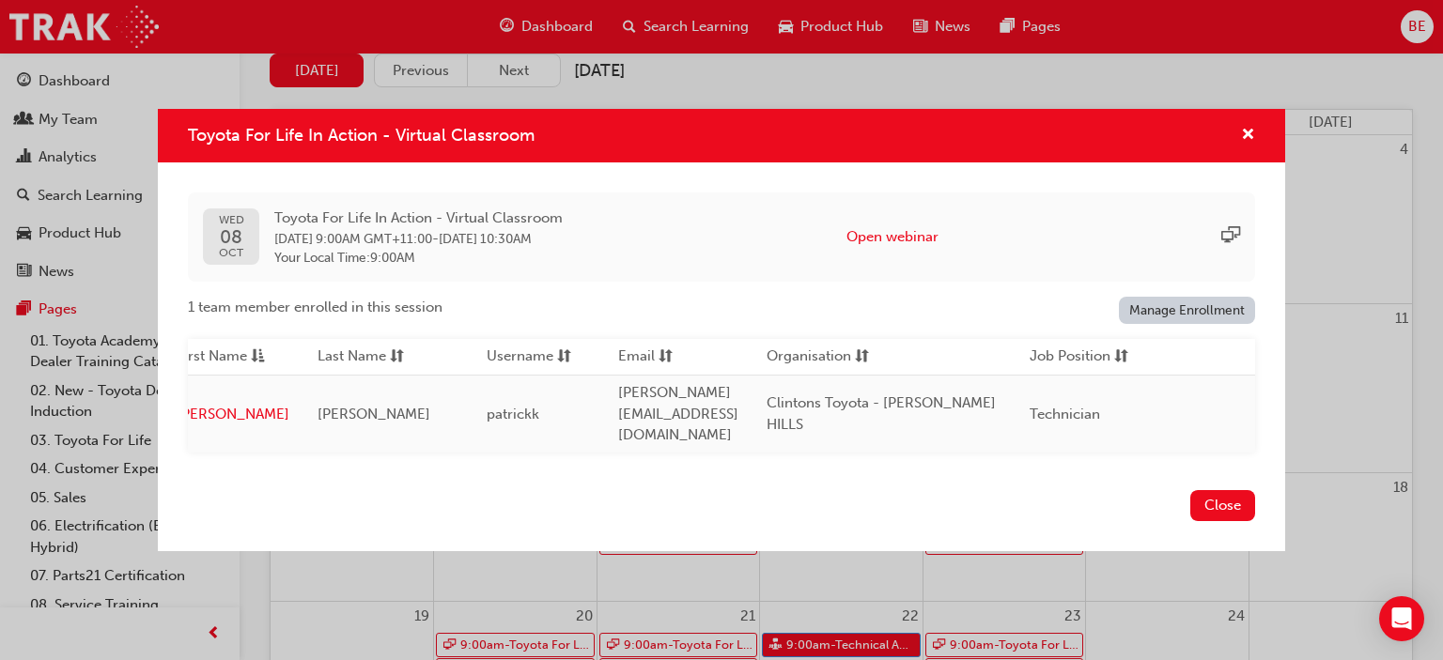
scroll to position [0, 0]
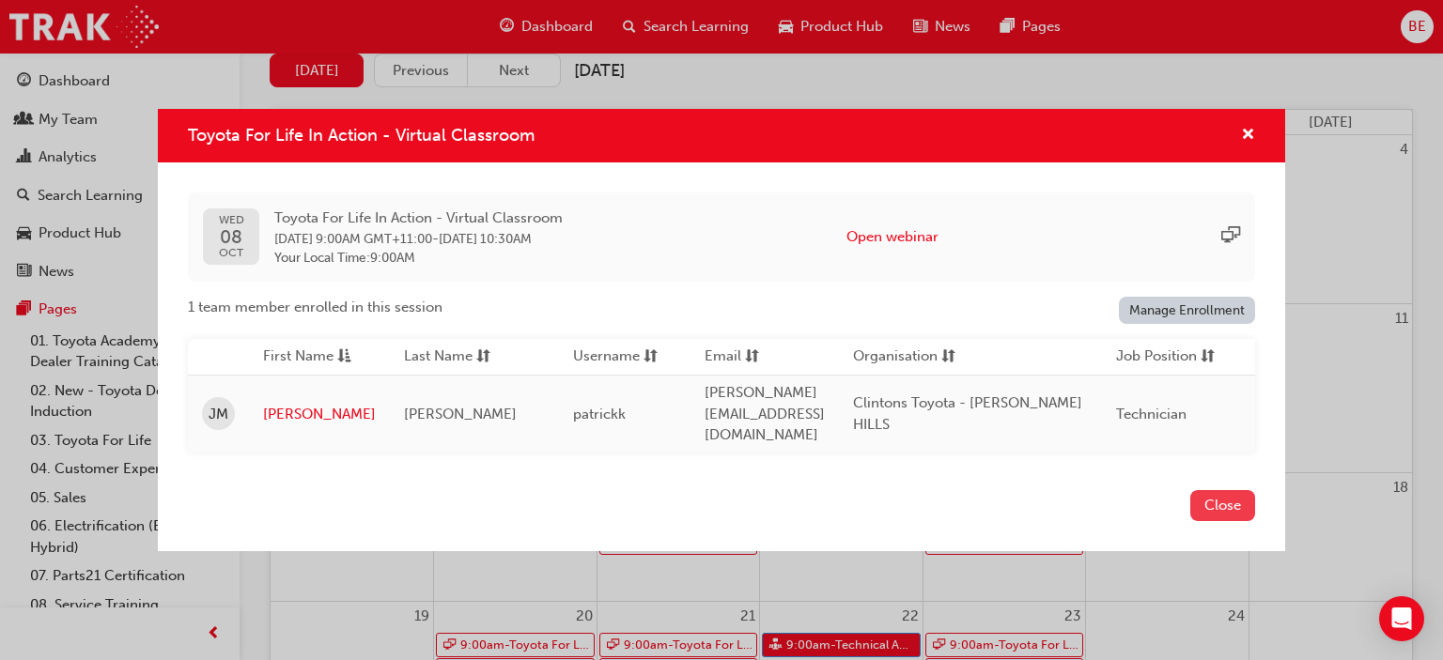
click at [1212, 490] on button "Close" at bounding box center [1222, 505] width 65 height 31
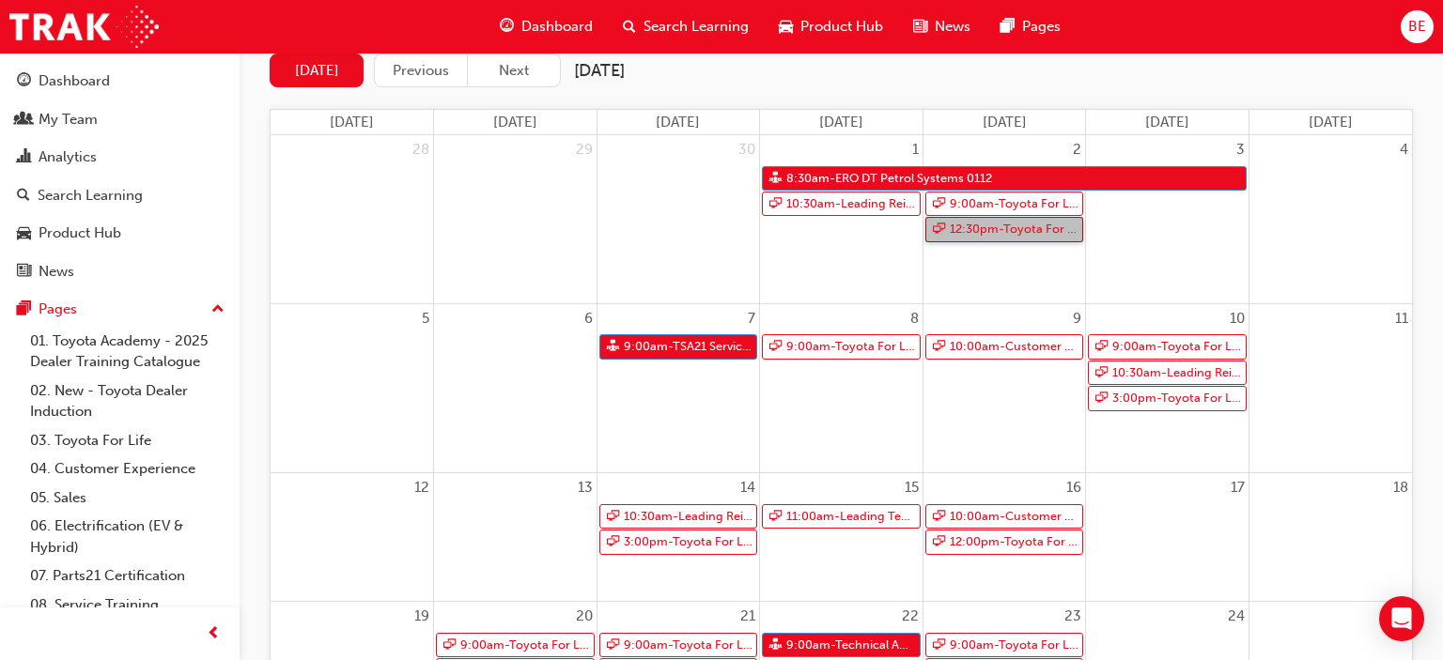
click at [977, 229] on span "12:30pm - Toyota For Life In Action - Virtual Classroom" at bounding box center [1014, 229] width 131 height 23
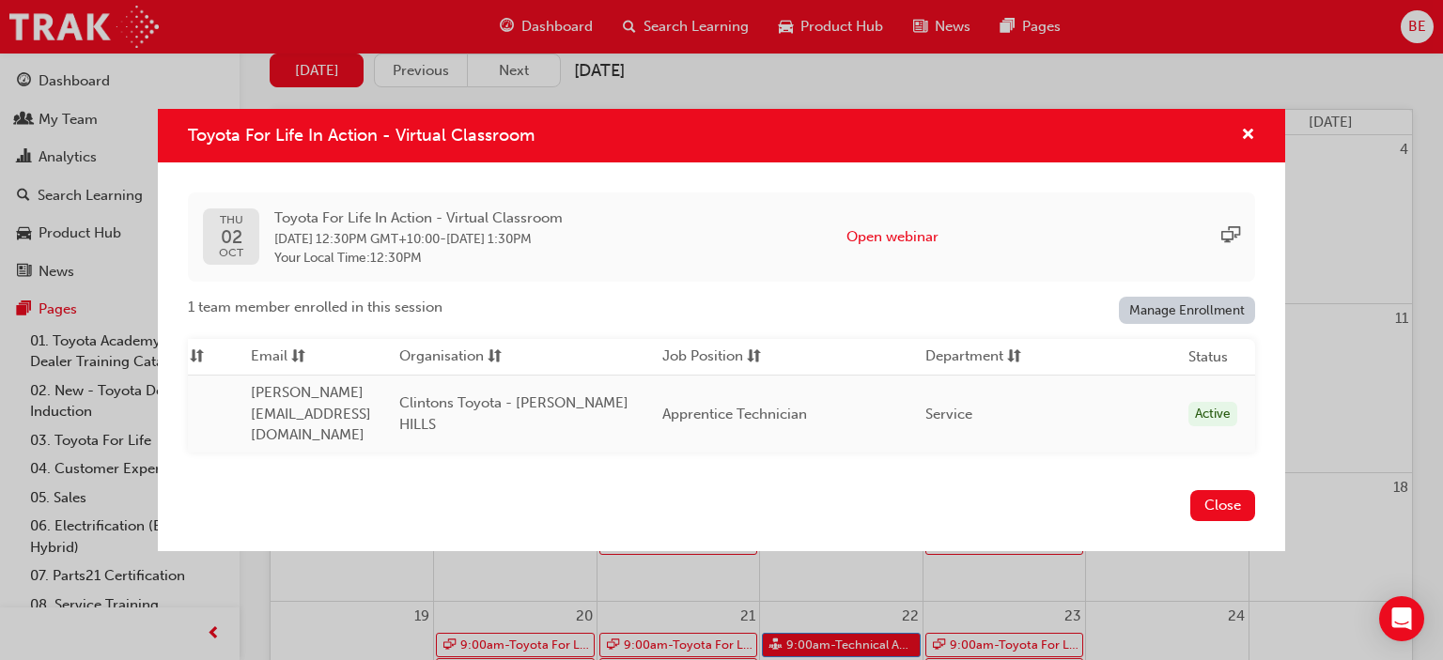
scroll to position [0, 492]
click at [1219, 493] on button "Close" at bounding box center [1222, 505] width 65 height 31
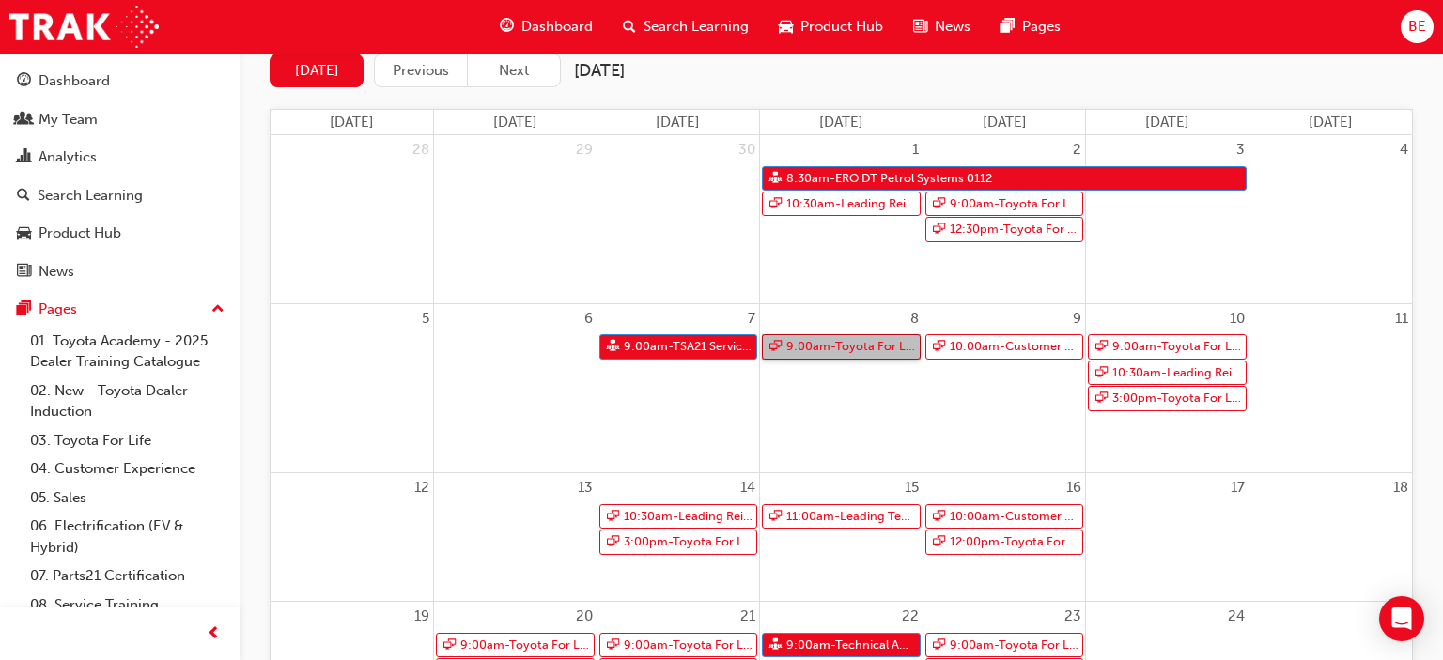
click at [862, 347] on span "9:00am - Toyota For Life In Action - Virtual Classroom" at bounding box center [850, 346] width 131 height 23
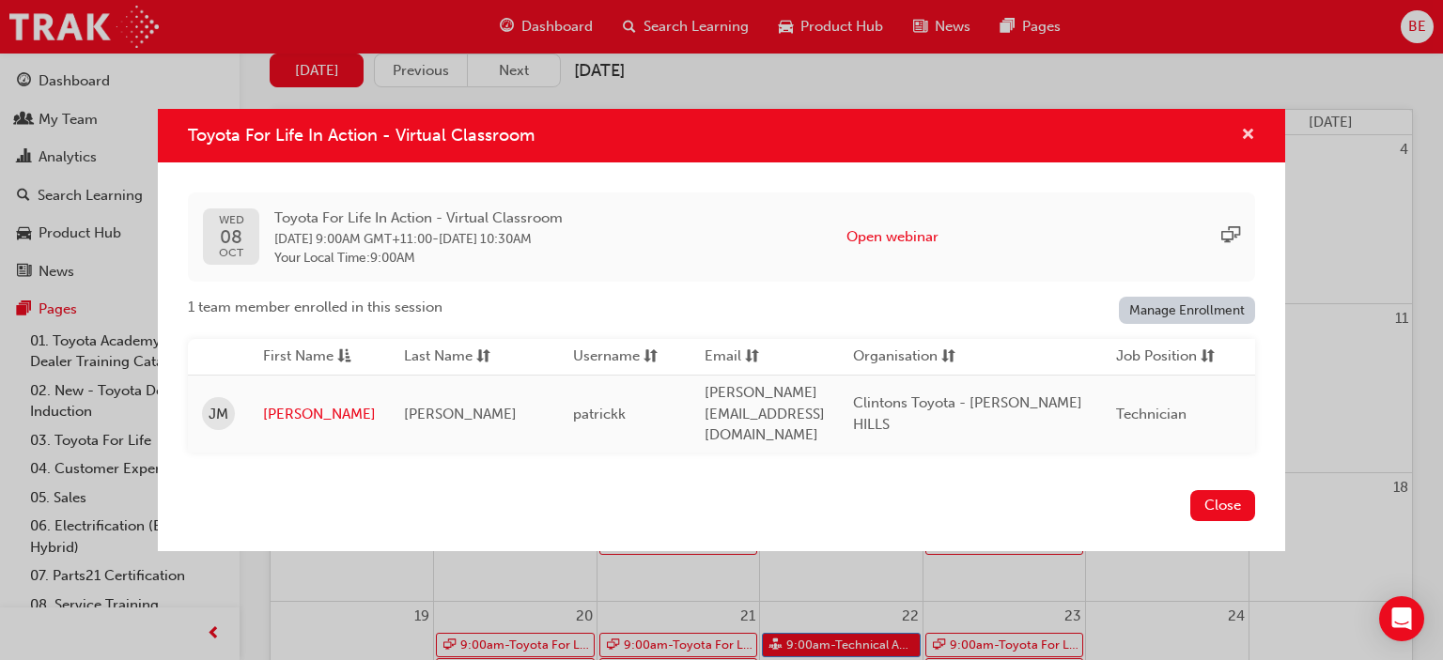
click at [1246, 145] on span "cross-icon" at bounding box center [1248, 136] width 14 height 17
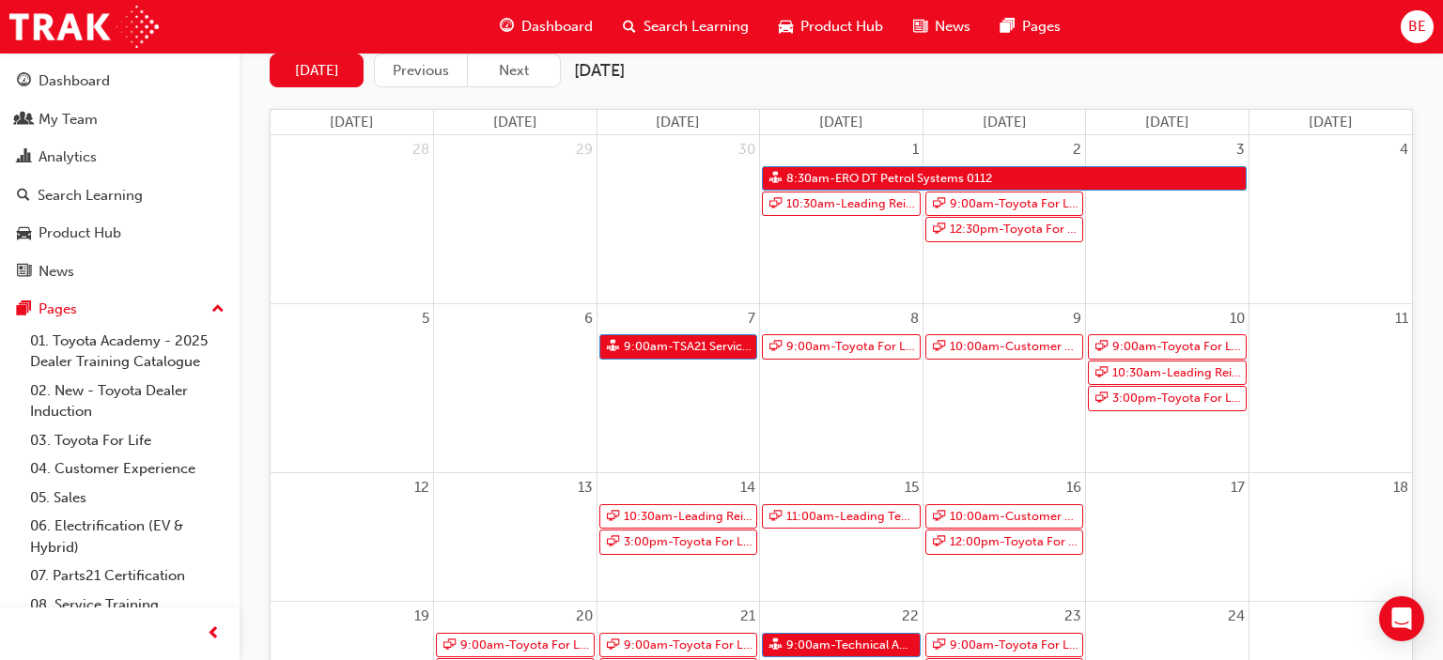
click at [821, 389] on td "8 9:00am - Toyota For Life In Action - Virtual Classroom" at bounding box center [841, 387] width 163 height 169
click at [856, 346] on span "9:00am - Toyota For Life In Action - Virtual Classroom" at bounding box center [850, 346] width 131 height 23
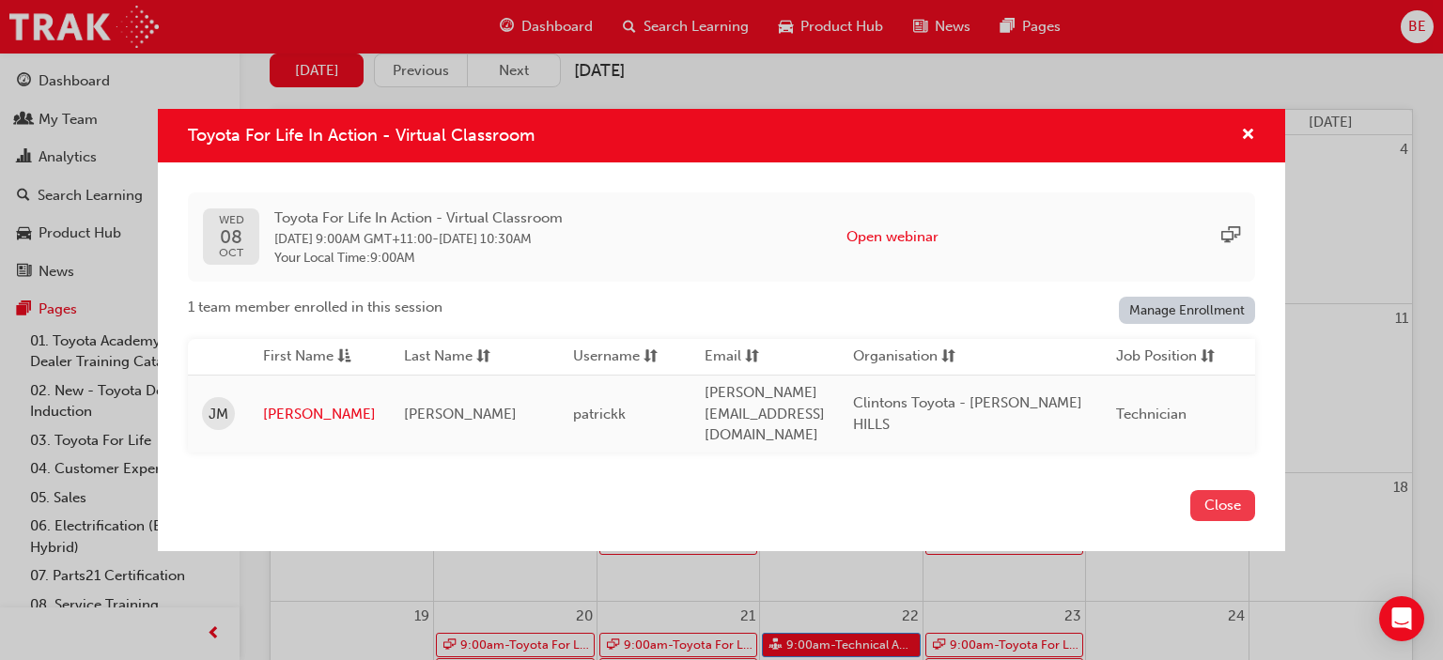
click at [1212, 490] on button "Close" at bounding box center [1222, 505] width 65 height 31
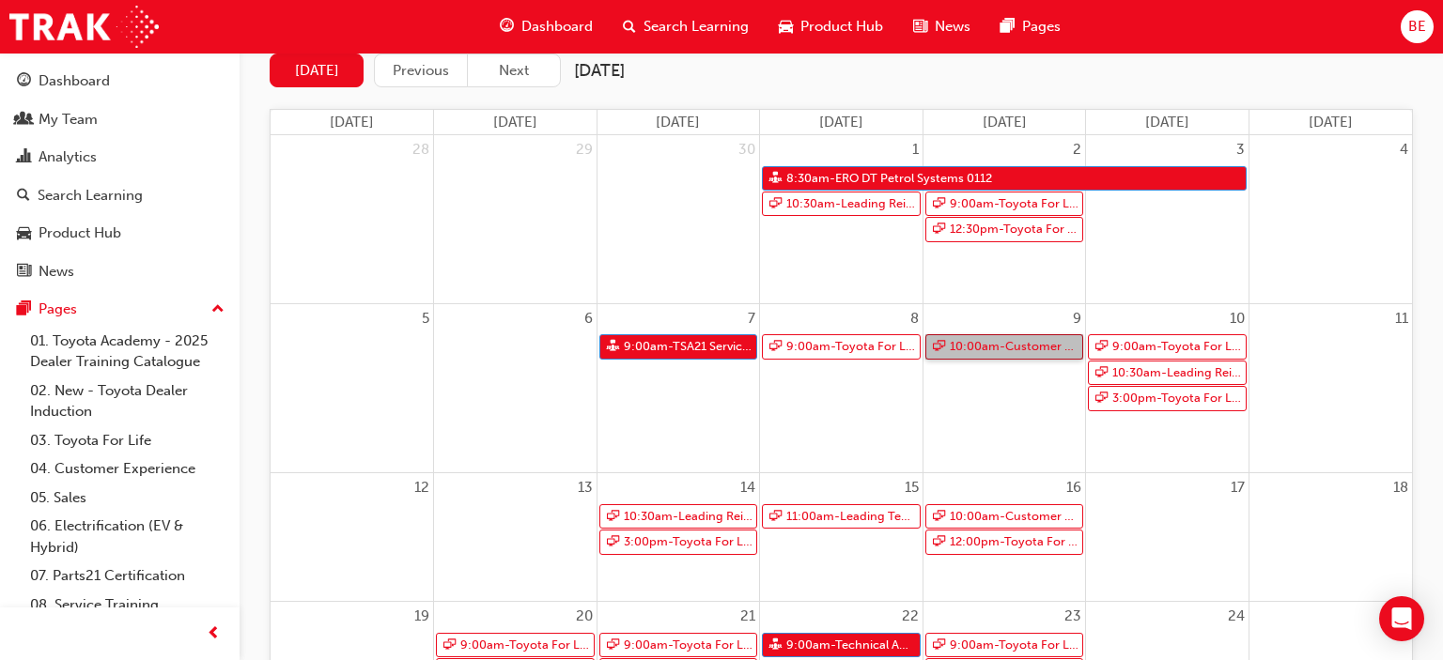
click at [997, 347] on span "10:00am - Customer Experience in Action" at bounding box center [1014, 346] width 131 height 23
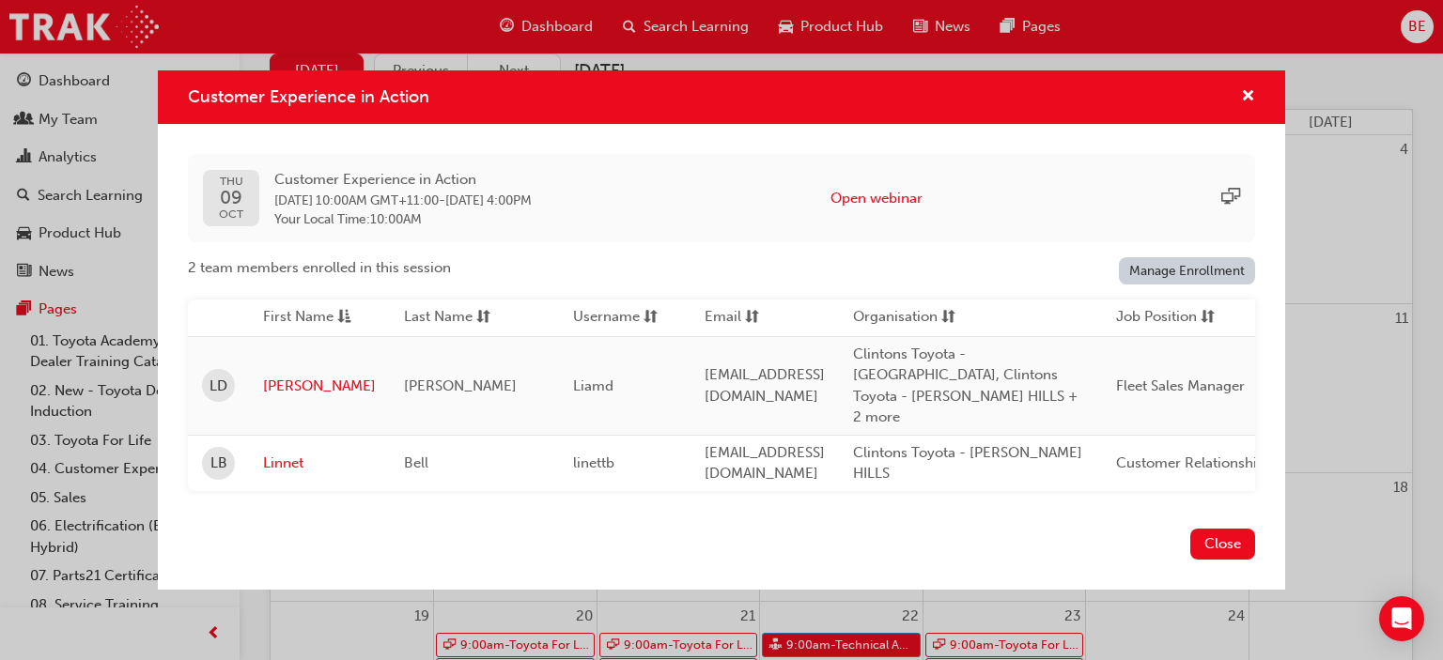
click at [441, 124] on div "Customer Experience in Action" at bounding box center [721, 97] width 1127 height 54
drag, startPoint x: 434, startPoint y: 117, endPoint x: 178, endPoint y: 117, distance: 255.5
click at [178, 117] on div "Customer Experience in Action" at bounding box center [721, 97] width 1127 height 54
copy span "Customer Experience in Action"
click at [1250, 106] on span "cross-icon" at bounding box center [1248, 97] width 14 height 17
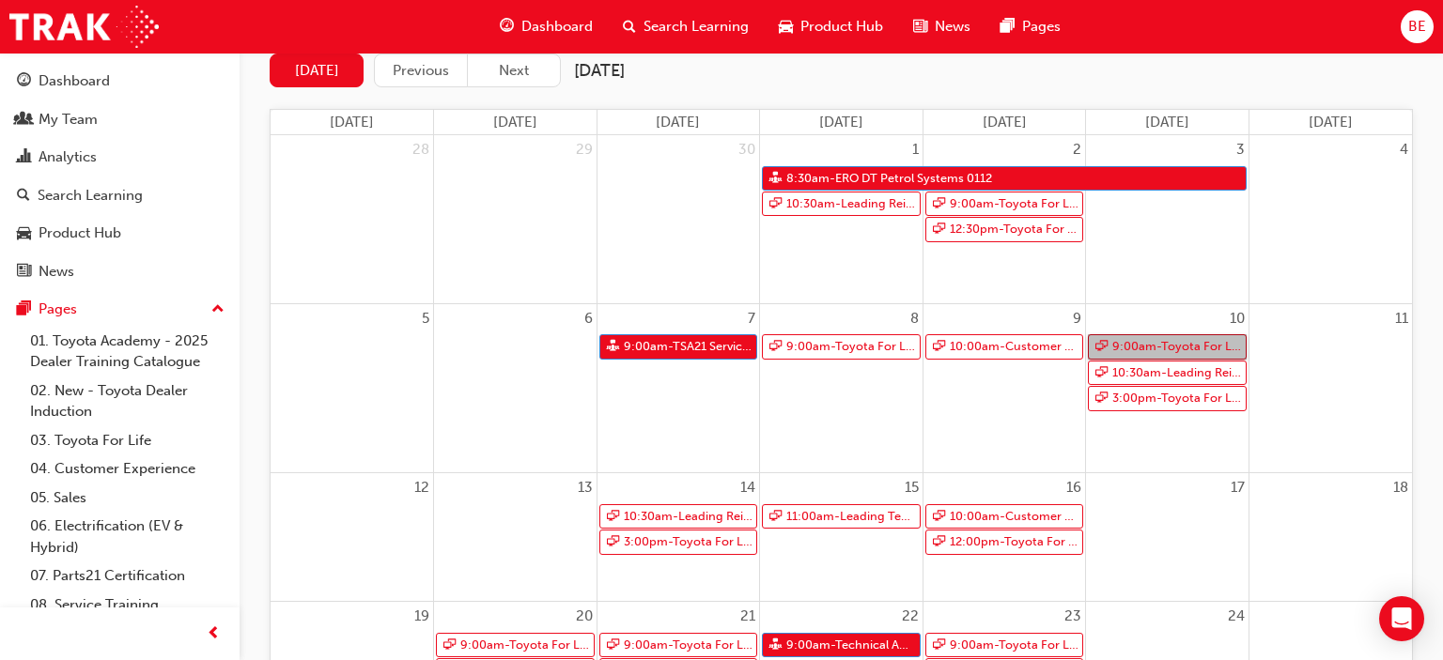
click at [1198, 344] on span "9:00am - Toyota For Life In Action - Virtual Classroom" at bounding box center [1176, 346] width 131 height 23
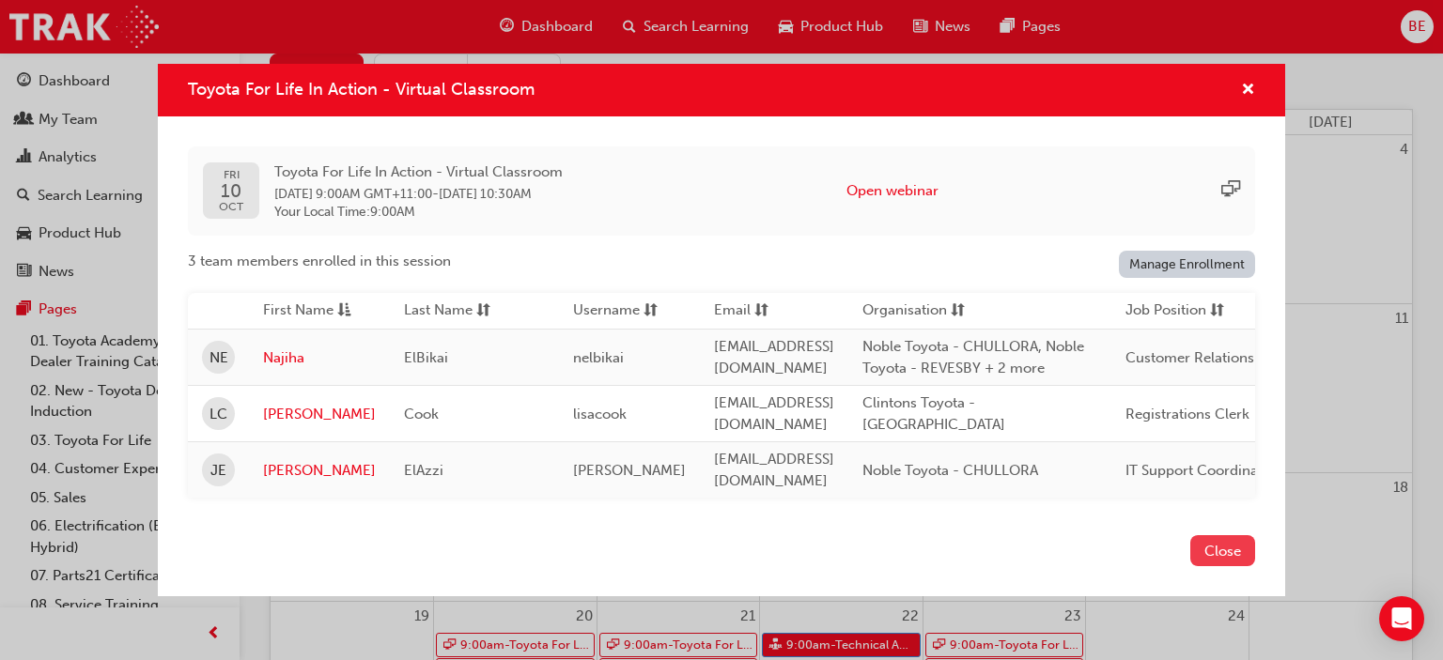
click at [1214, 537] on button "Close" at bounding box center [1222, 550] width 65 height 31
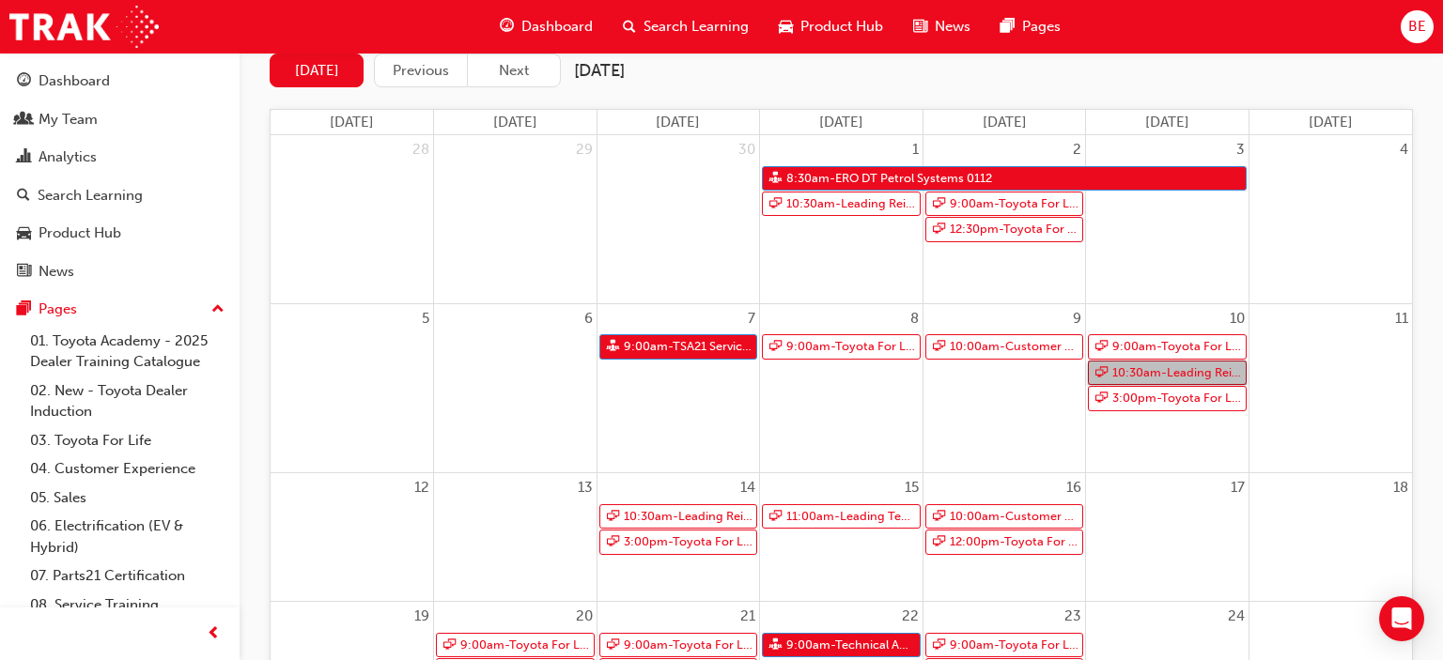
click at [1185, 370] on span "10:30am - Leading Reignite Part 2 - Virtual Classroom" at bounding box center [1176, 373] width 131 height 23
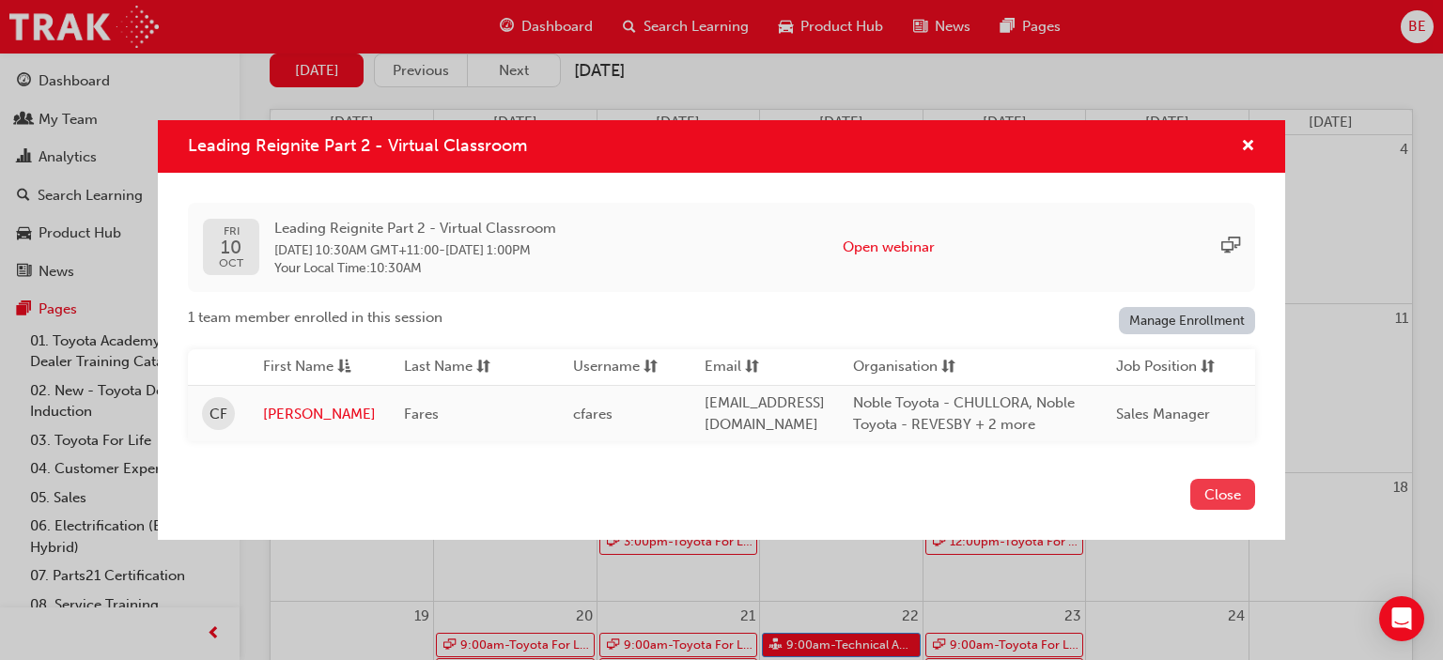
click at [1211, 491] on button "Close" at bounding box center [1222, 494] width 65 height 31
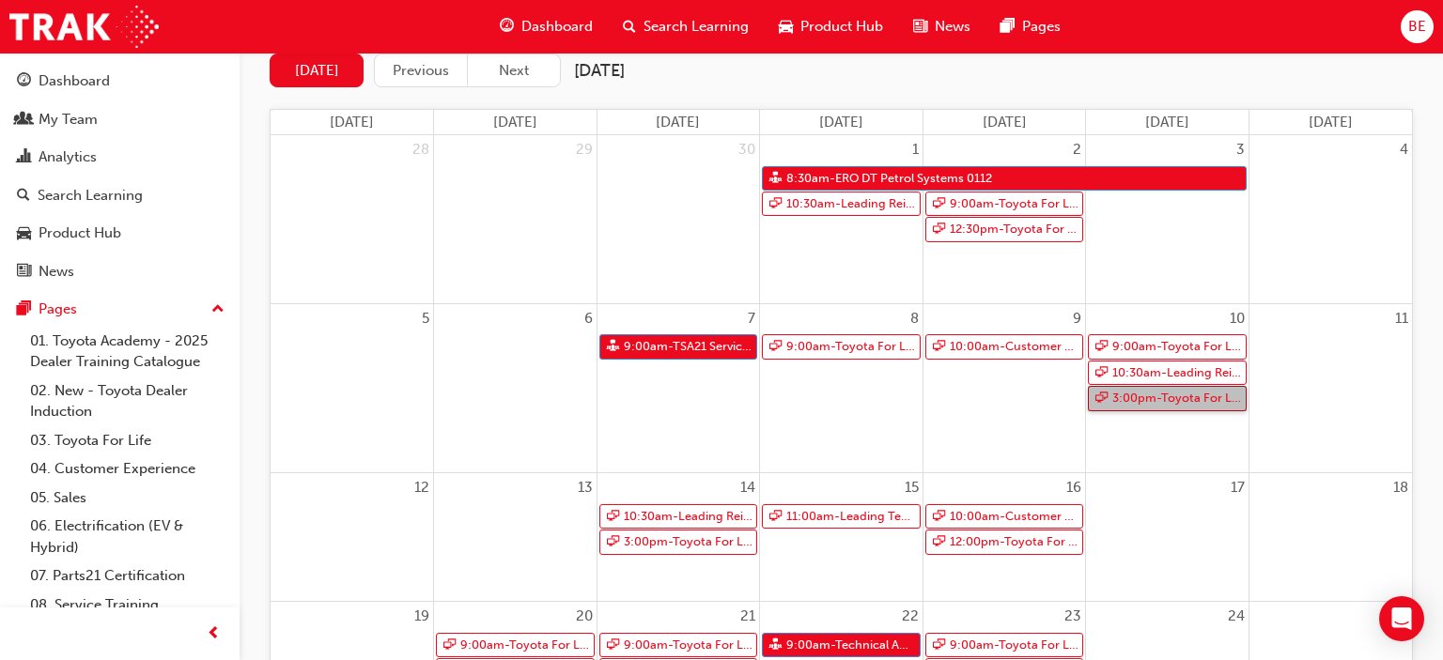
click at [1174, 398] on span "3:00pm - Toyota For Life In Action - Virtual Classroom" at bounding box center [1176, 398] width 131 height 23
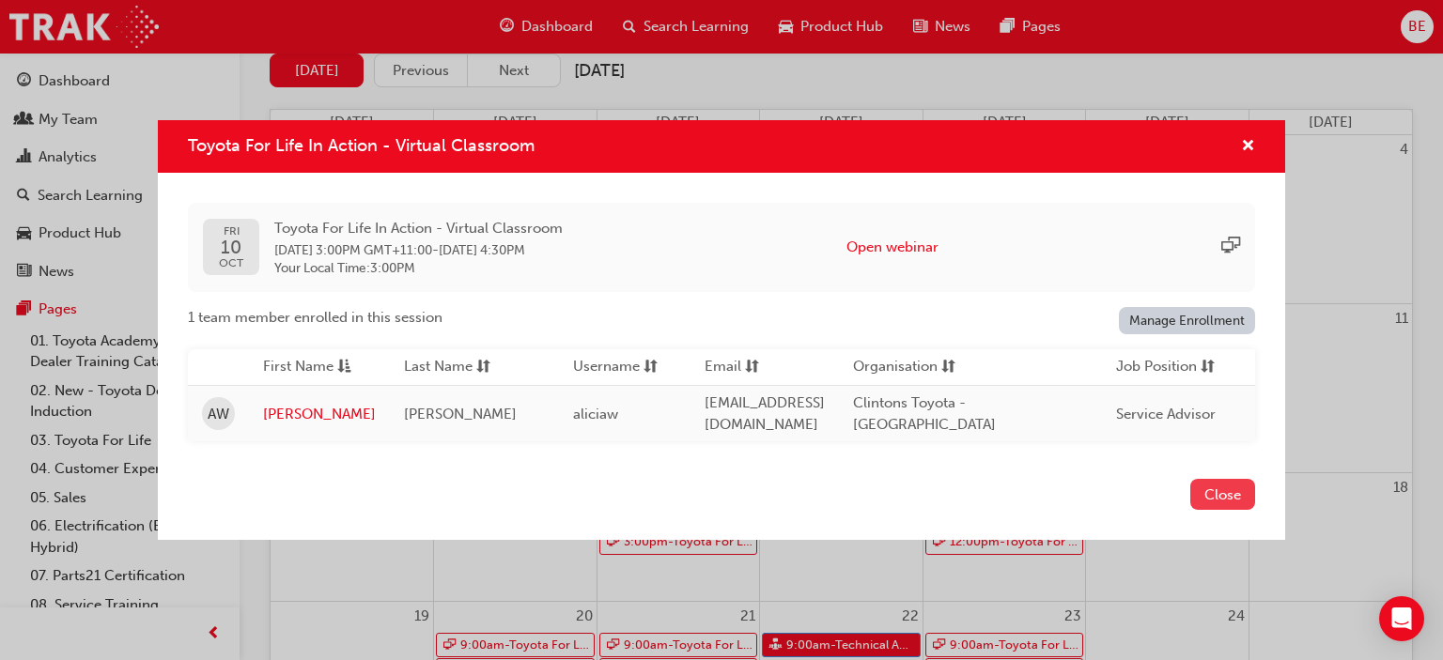
click at [1209, 481] on button "Close" at bounding box center [1222, 494] width 65 height 31
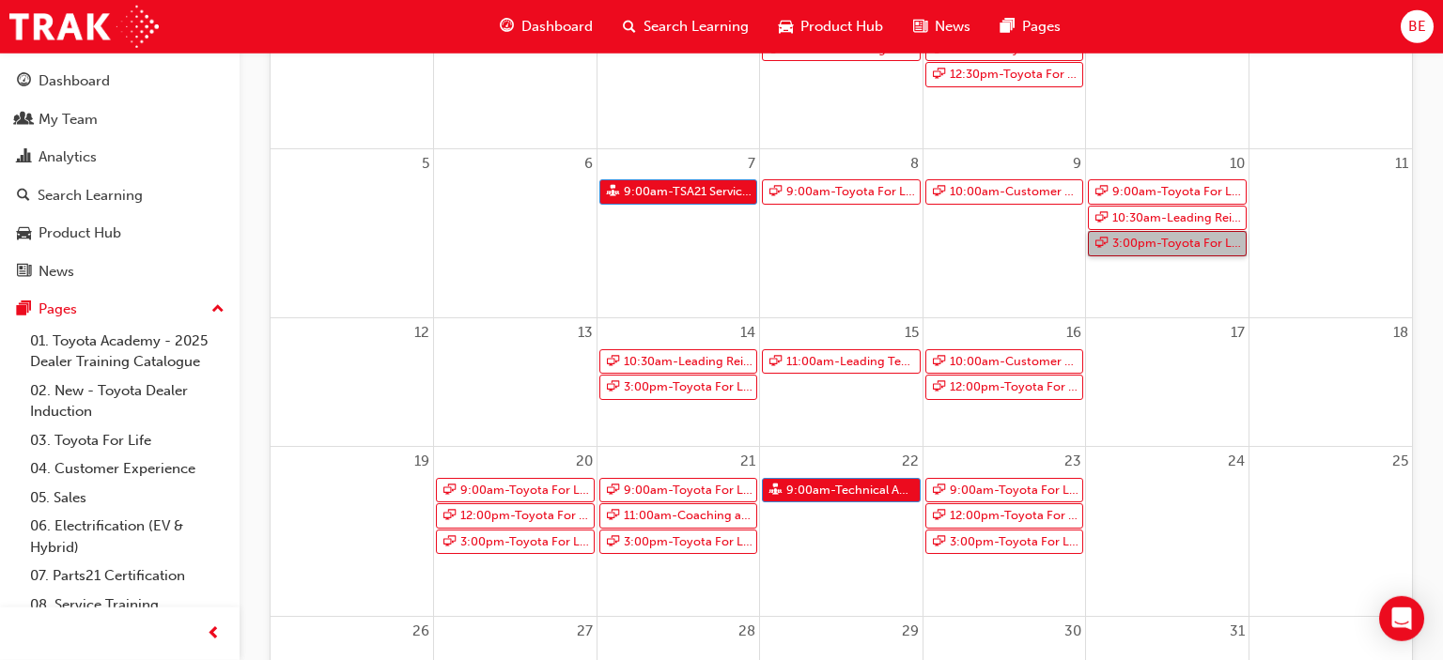
scroll to position [372, 0]
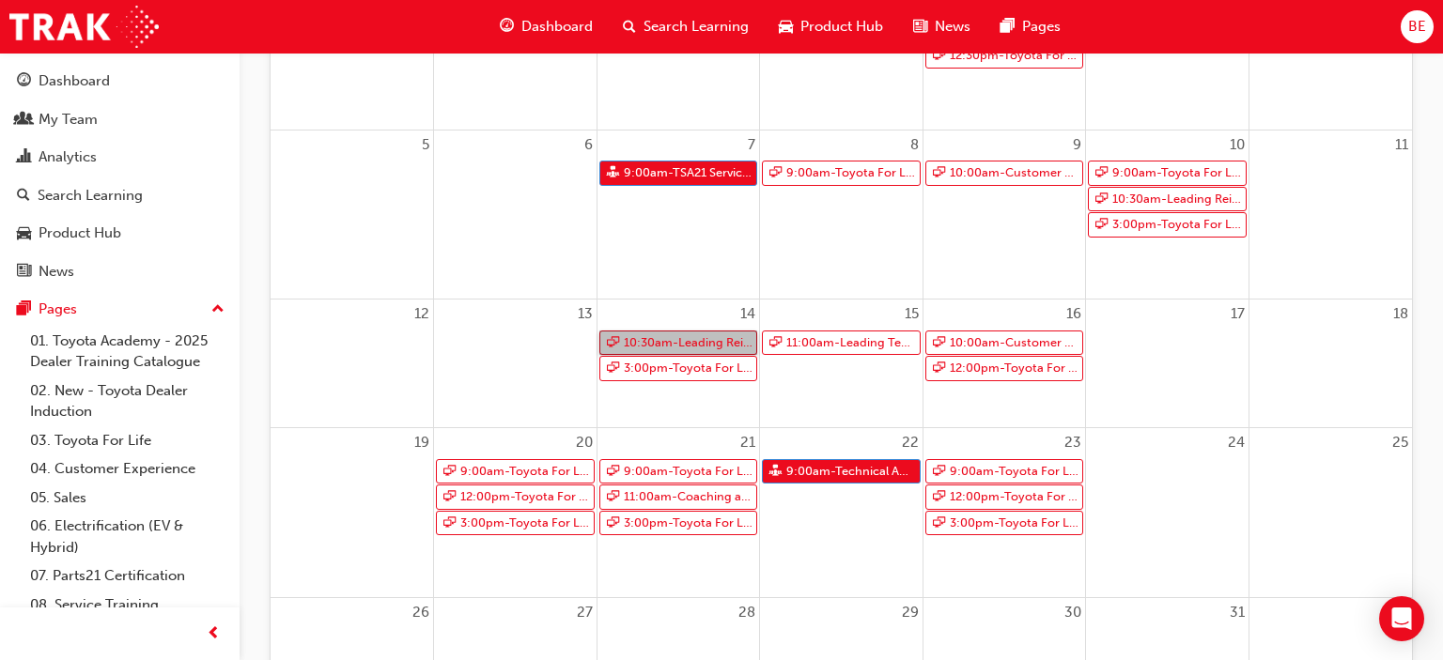
click at [730, 340] on span "10:30am - Leading Reignite Part 2 - Virtual Classroom" at bounding box center [688, 343] width 131 height 23
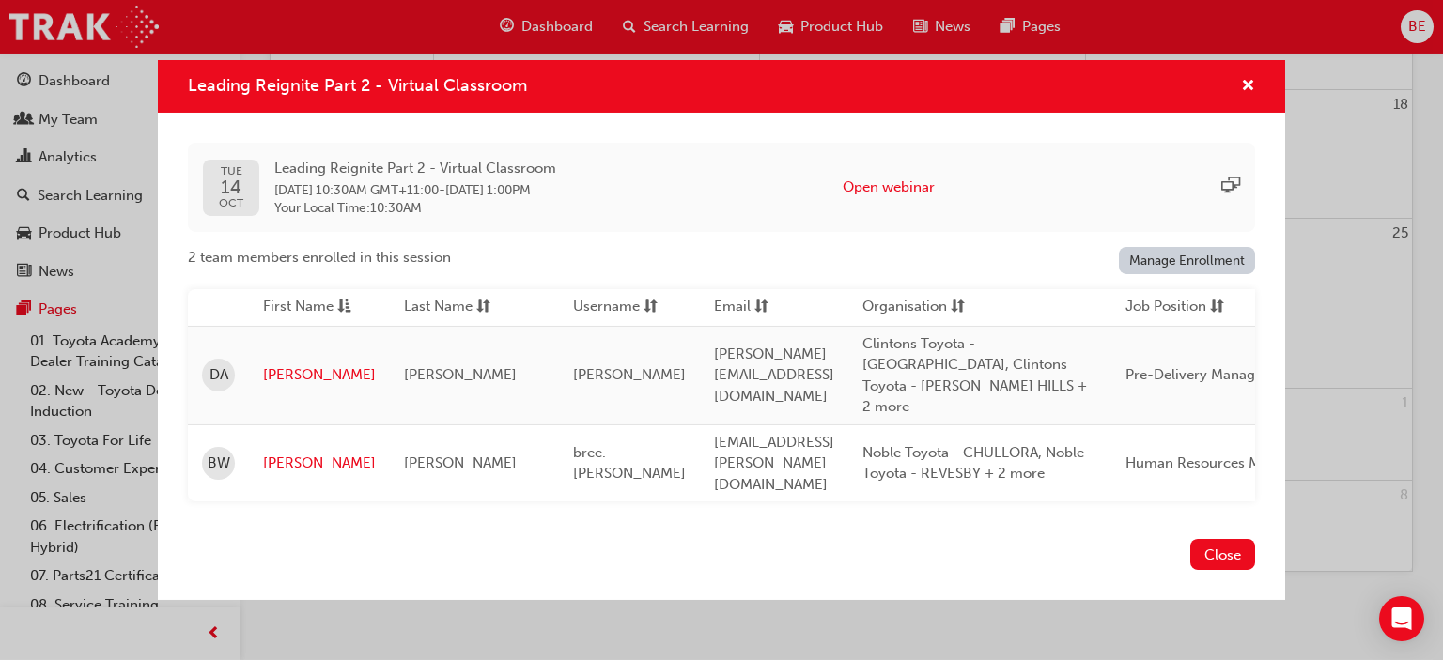
scroll to position [584, 0]
click at [1249, 96] on span "cross-icon" at bounding box center [1248, 87] width 14 height 17
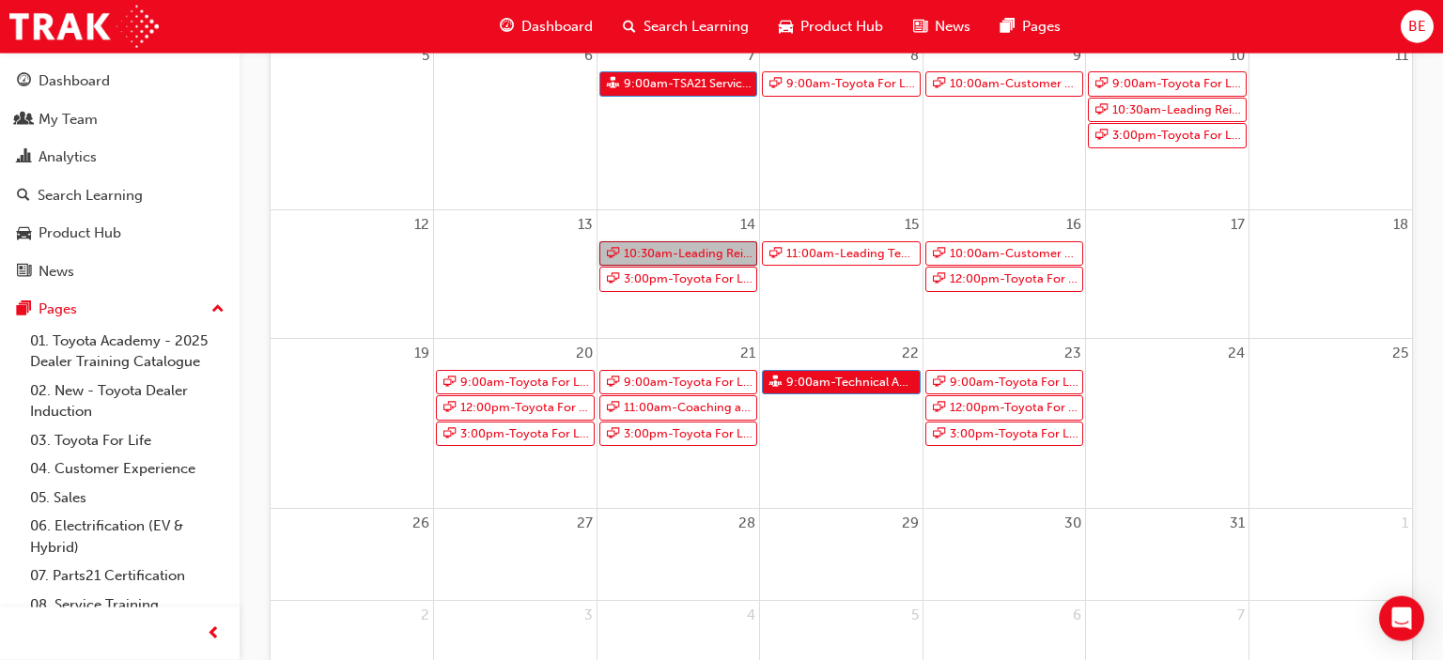
scroll to position [460, 0]
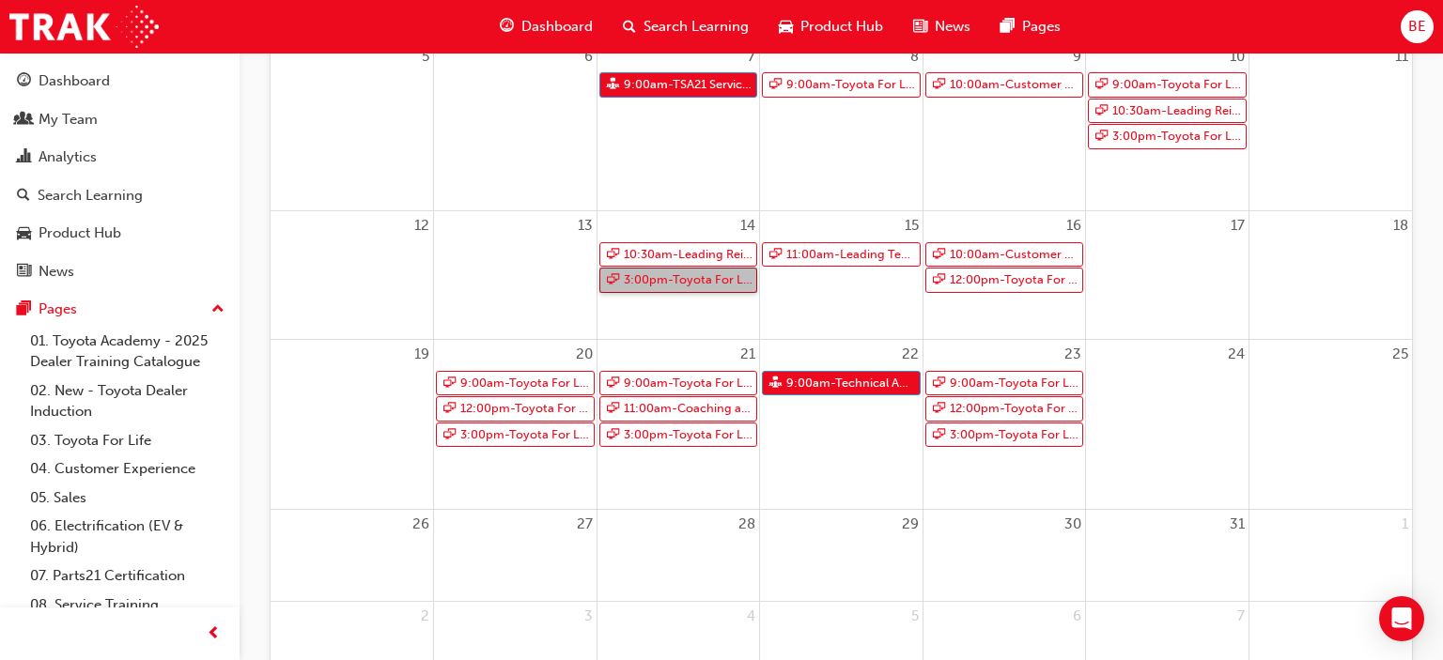
click at [689, 281] on span "3:00pm - Toyota For Life In Action - Virtual Classroom" at bounding box center [688, 280] width 131 height 23
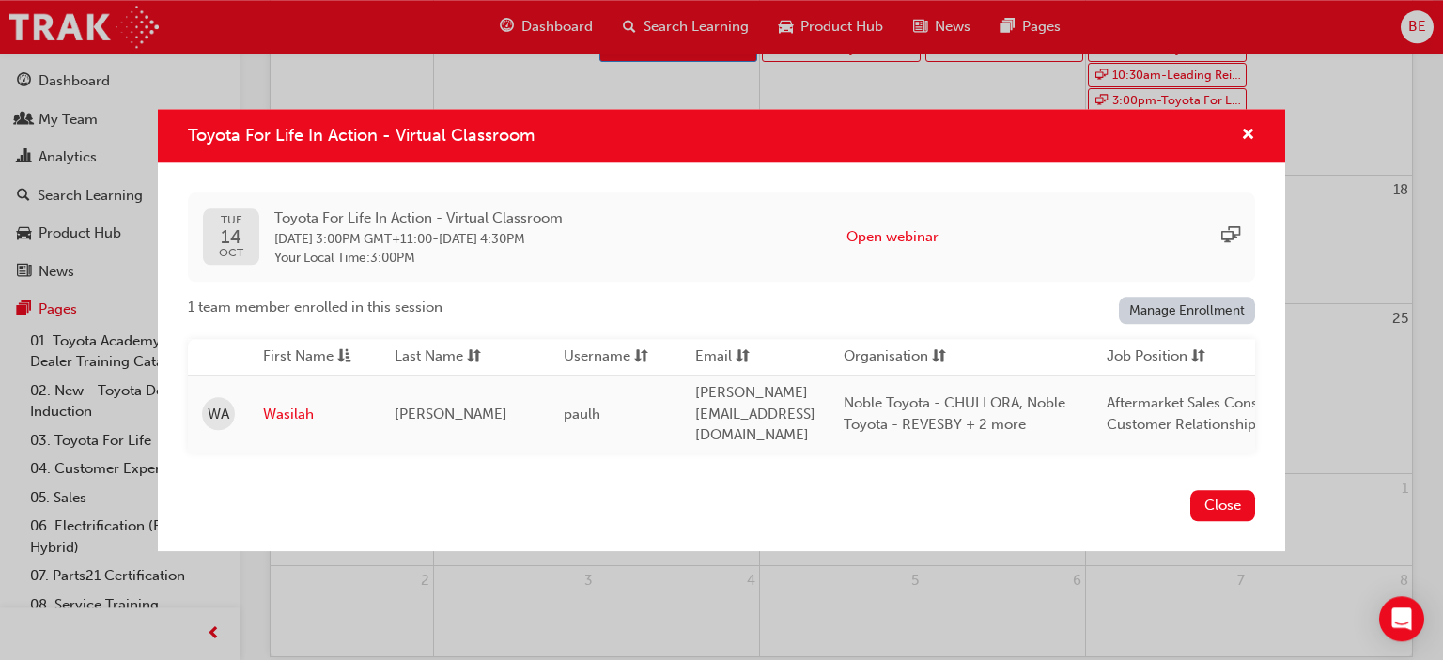
scroll to position [534, 0]
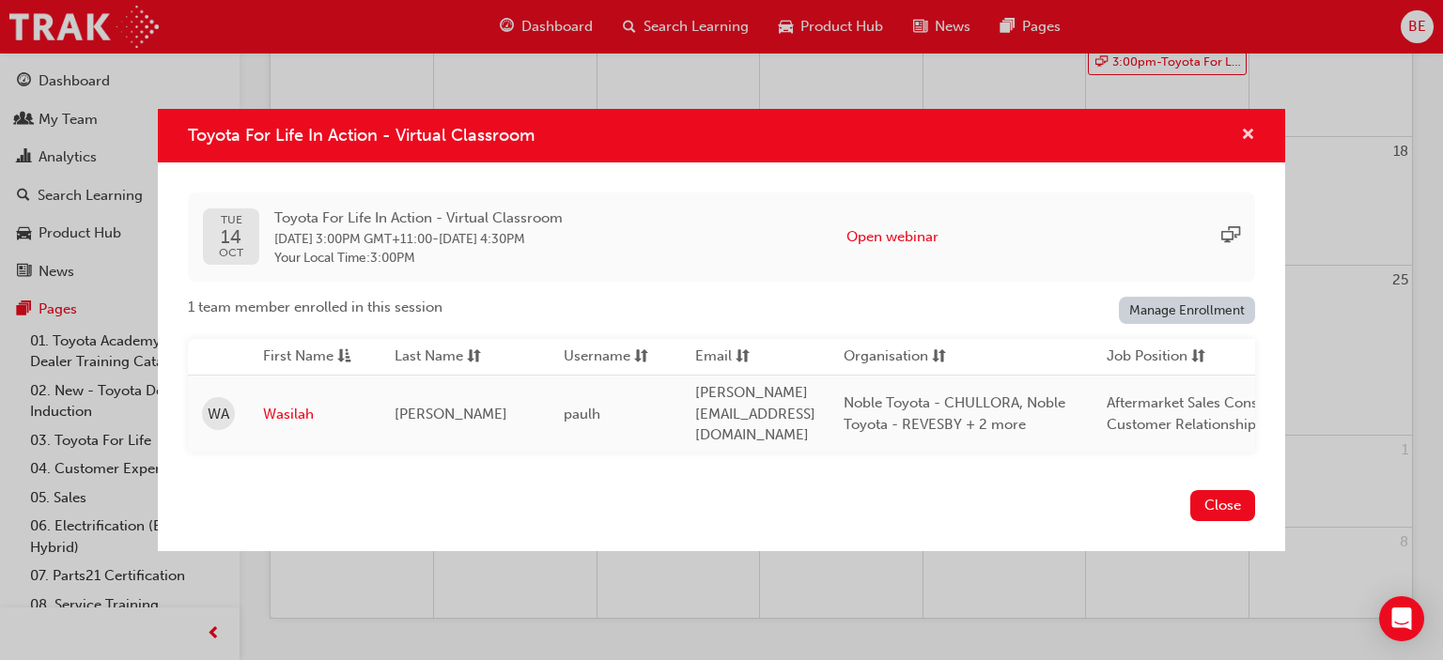
click at [1245, 141] on span "cross-icon" at bounding box center [1248, 136] width 14 height 17
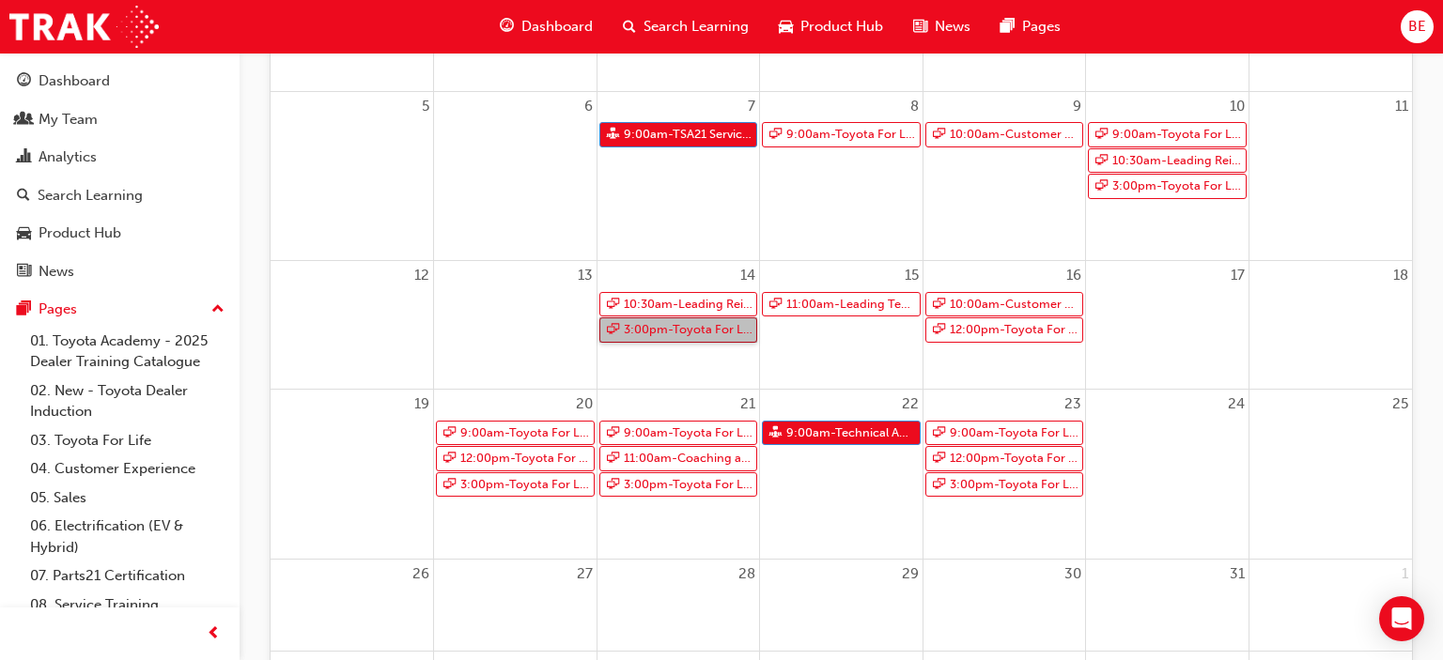
scroll to position [336, 0]
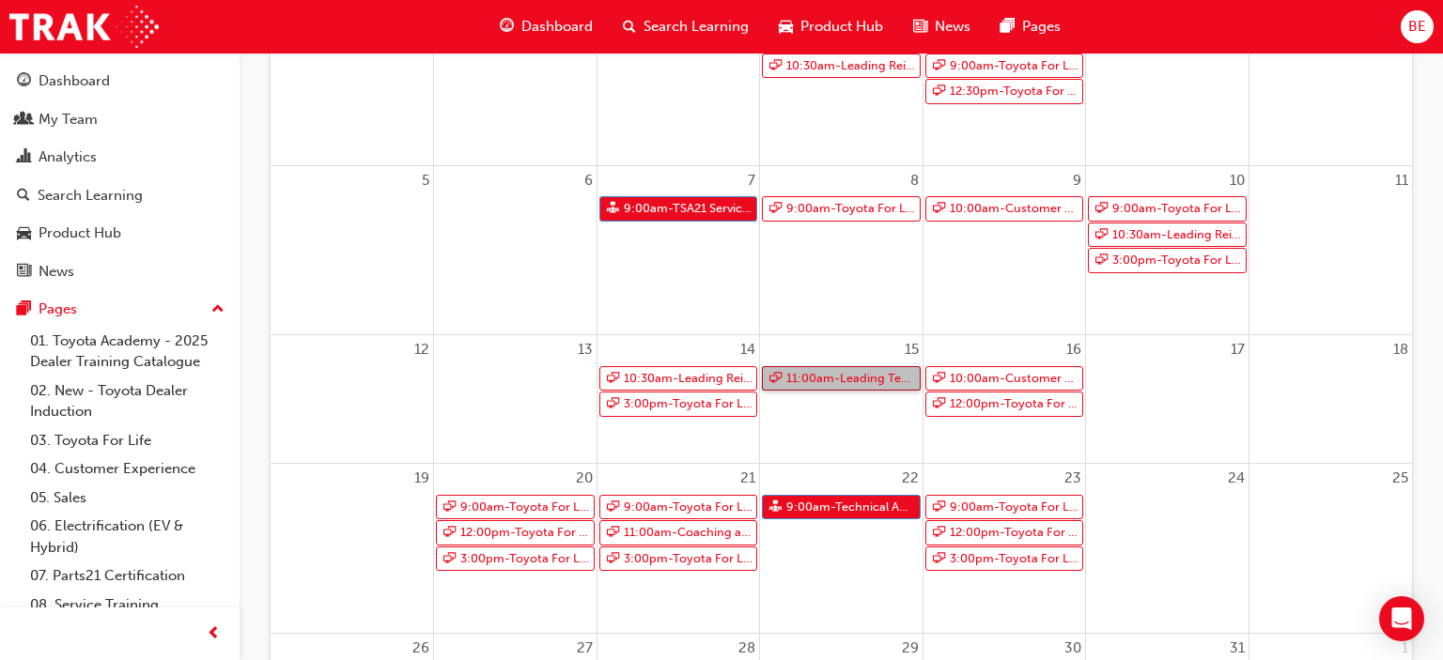
click at [848, 373] on span "11:00am - Leading Teams Effectively" at bounding box center [850, 378] width 131 height 23
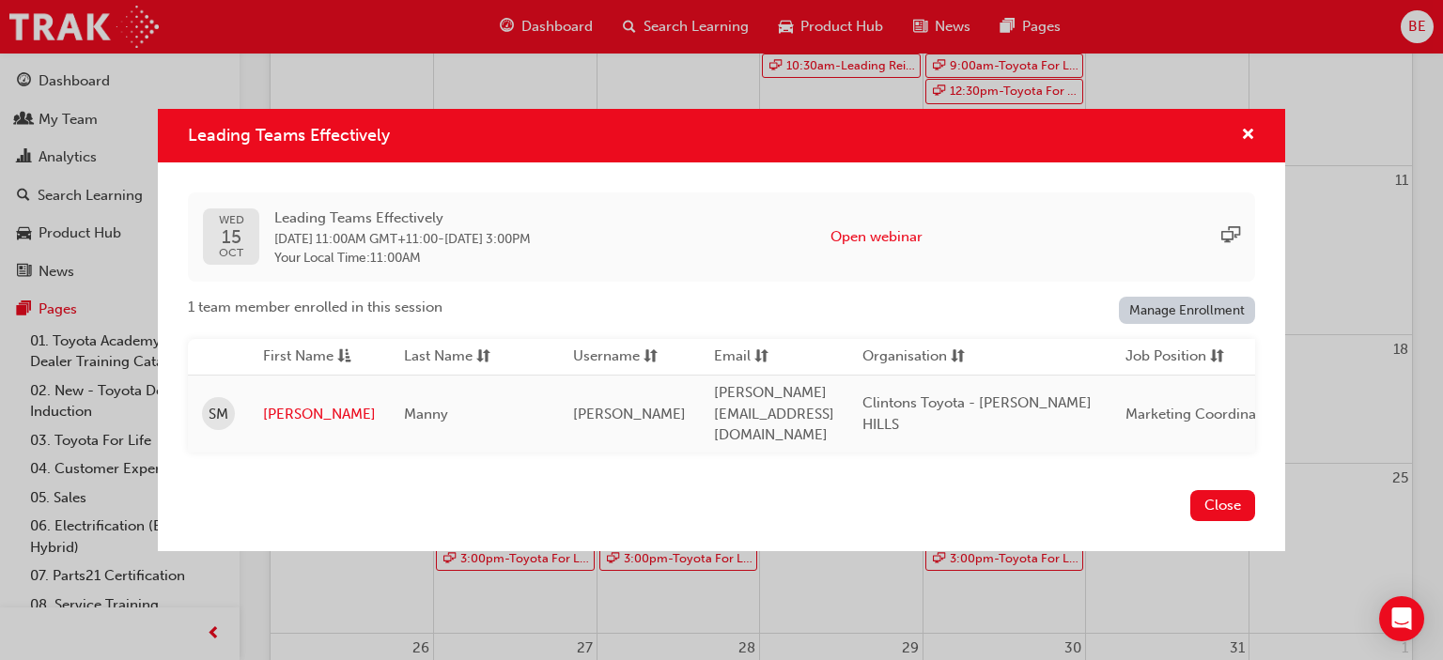
click at [361, 146] on span "Leading Teams Effectively" at bounding box center [289, 135] width 202 height 21
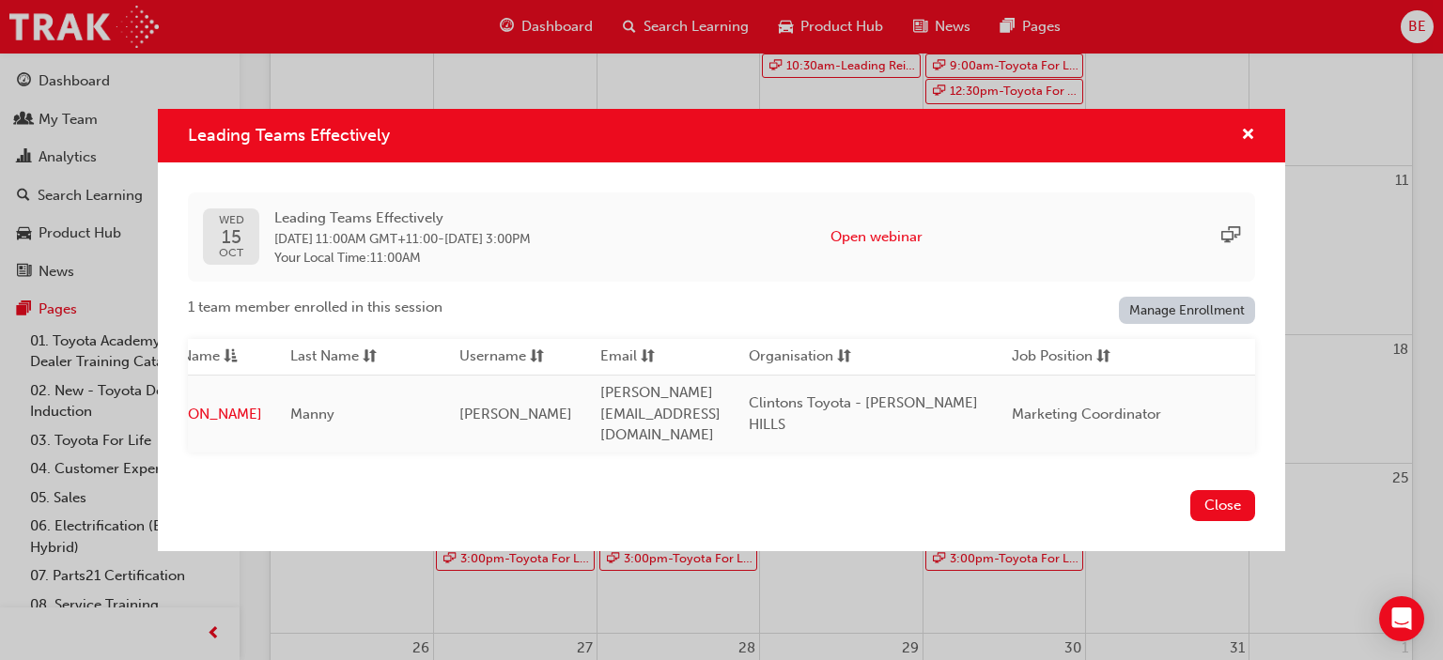
scroll to position [0, 109]
click at [1223, 493] on button "Close" at bounding box center [1222, 505] width 65 height 31
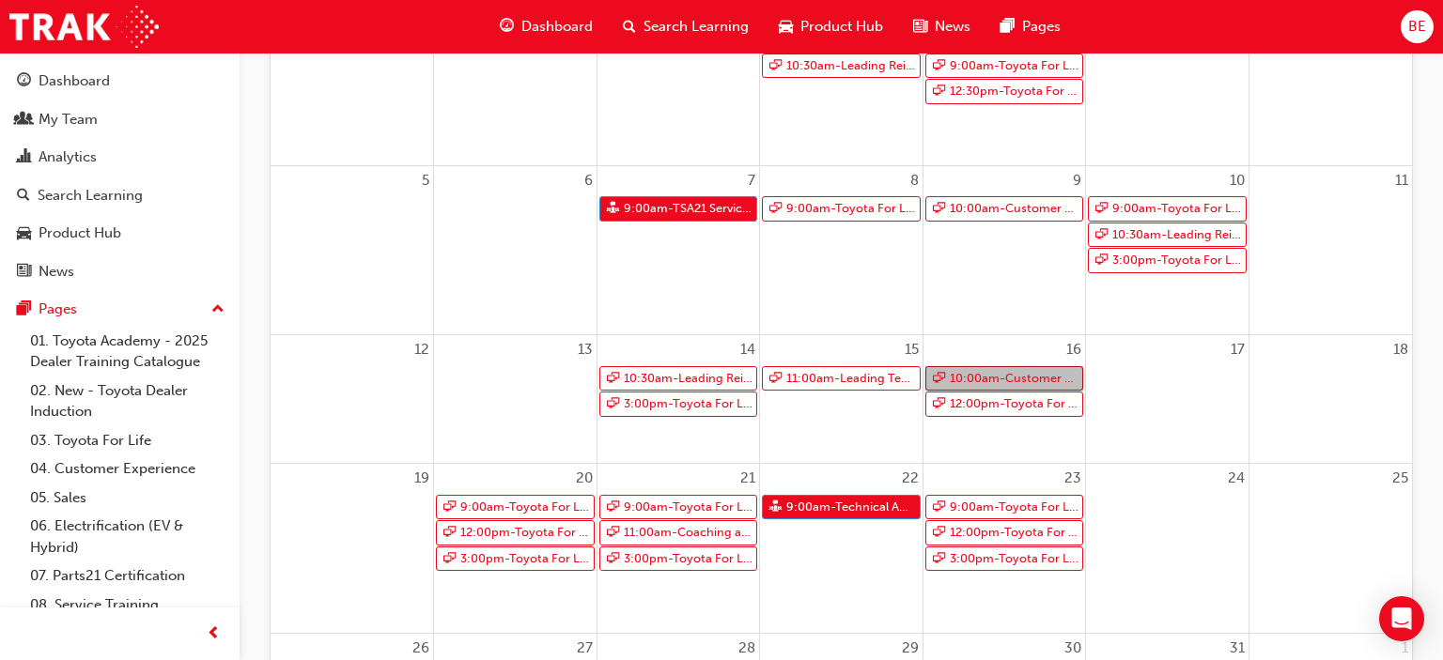
click at [1019, 375] on span "10:00am - Customer Experience Management - Operational" at bounding box center [1014, 378] width 131 height 23
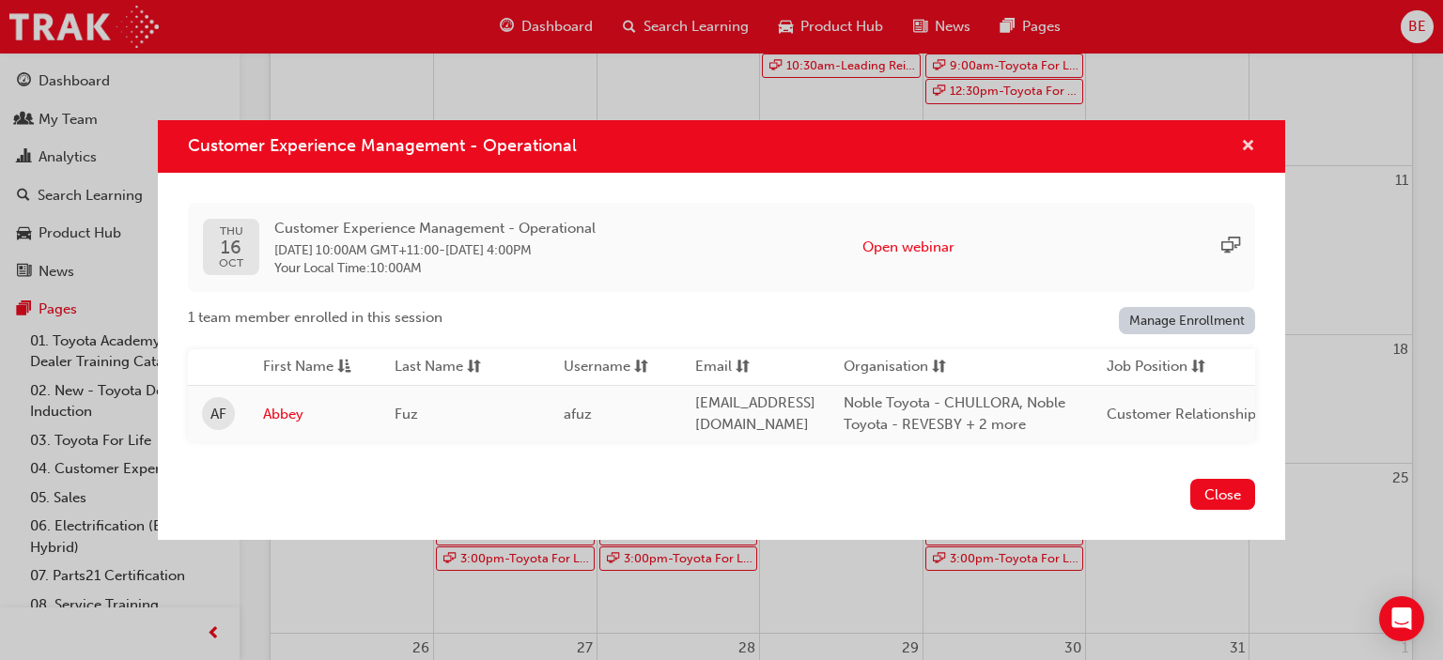
click at [1246, 144] on span "cross-icon" at bounding box center [1248, 147] width 14 height 17
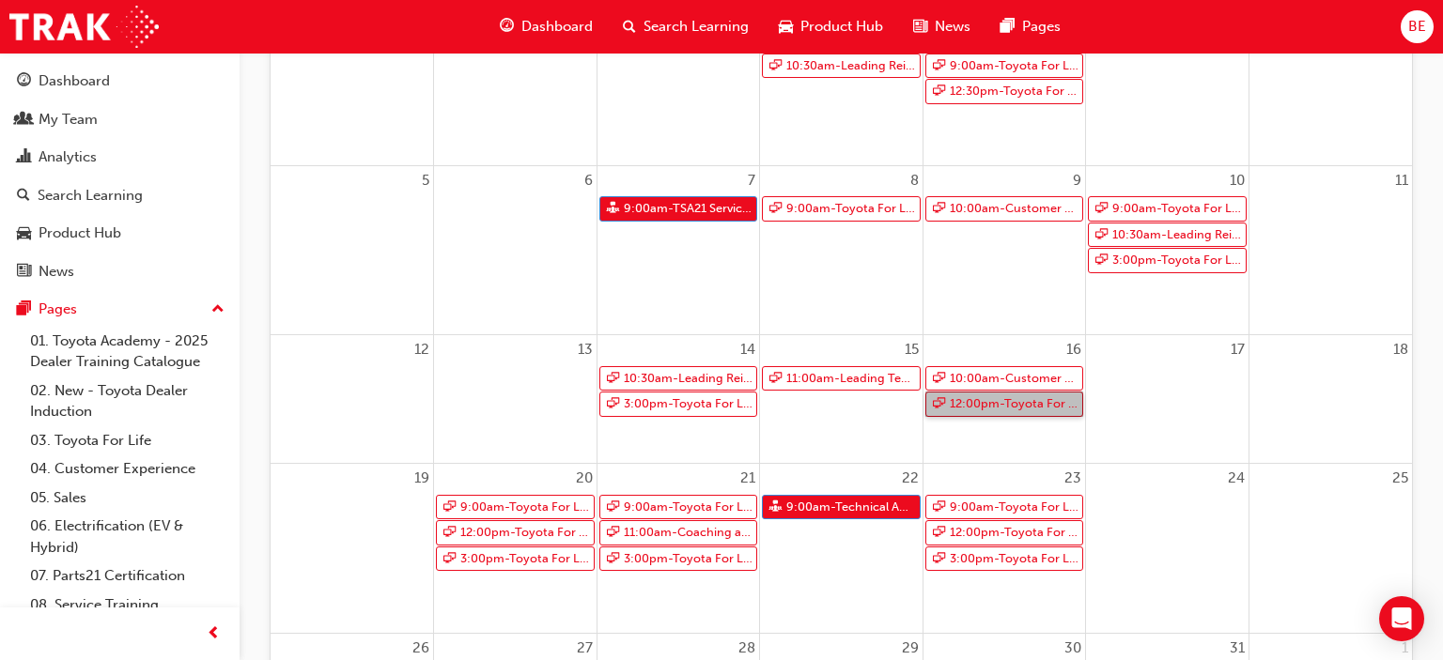
click at [994, 404] on span "12:00pm - Toyota For Life In Action - Virtual Classroom" at bounding box center [1014, 404] width 131 height 23
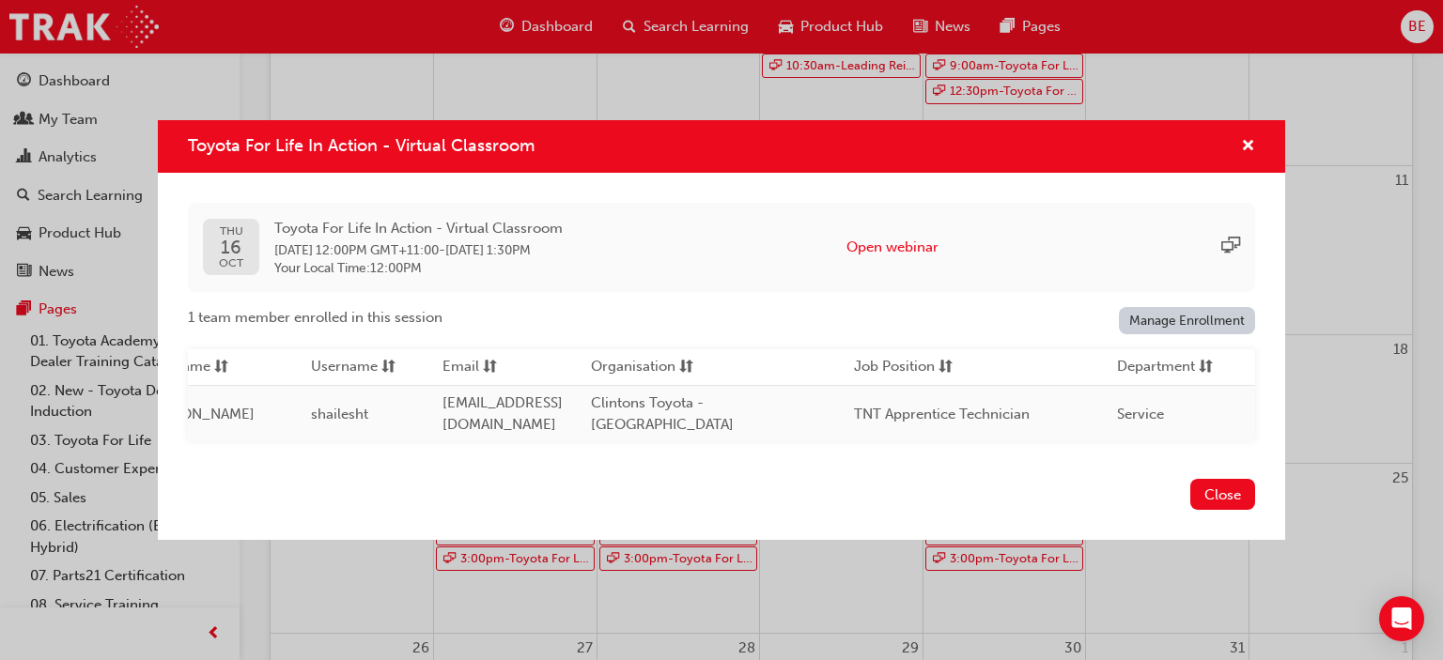
scroll to position [0, 0]
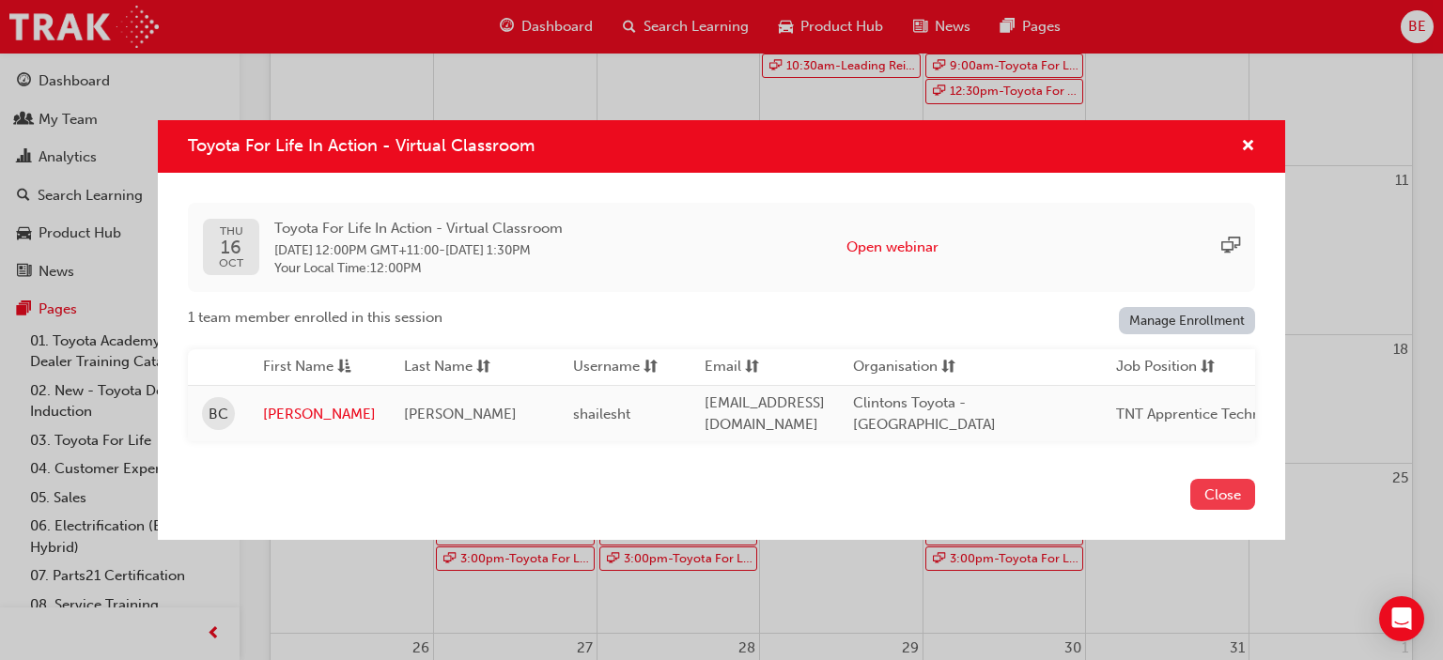
click at [1227, 491] on button "Close" at bounding box center [1222, 494] width 65 height 31
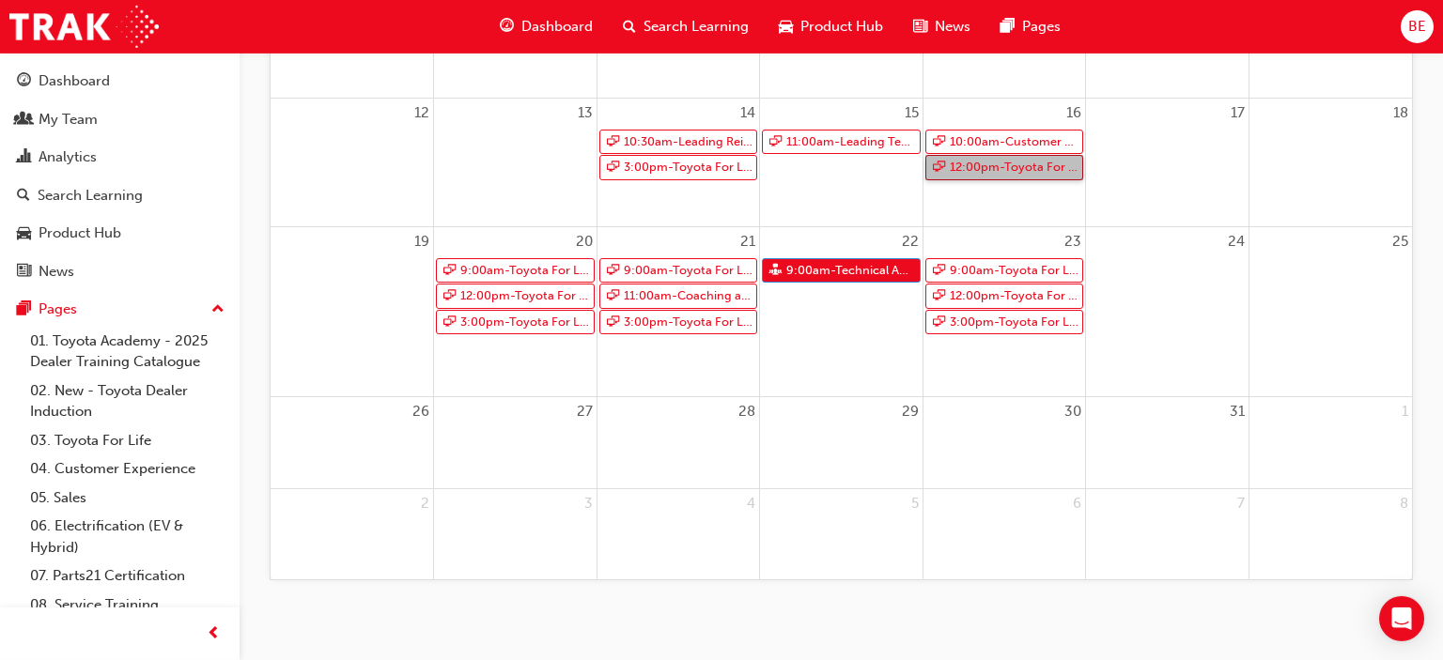
scroll to position [584, 0]
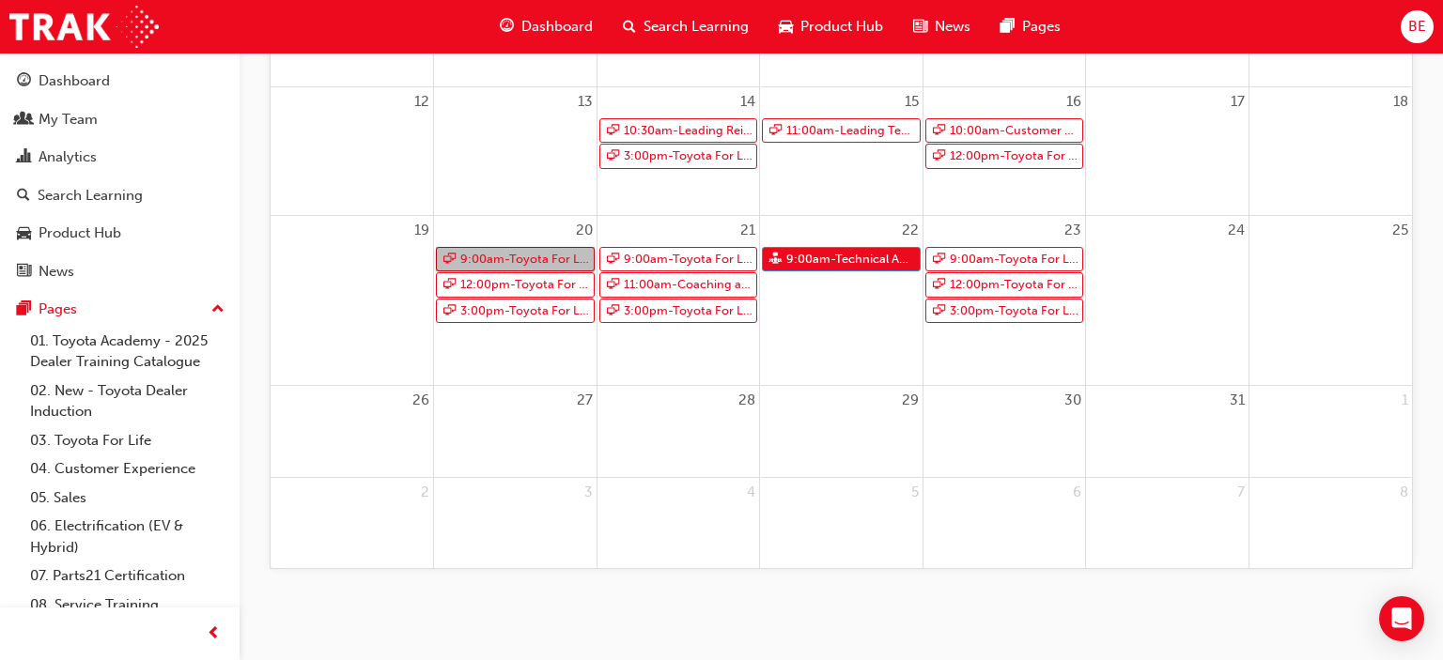
click at [531, 254] on span "9:00am - Toyota For Life In Action - Virtual Classroom" at bounding box center [524, 259] width 131 height 23
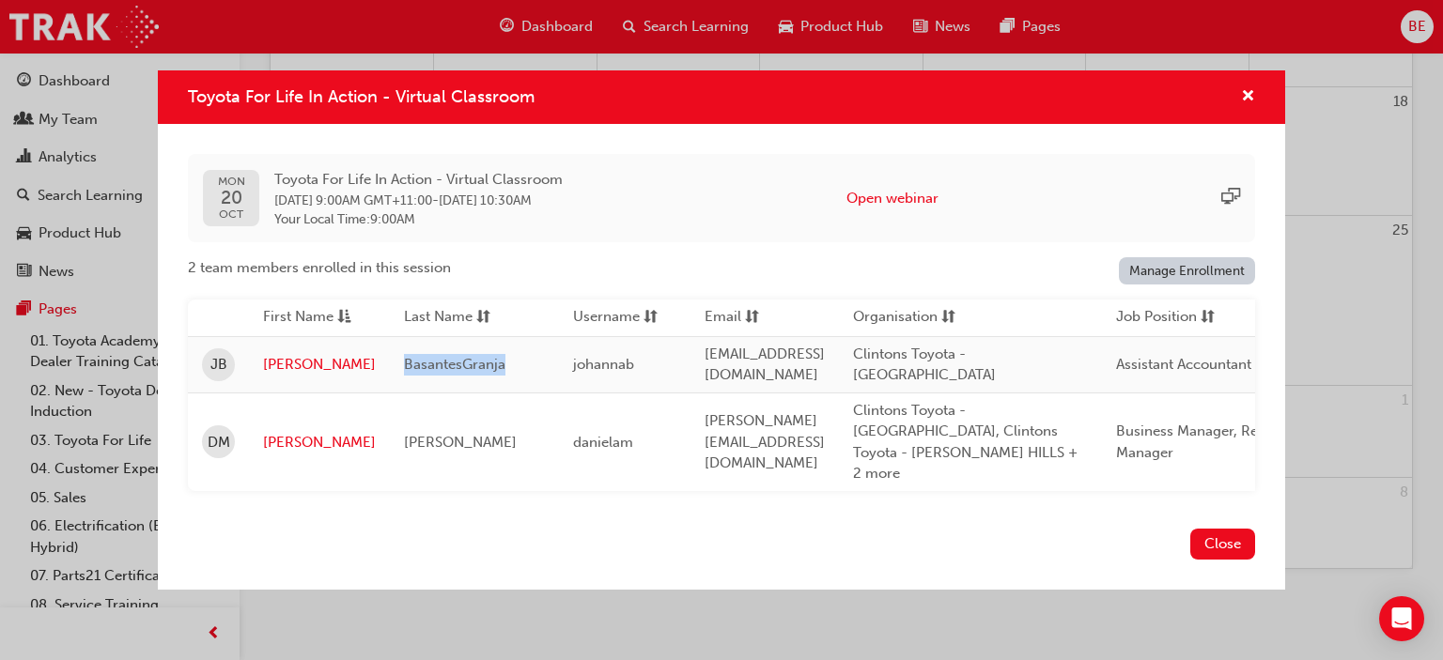
drag, startPoint x: 471, startPoint y: 373, endPoint x: 398, endPoint y: 369, distance: 73.4
click at [404, 369] on span "BasantesGranja" at bounding box center [454, 364] width 101 height 17
copy span "BasantesGranja"
click at [1253, 106] on span "cross-icon" at bounding box center [1248, 97] width 14 height 17
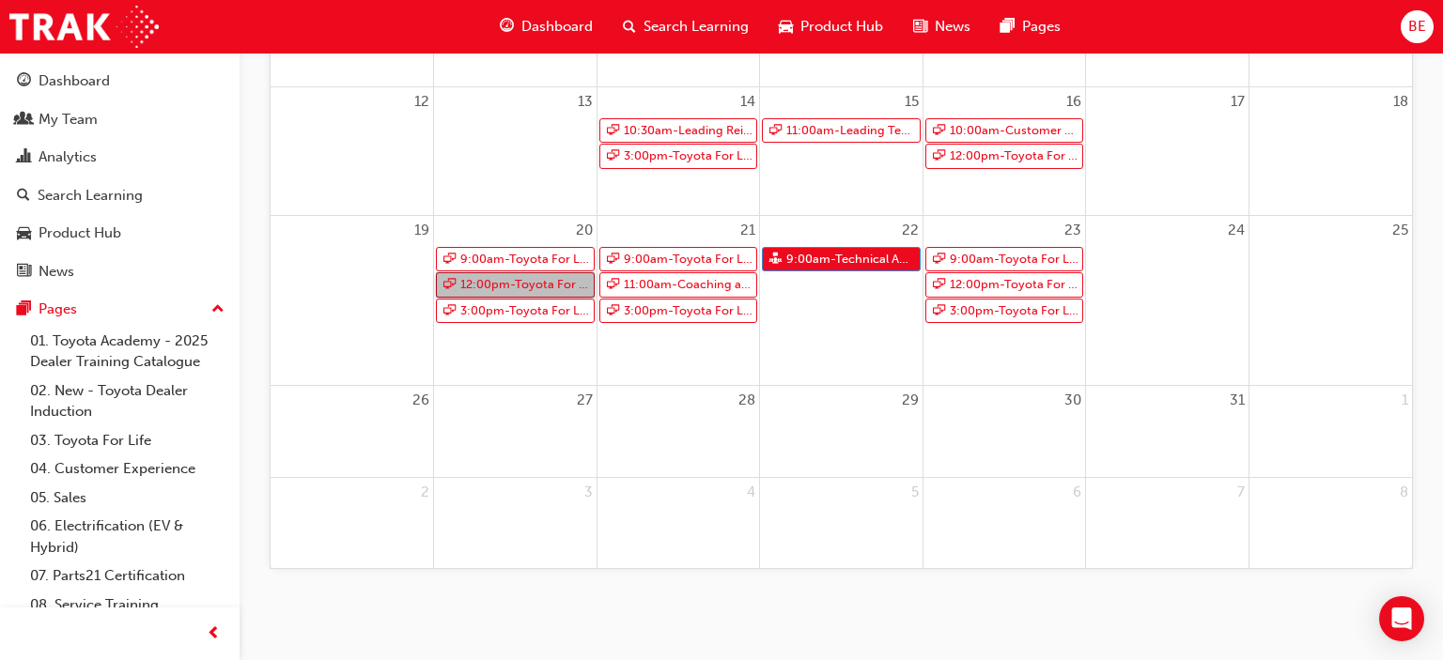
click at [544, 283] on span "12:00pm - Toyota For Life In Action - Virtual Classroom" at bounding box center [524, 284] width 131 height 23
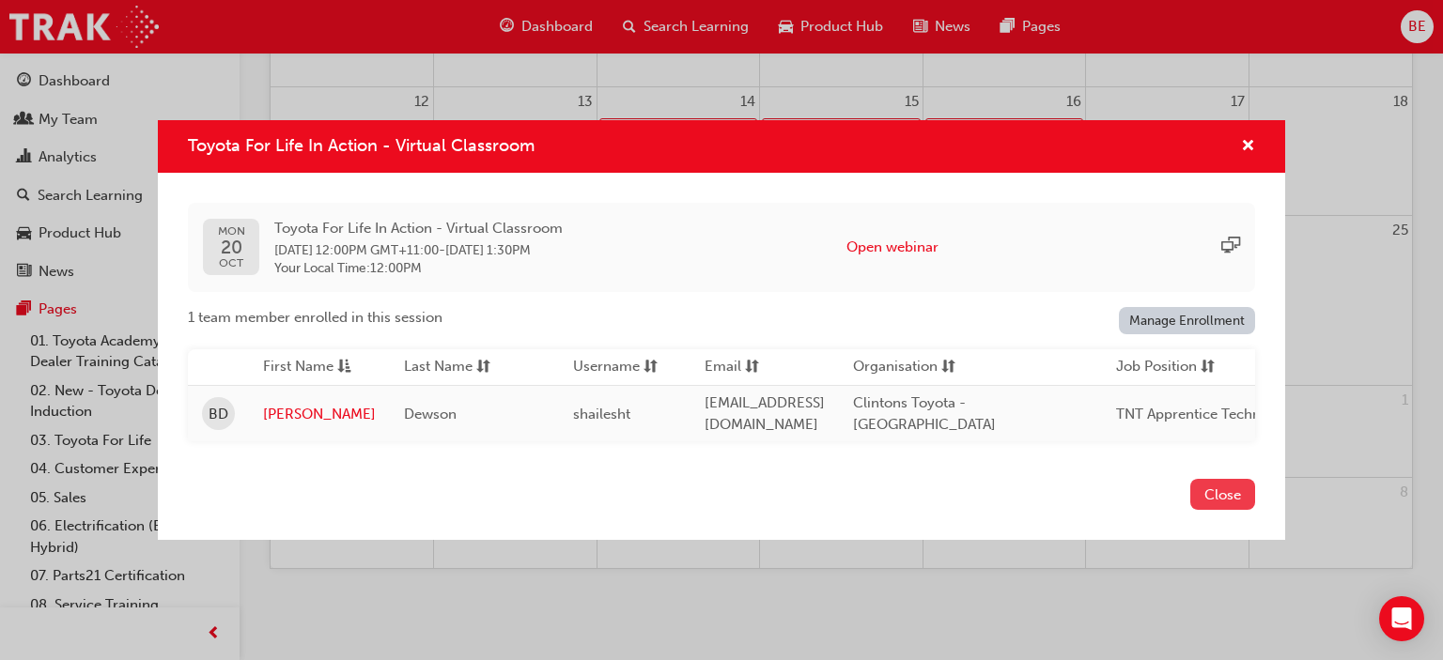
click at [1229, 489] on button "Close" at bounding box center [1222, 494] width 65 height 31
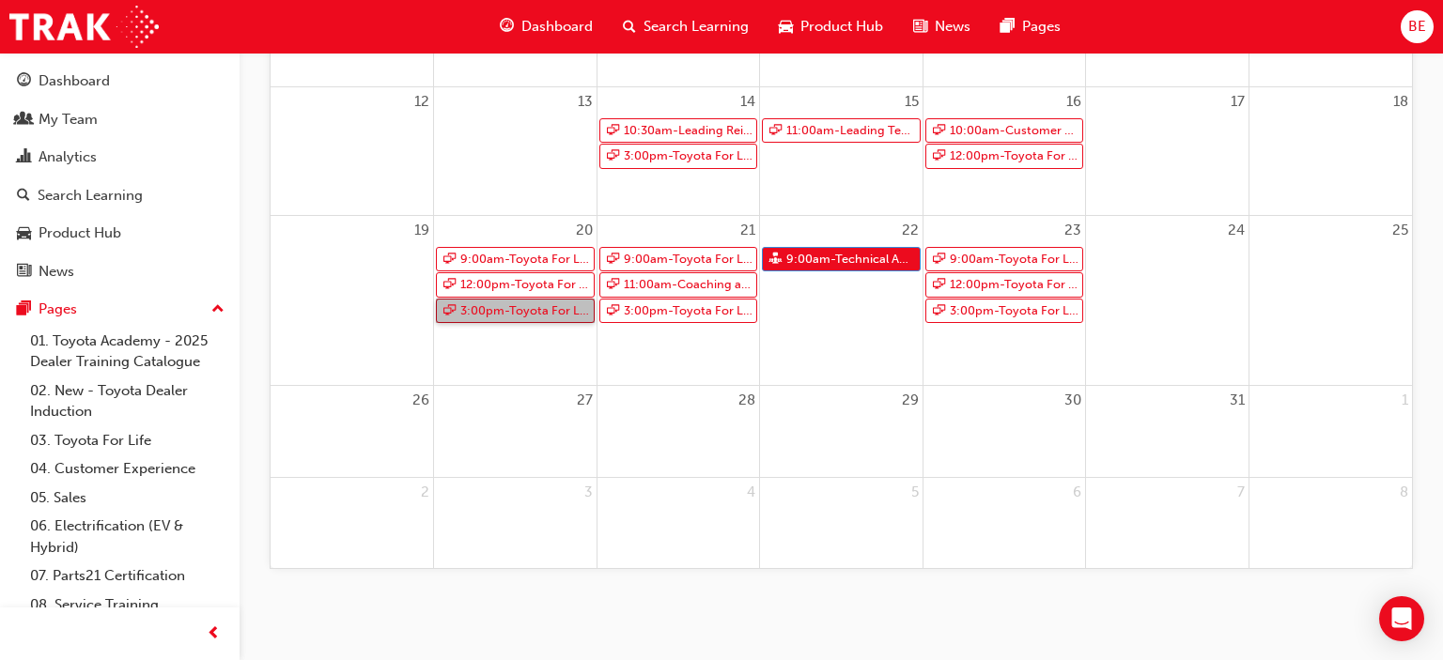
click at [532, 311] on span "3:00pm - Toyota For Life In Action - Virtual Classroom" at bounding box center [524, 311] width 131 height 23
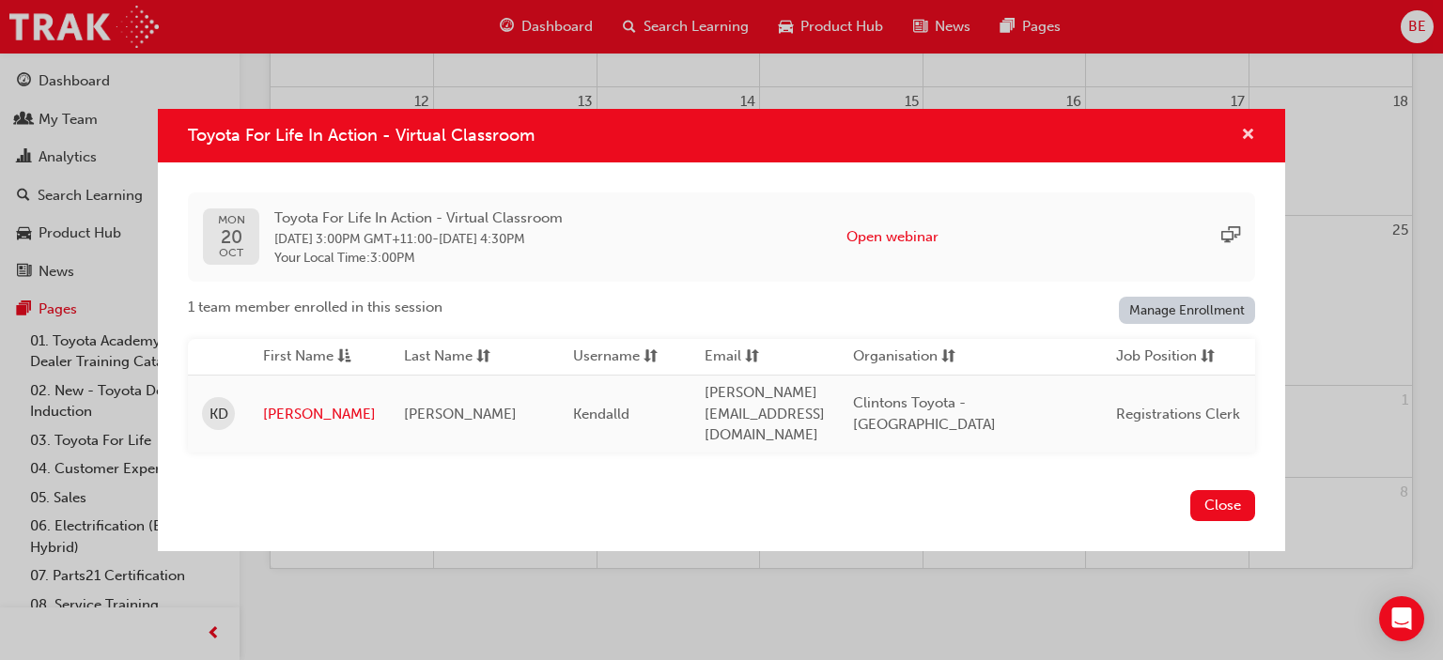
click at [1251, 145] on span "cross-icon" at bounding box center [1248, 136] width 14 height 17
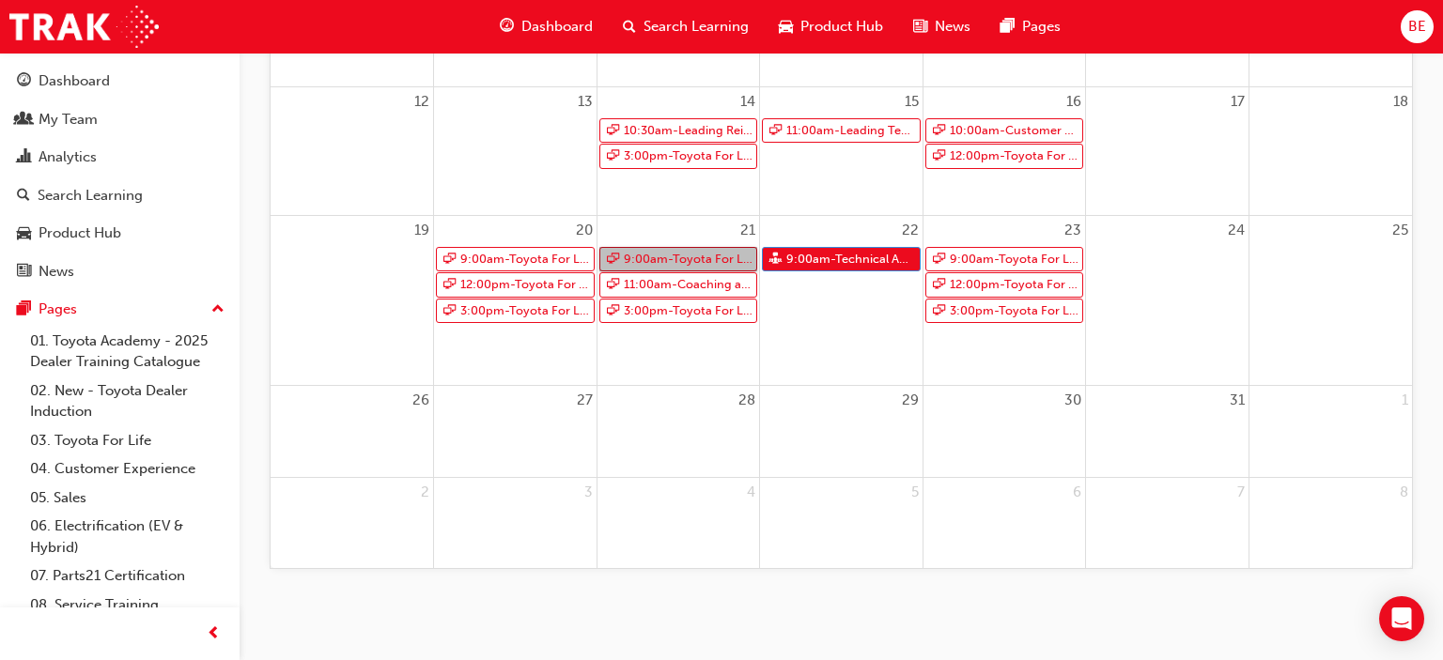
click at [694, 254] on span "9:00am - Toyota For Life In Action - Virtual Classroom" at bounding box center [688, 259] width 131 height 23
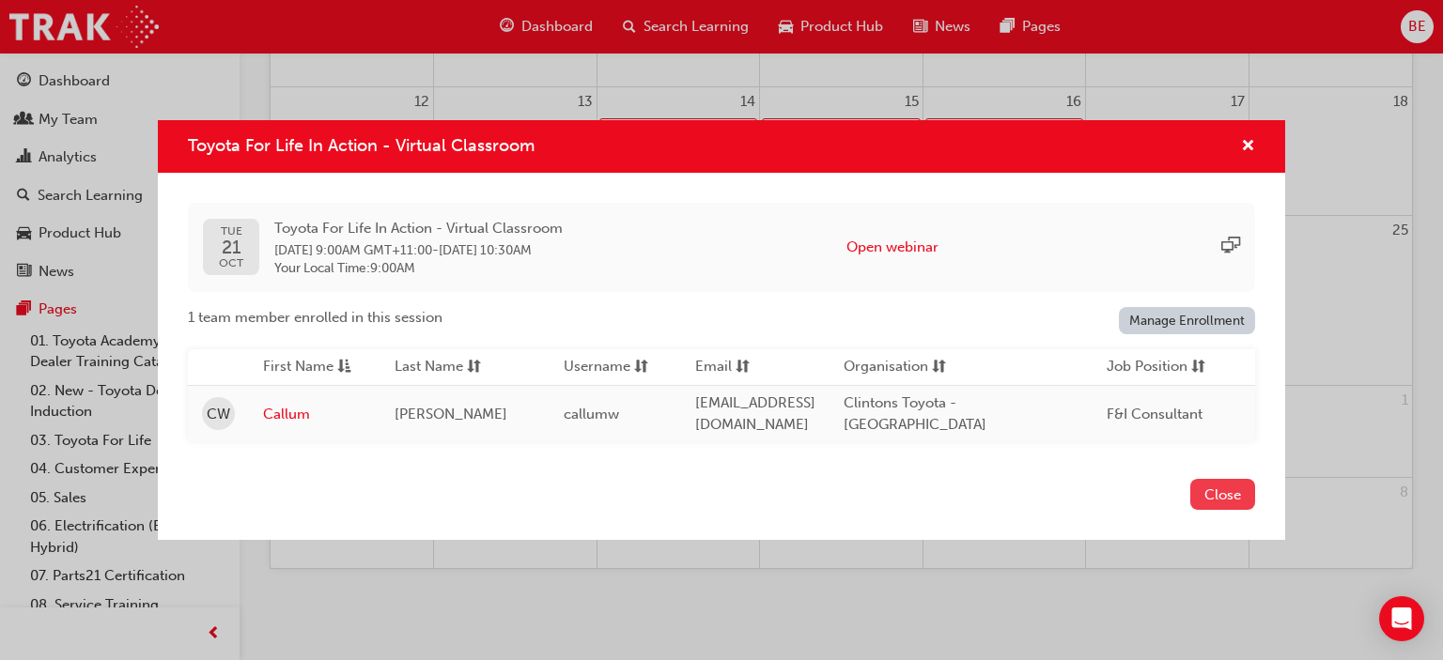
click at [1214, 488] on button "Close" at bounding box center [1222, 494] width 65 height 31
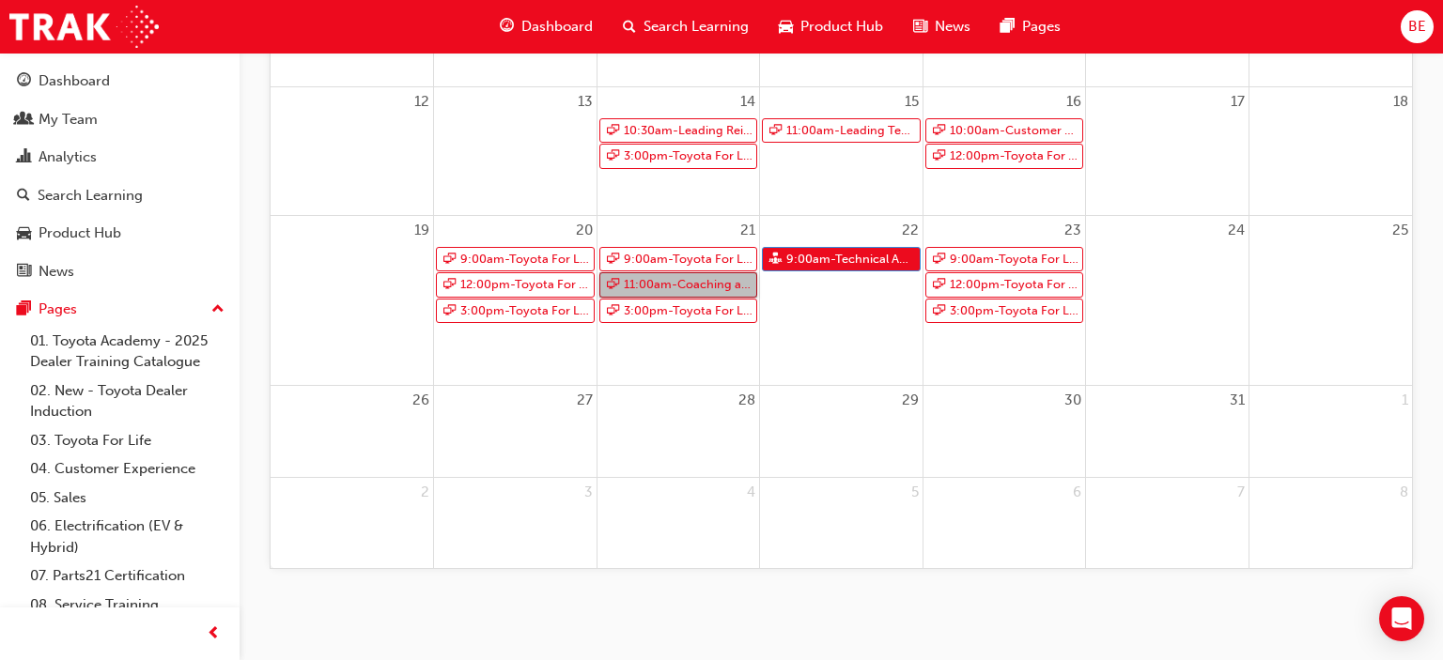
click at [678, 280] on span "11:00am - Coaching and Mentoring" at bounding box center [688, 284] width 131 height 23
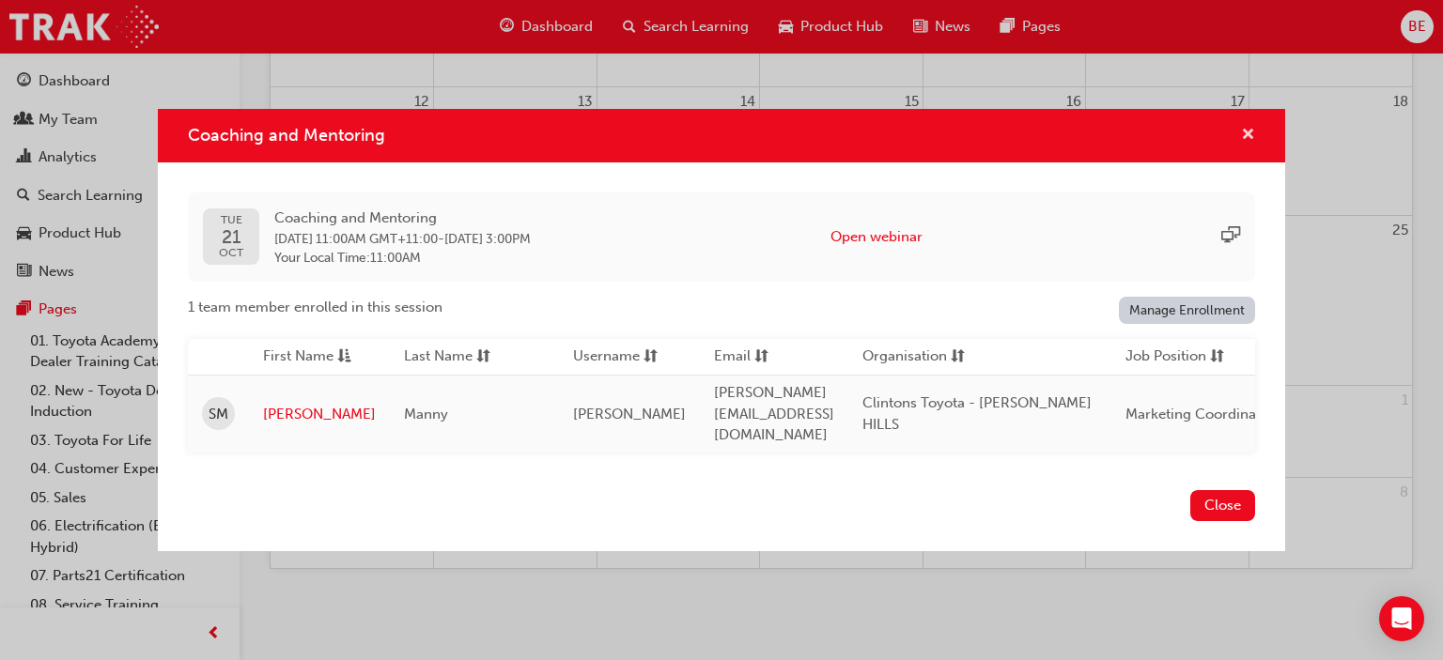
click at [1249, 145] on span "cross-icon" at bounding box center [1248, 136] width 14 height 17
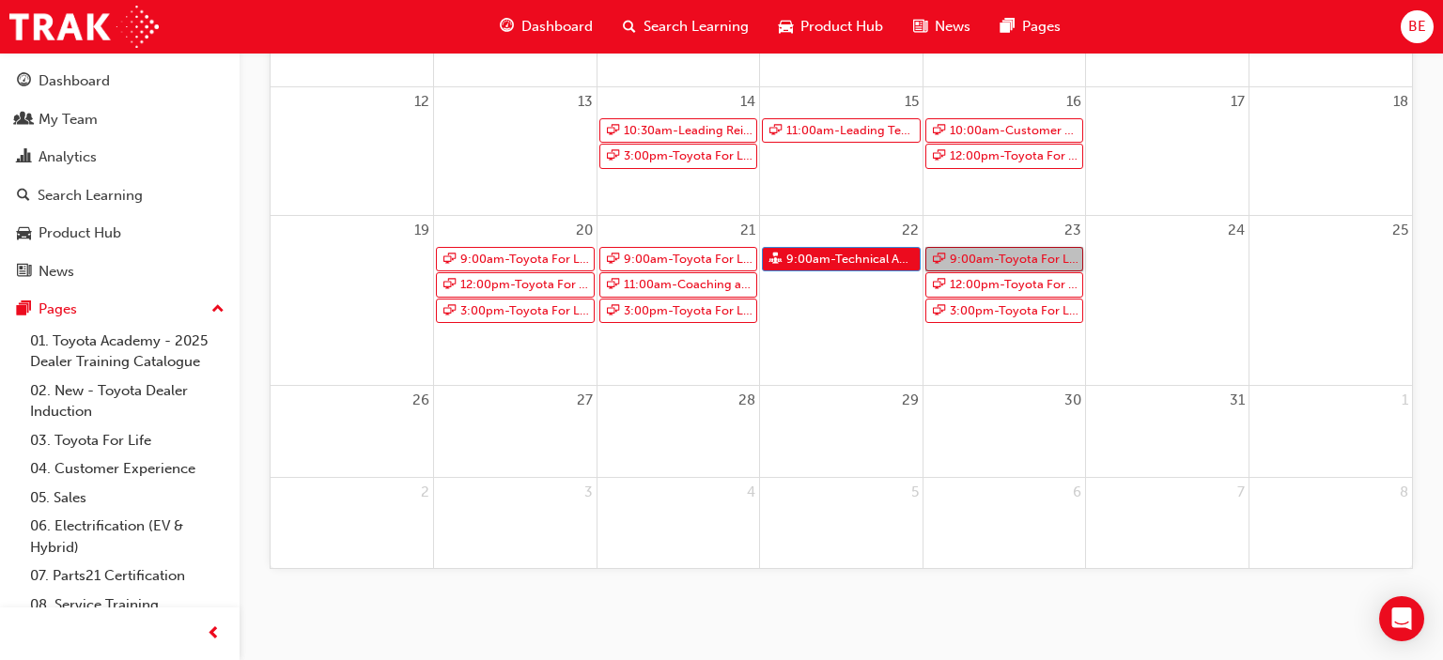
click at [1021, 256] on span "9:00am - Toyota For Life In Action - Virtual Classroom" at bounding box center [1014, 259] width 131 height 23
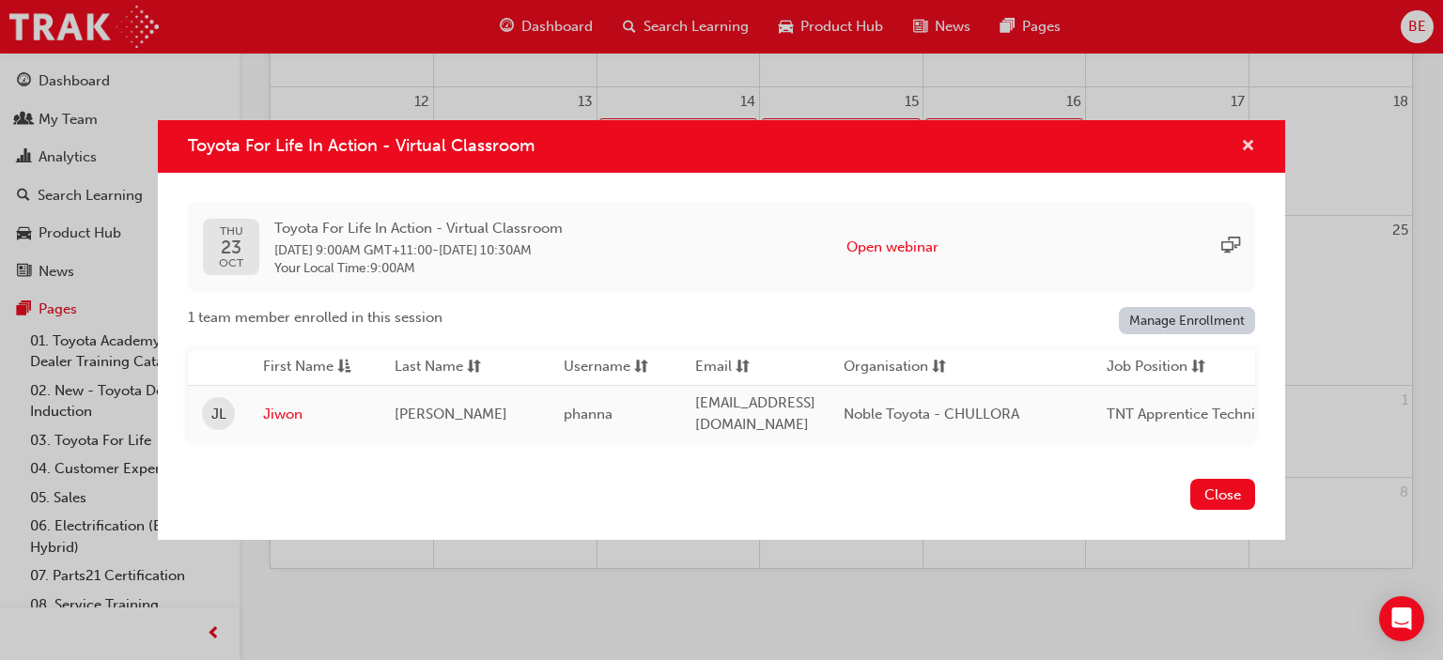
click at [1254, 150] on span "cross-icon" at bounding box center [1248, 147] width 14 height 17
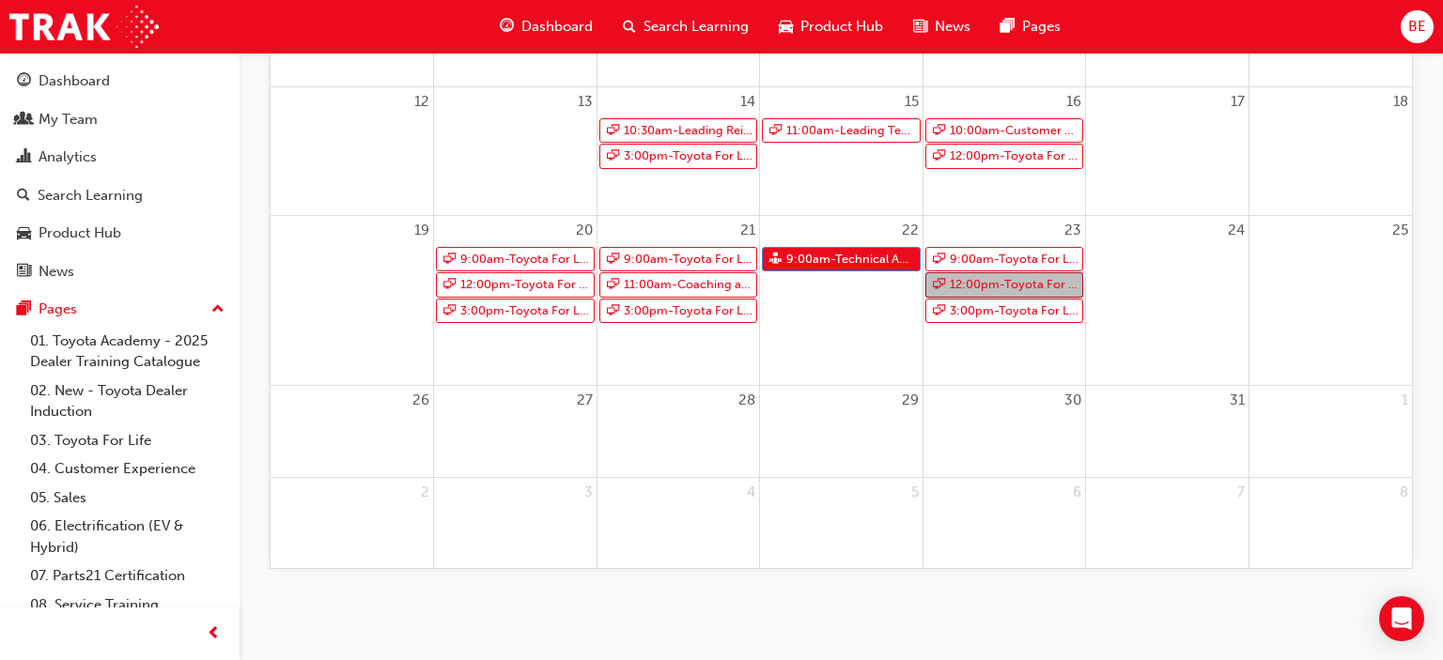
click at [1023, 284] on span "12:00pm - Toyota For Life In Action - Virtual Classroom" at bounding box center [1014, 284] width 131 height 23
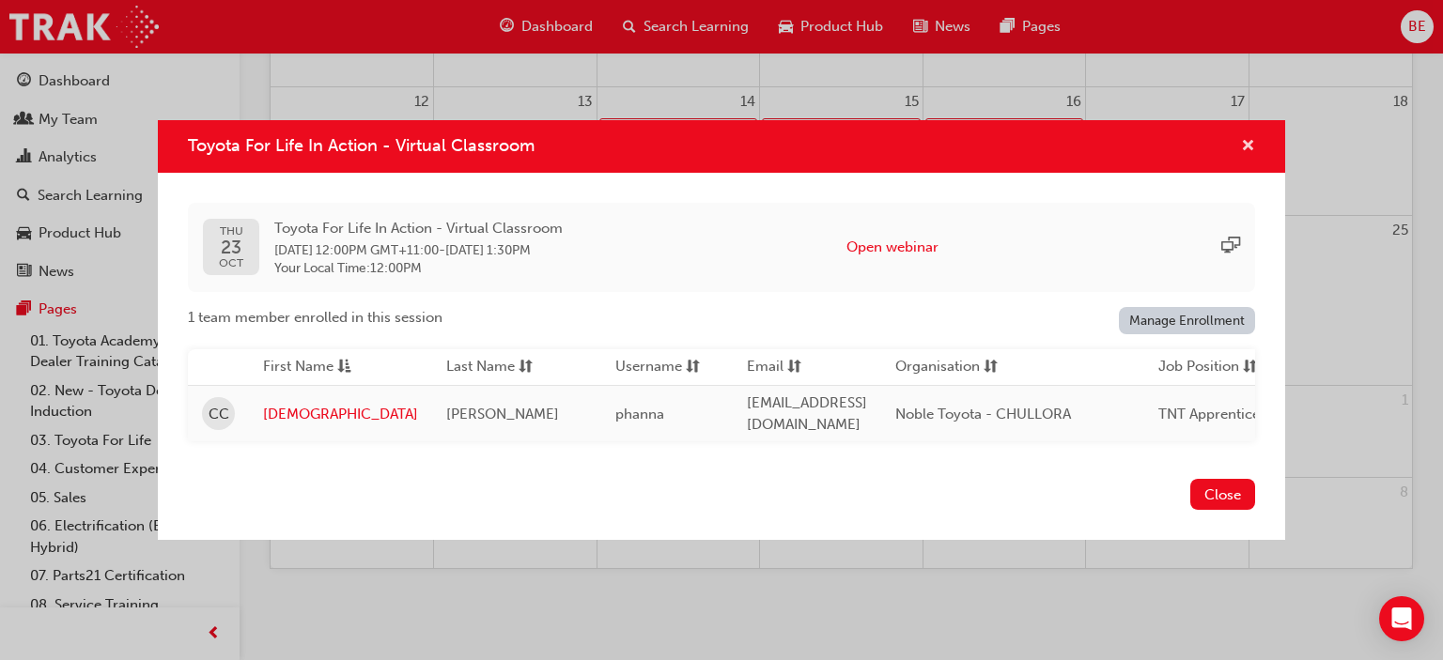
click at [1251, 147] on span "cross-icon" at bounding box center [1248, 147] width 14 height 17
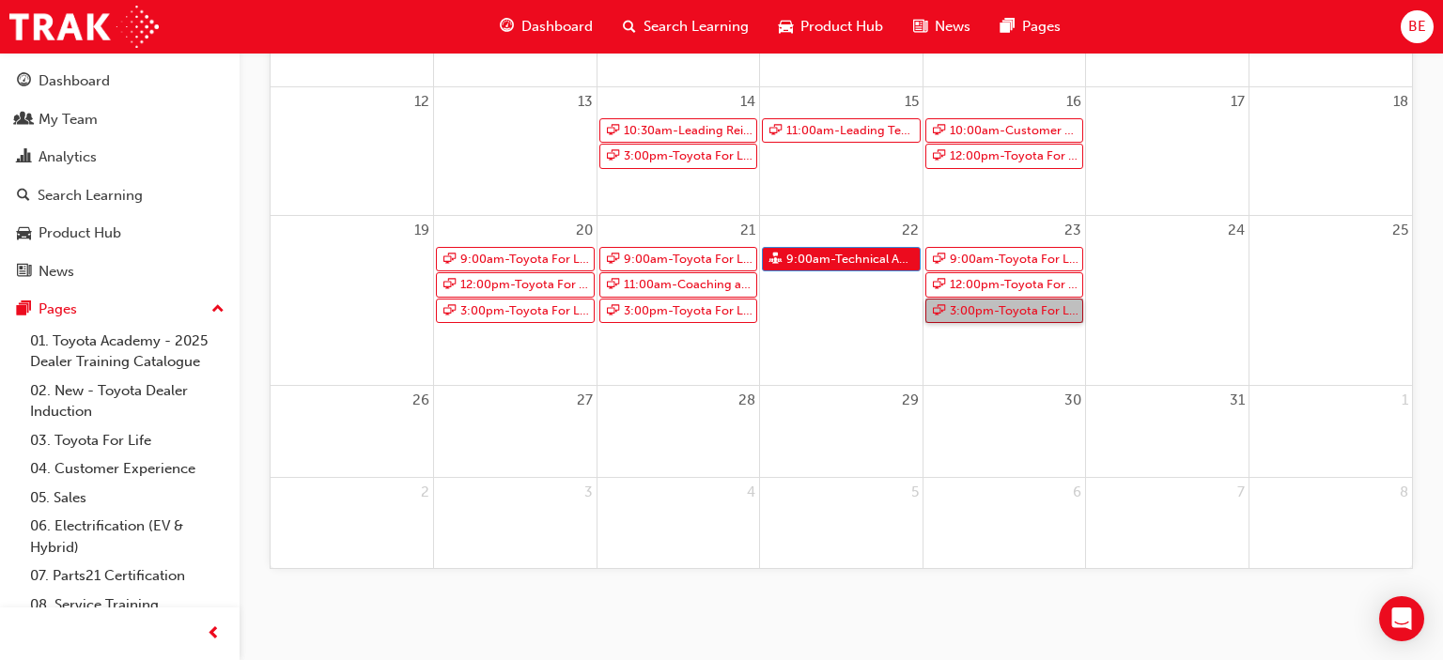
click at [1038, 311] on span "3:00pm - Toyota For Life In Action - Virtual Classroom" at bounding box center [1014, 311] width 131 height 23
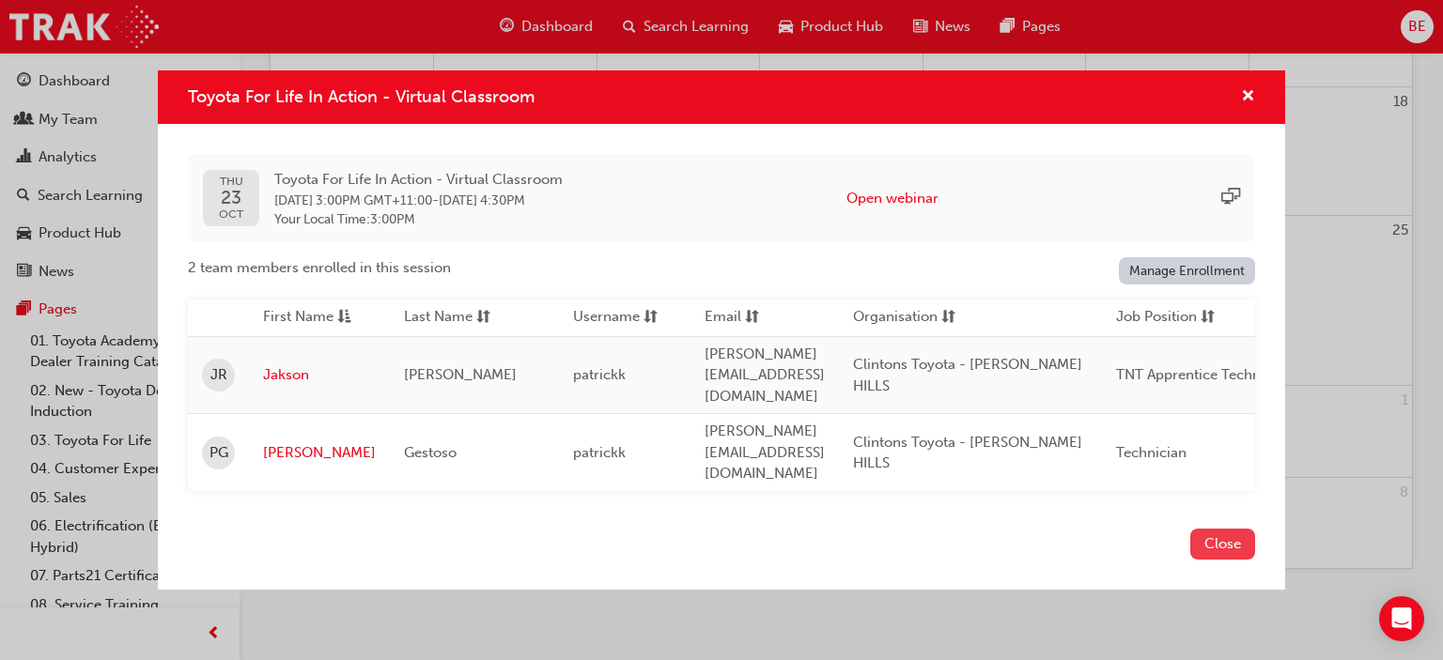
click at [1217, 529] on button "Close" at bounding box center [1222, 544] width 65 height 31
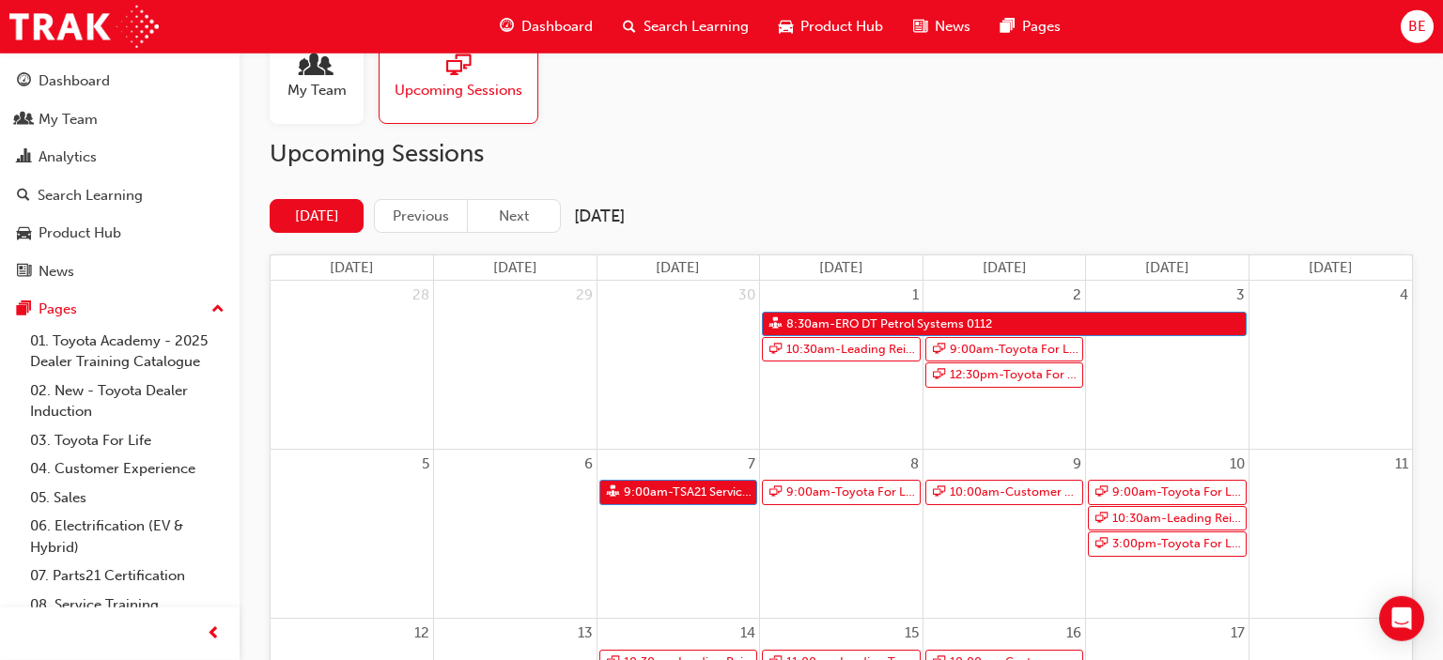
scroll to position [0, 0]
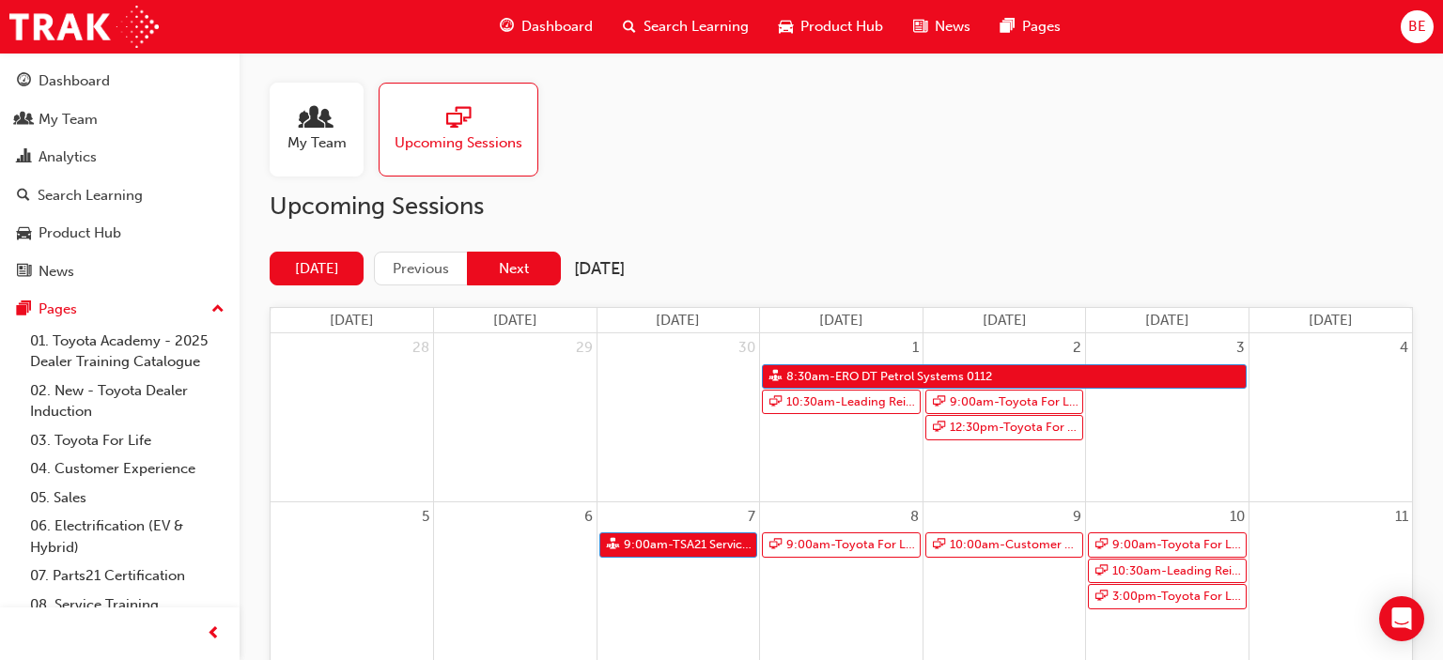
click at [518, 260] on button "Next" at bounding box center [514, 269] width 94 height 35
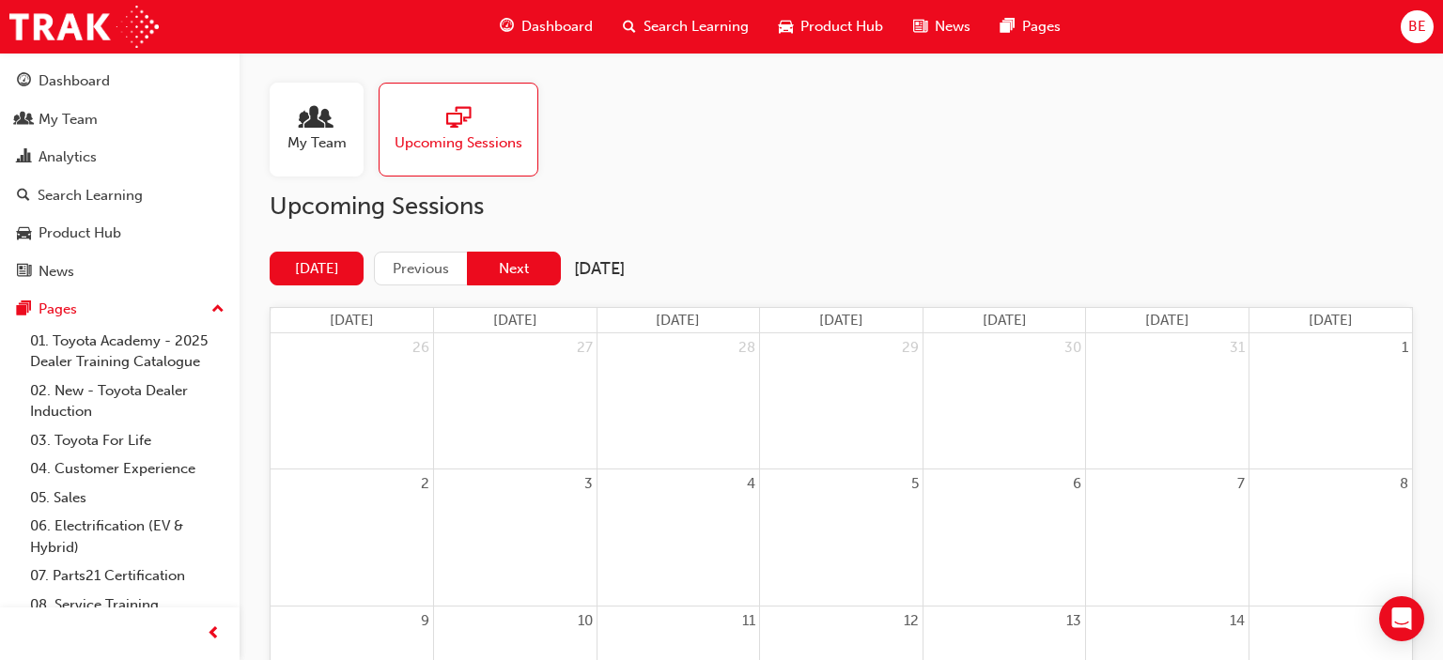
click at [518, 266] on button "Next" at bounding box center [514, 269] width 94 height 35
click at [107, 182] on link "Search Learning" at bounding box center [120, 195] width 224 height 35
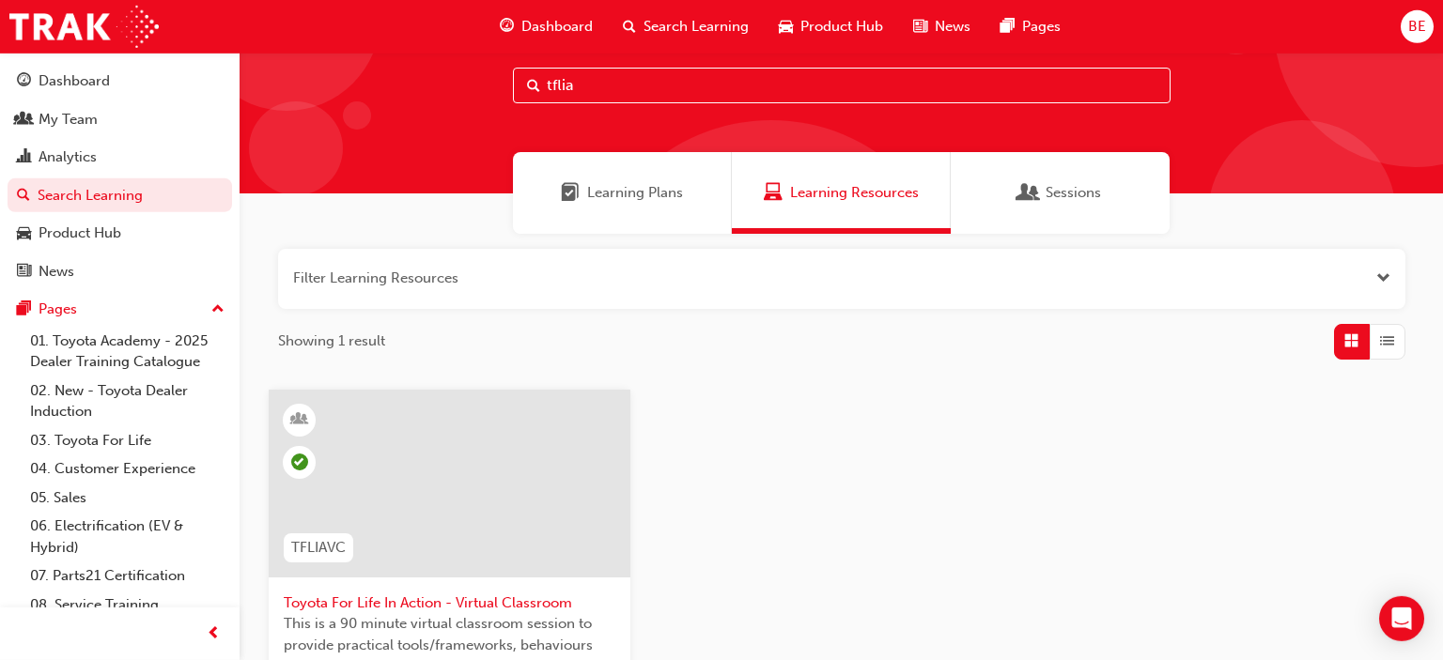
scroll to position [74, 0]
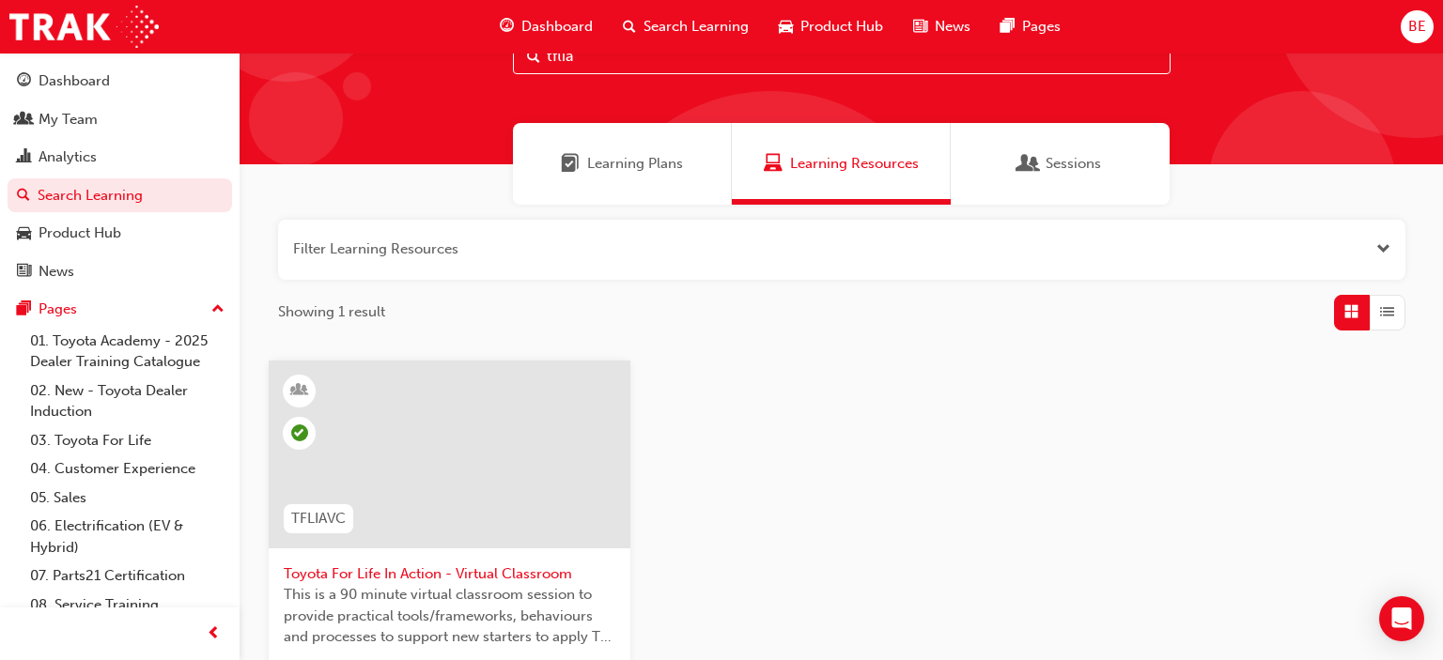
click at [635, 170] on span "Learning Plans" at bounding box center [635, 164] width 96 height 22
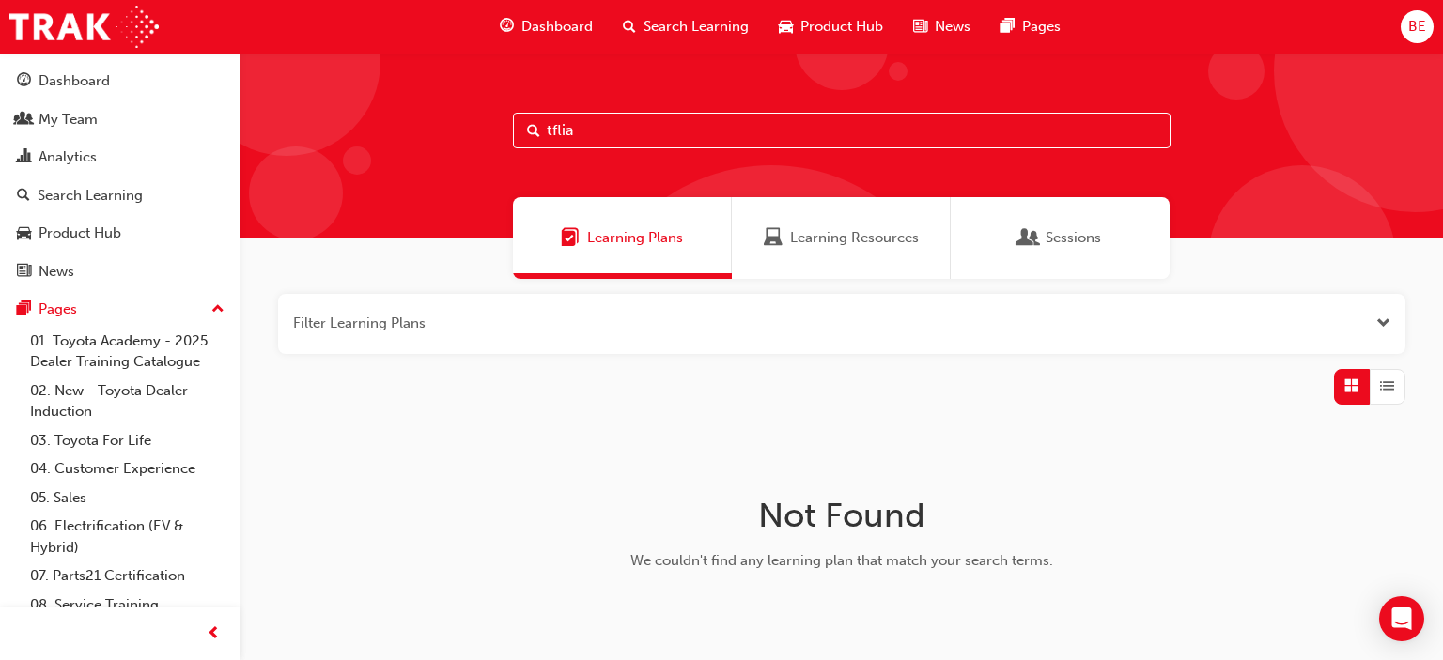
click at [1070, 240] on span "Sessions" at bounding box center [1072, 238] width 55 height 22
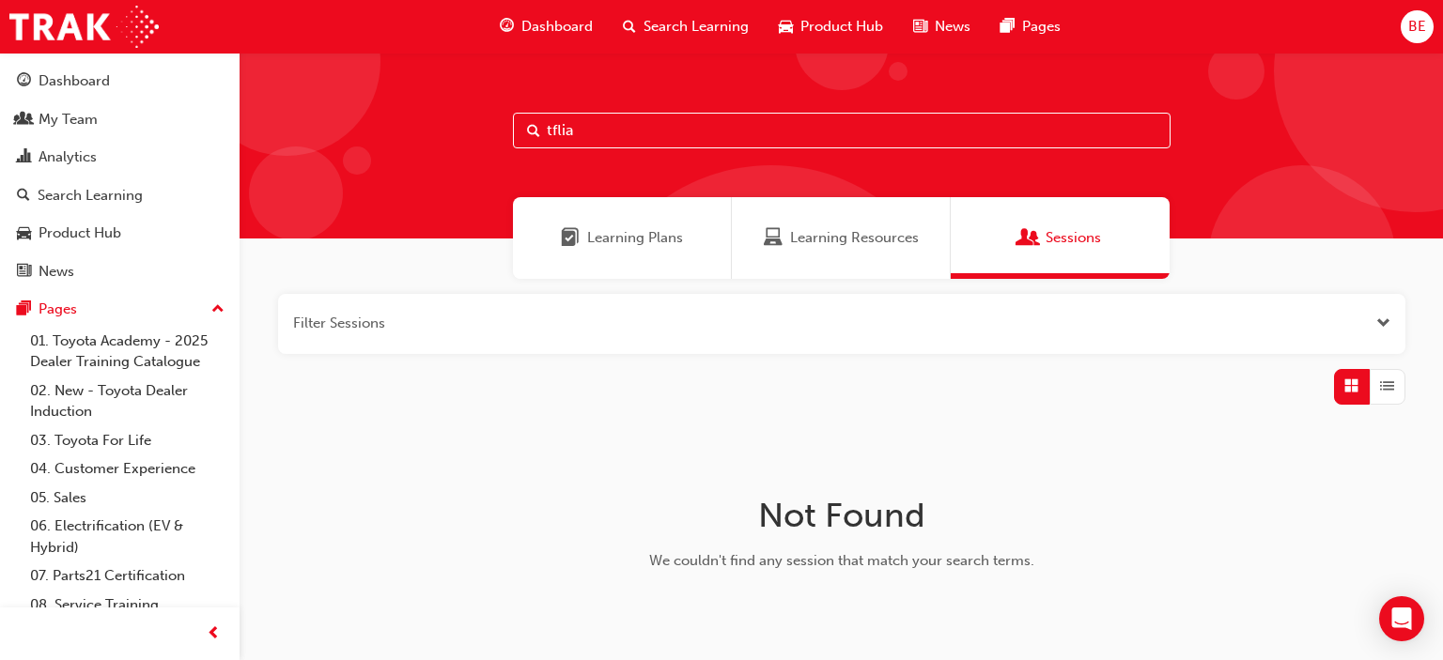
drag, startPoint x: 588, startPoint y: 133, endPoint x: 500, endPoint y: 115, distance: 90.3
click at [513, 115] on input "tflia" at bounding box center [841, 131] width 657 height 36
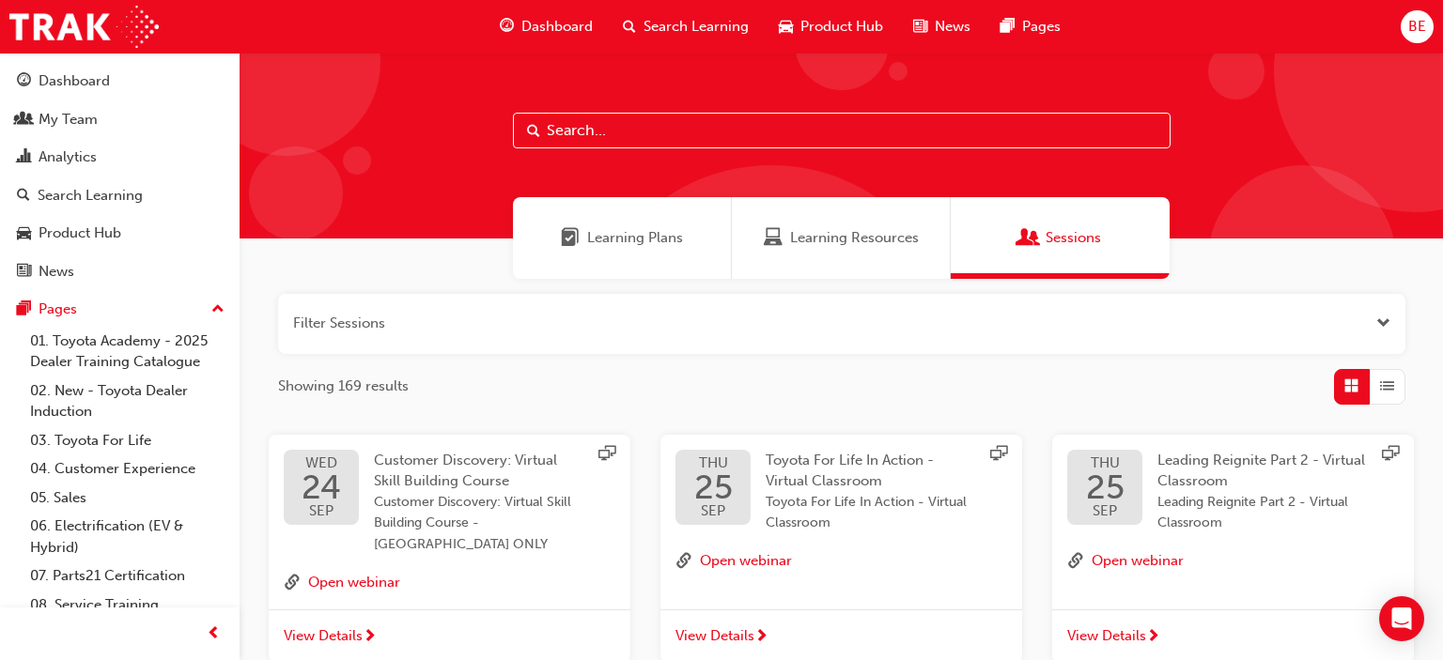
click at [619, 240] on span "Learning Plans" at bounding box center [635, 238] width 96 height 22
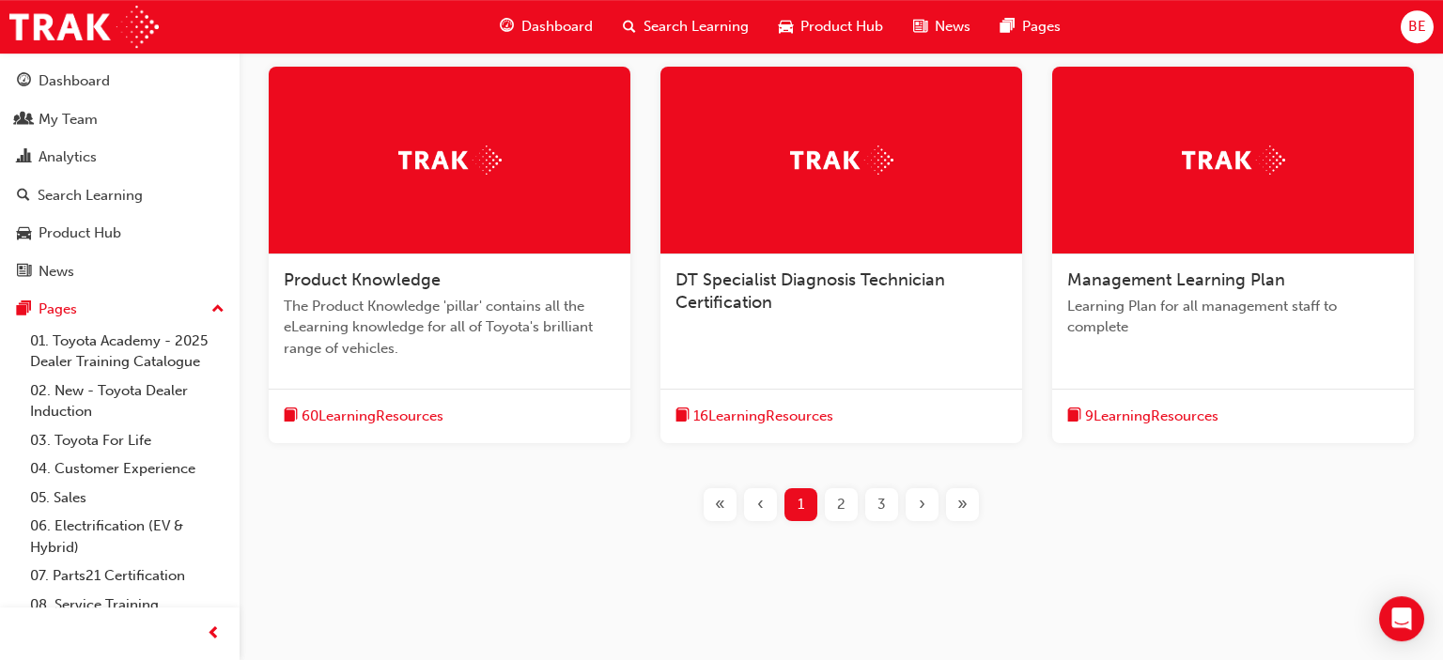
scroll to position [743, 0]
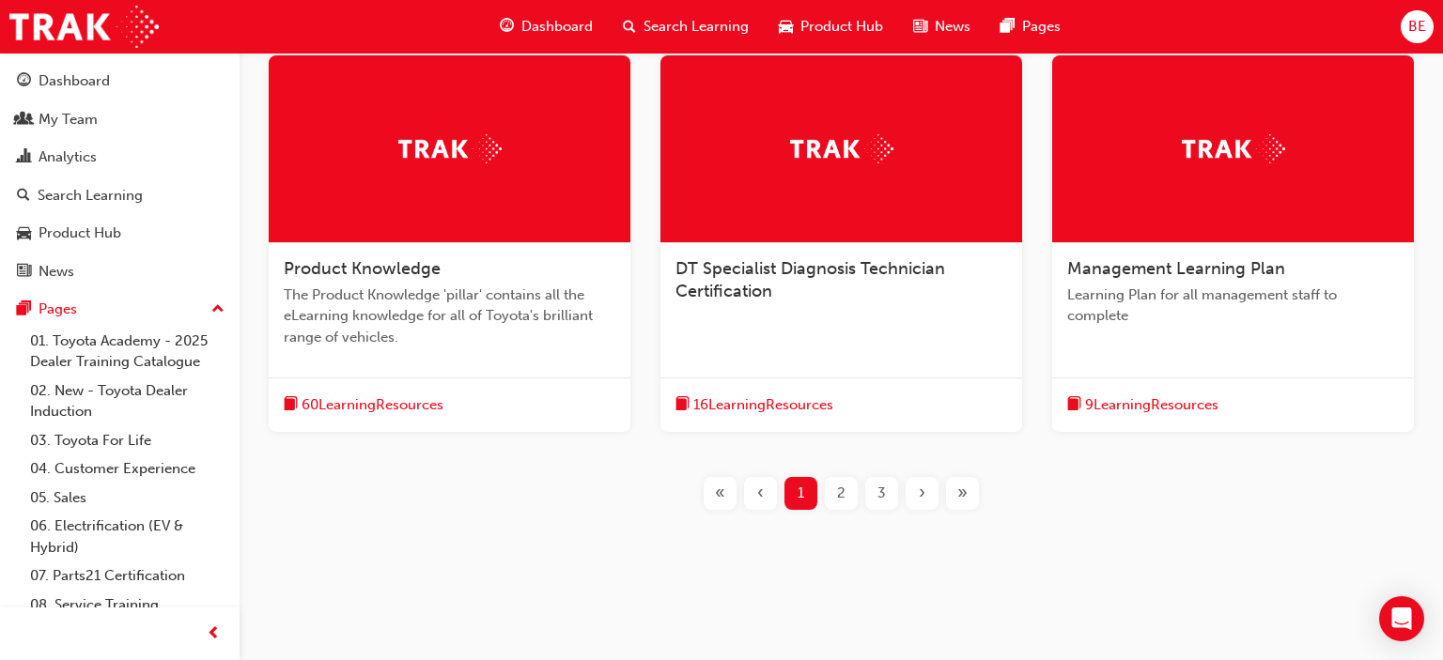
click at [837, 499] on span "2" at bounding box center [841, 494] width 8 height 22
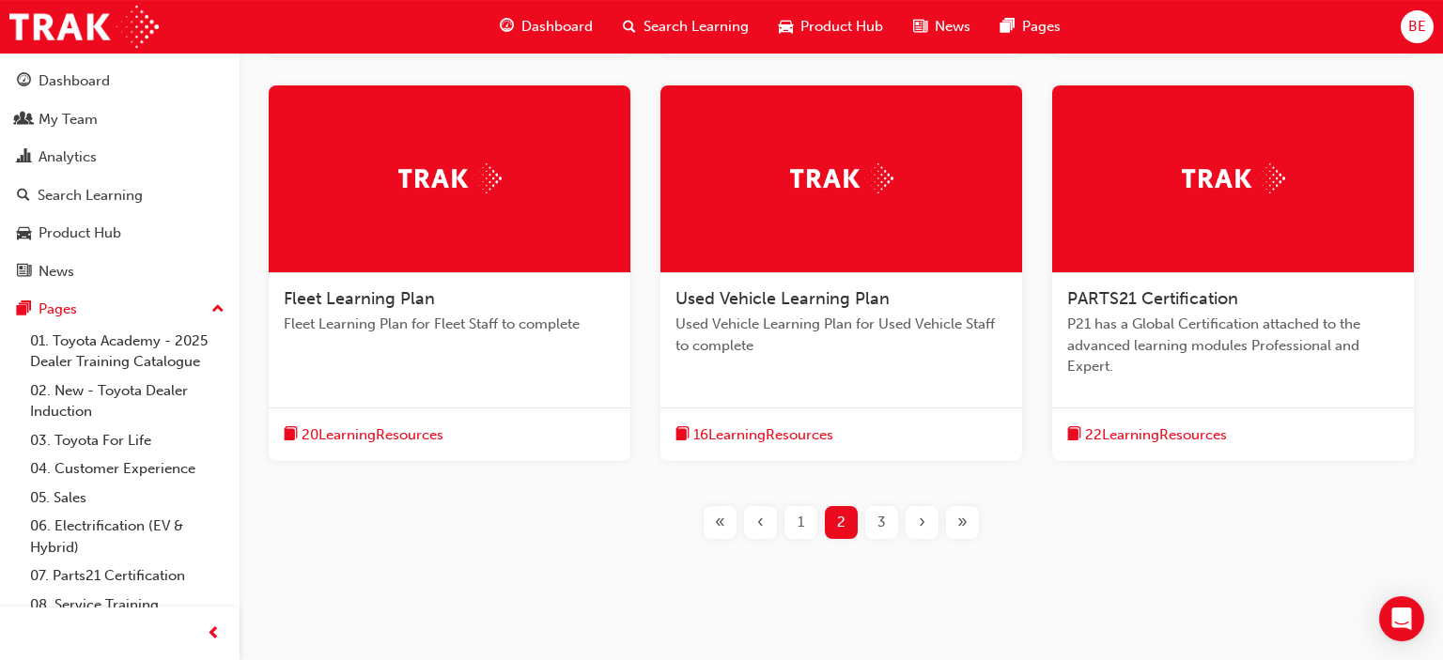
scroll to position [785, 0]
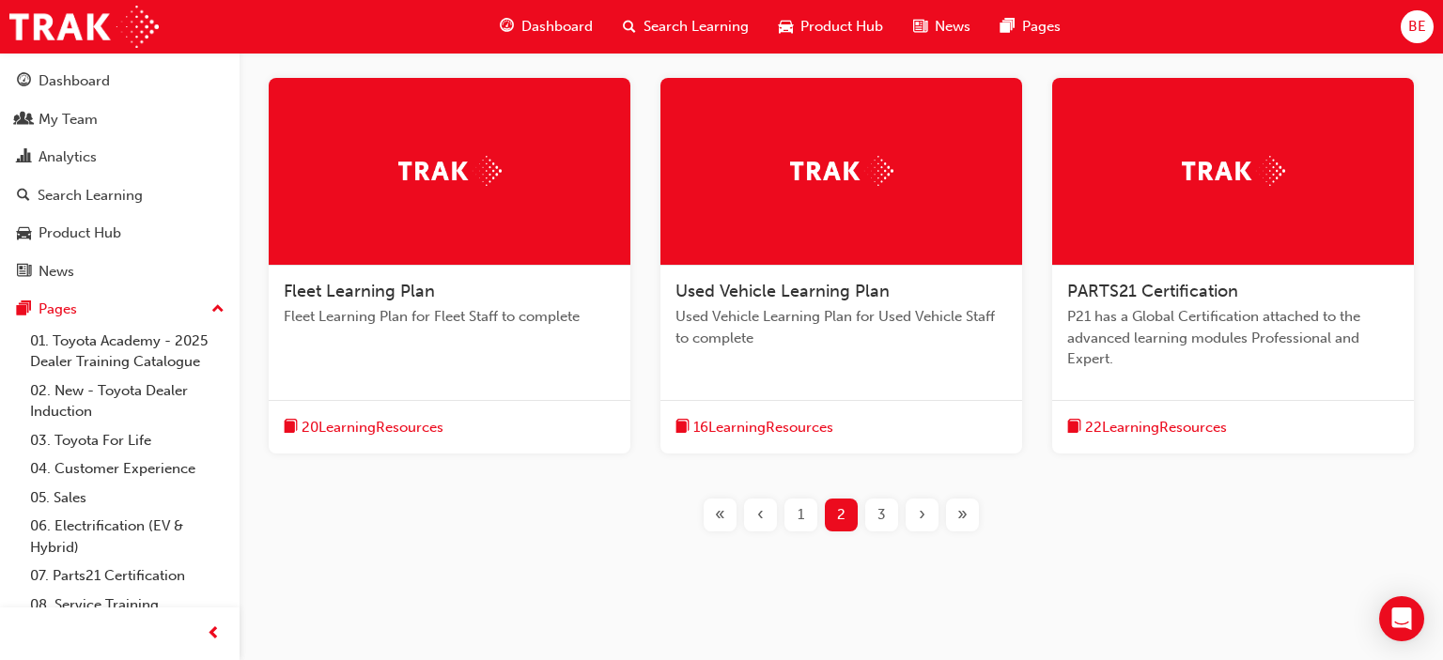
click at [885, 504] on span "3" at bounding box center [881, 515] width 8 height 22
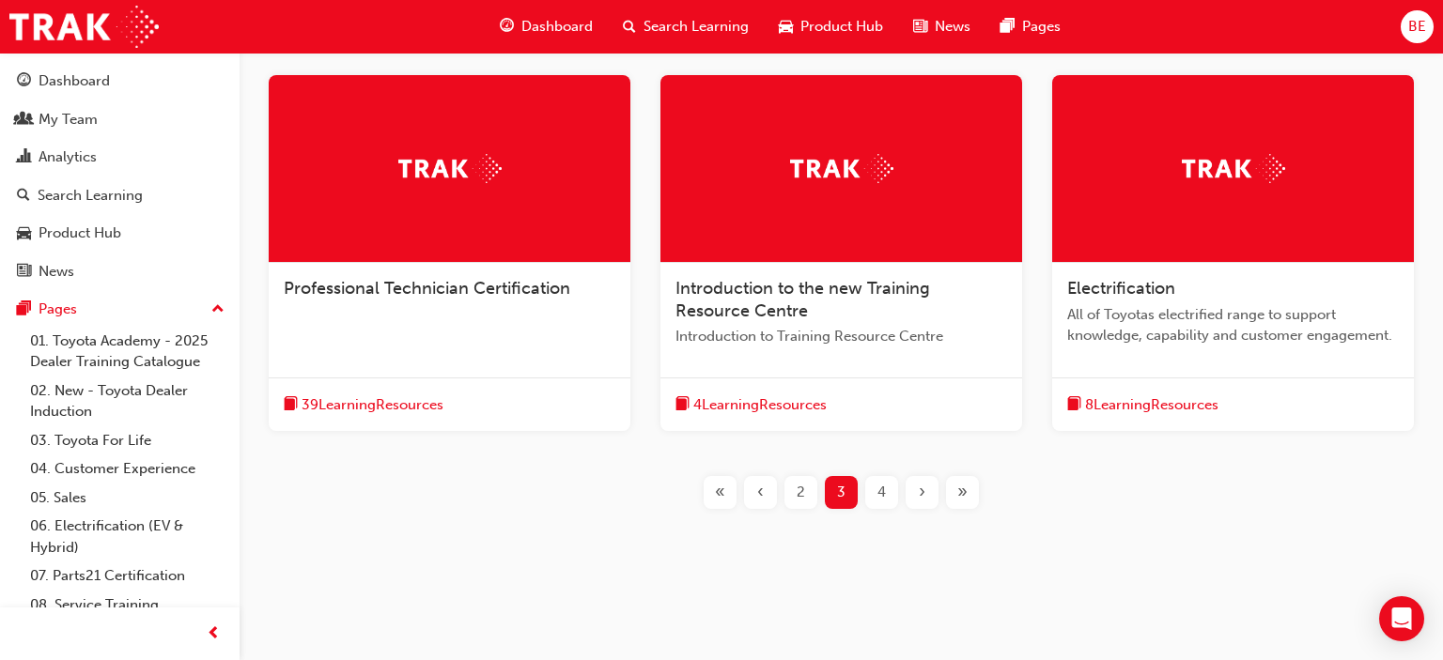
click at [879, 496] on span "4" at bounding box center [881, 493] width 8 height 22
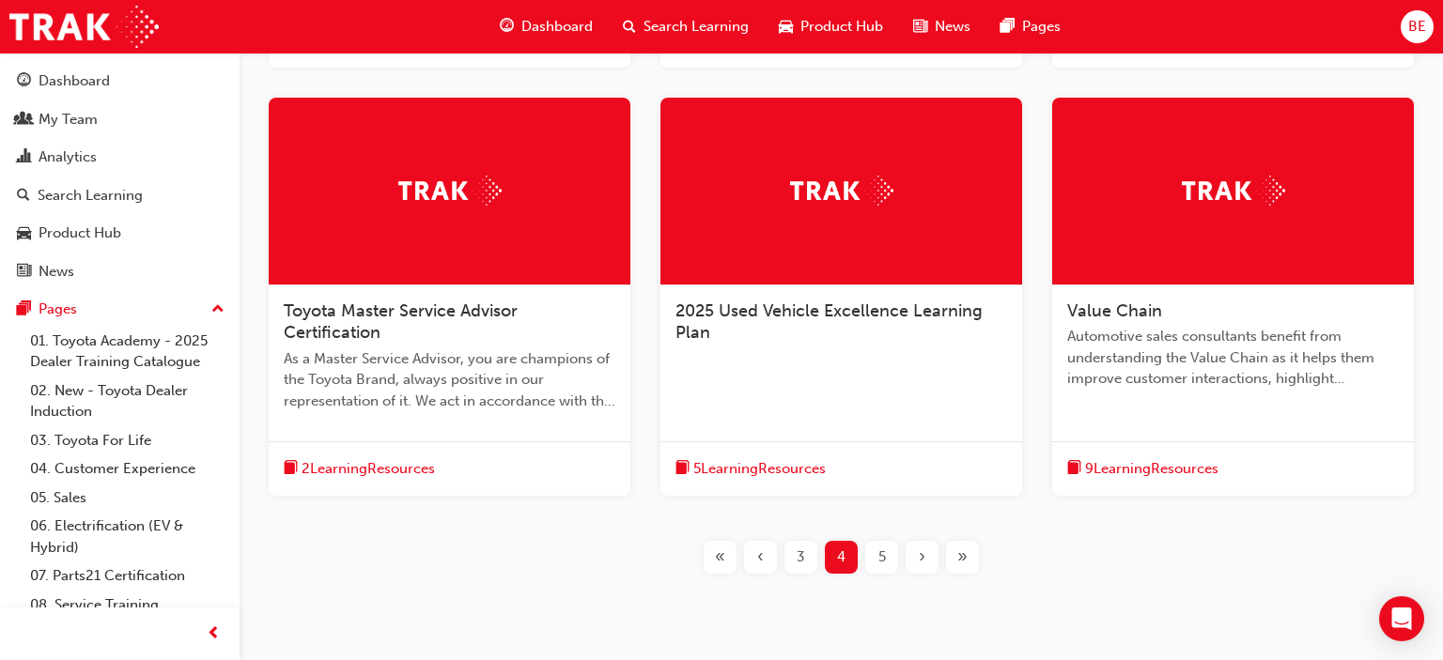
scroll to position [829, 0]
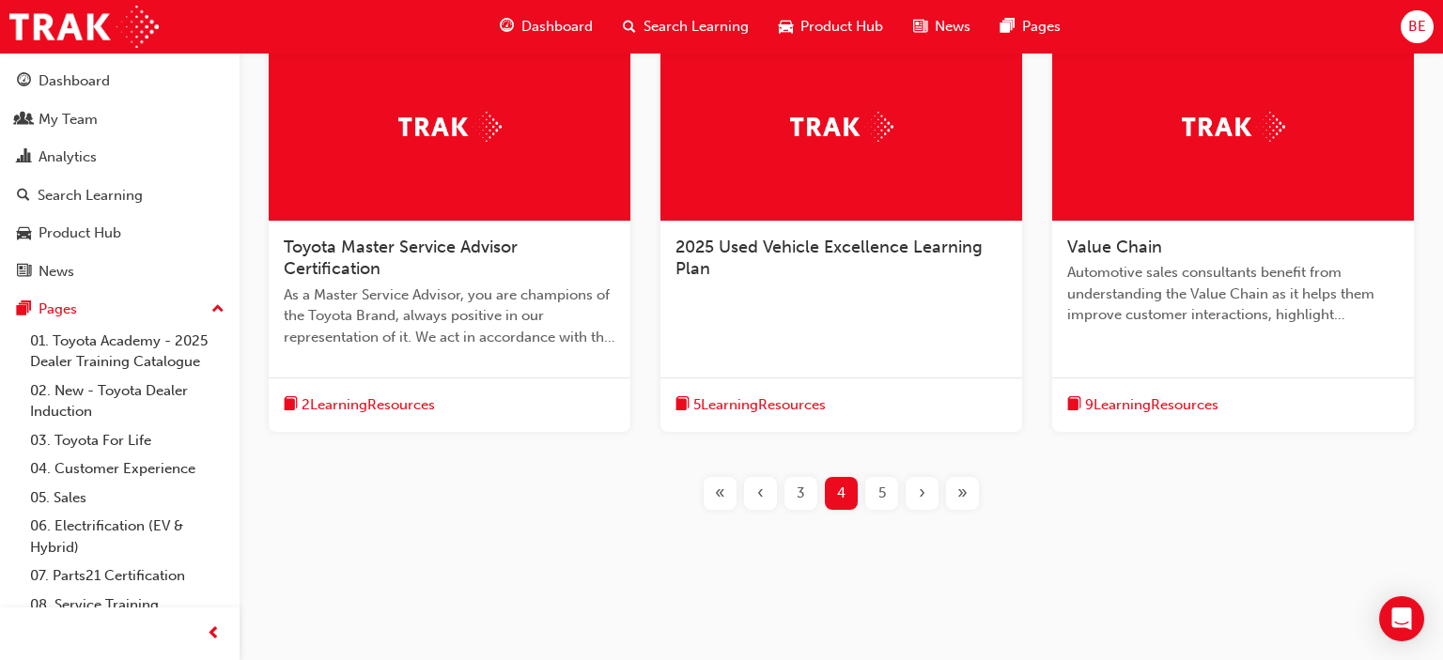
click at [883, 494] on span "5" at bounding box center [882, 494] width 8 height 22
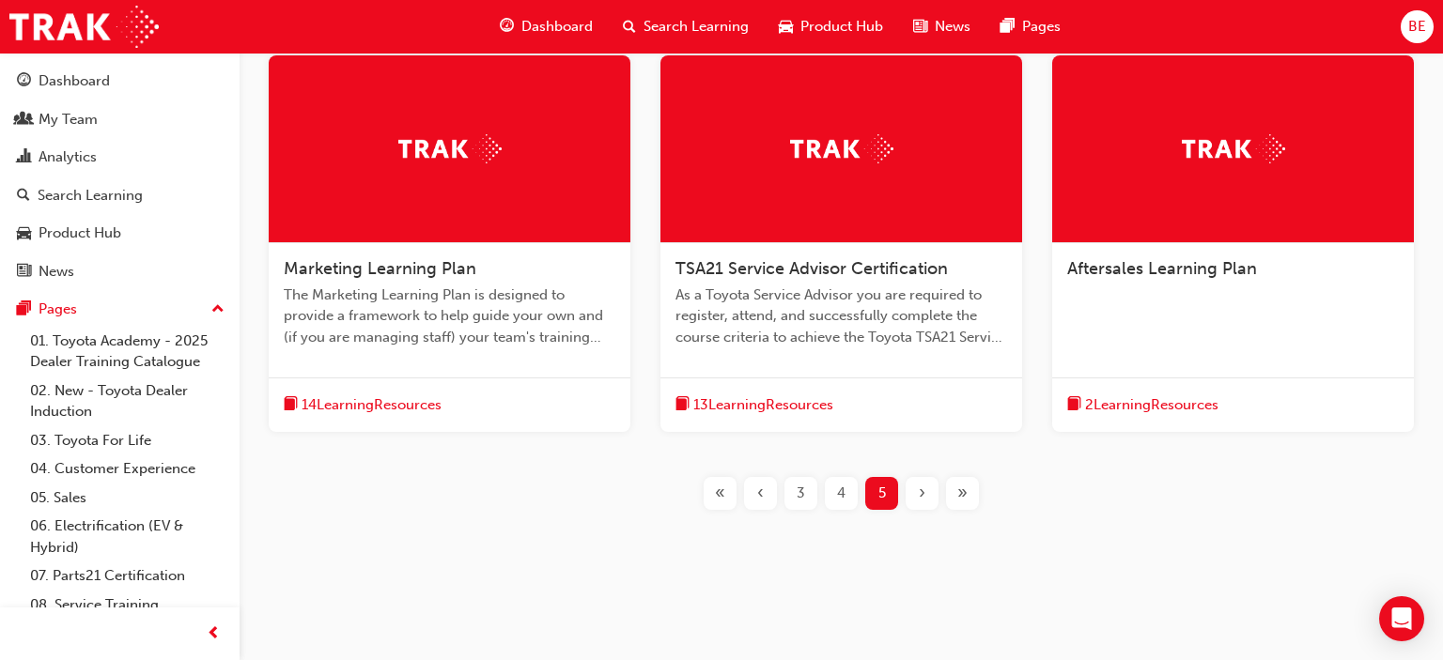
scroll to position [761, 0]
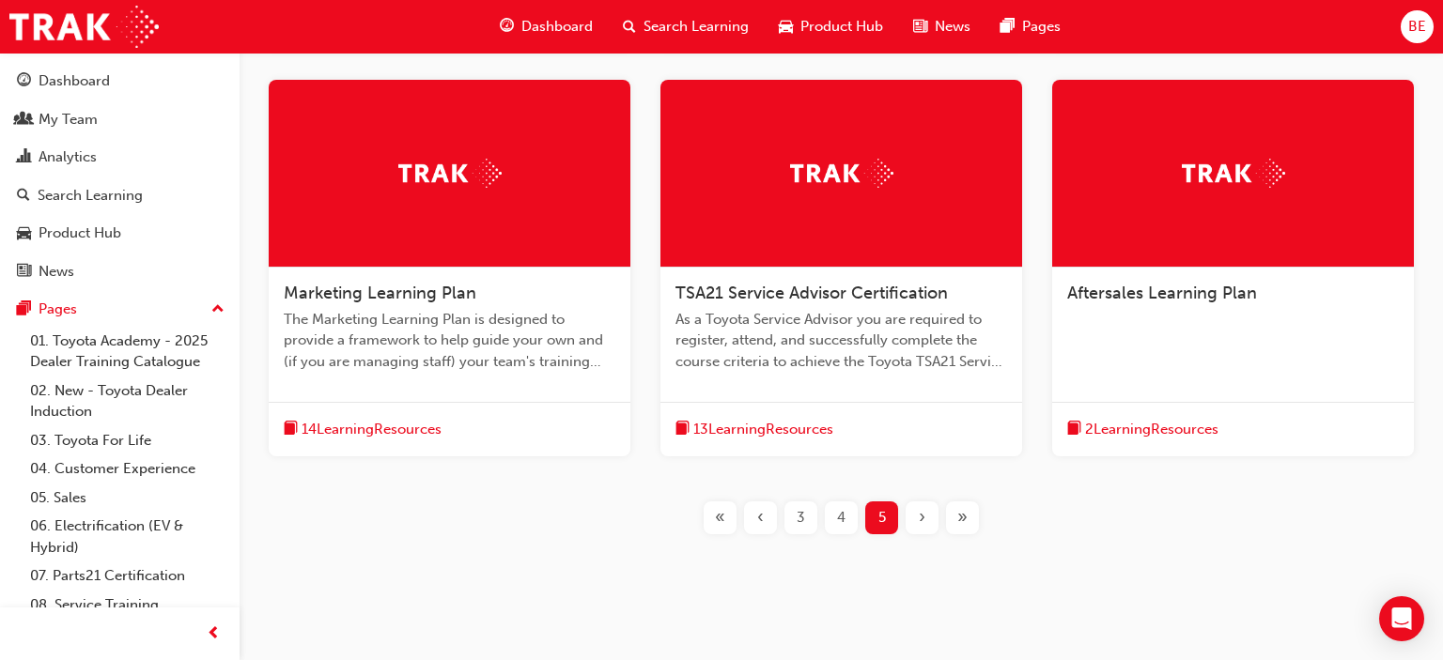
click at [797, 517] on span "3" at bounding box center [800, 518] width 8 height 22
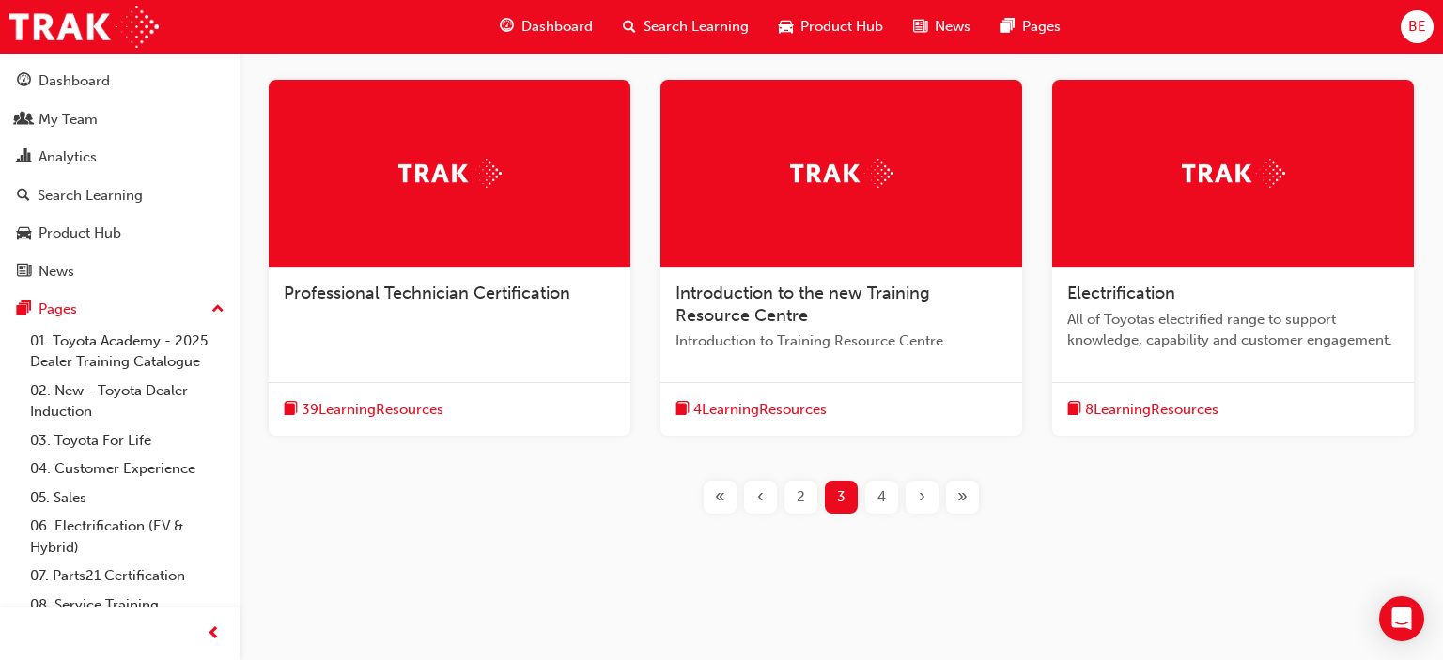
click at [797, 498] on span "2" at bounding box center [800, 498] width 8 height 22
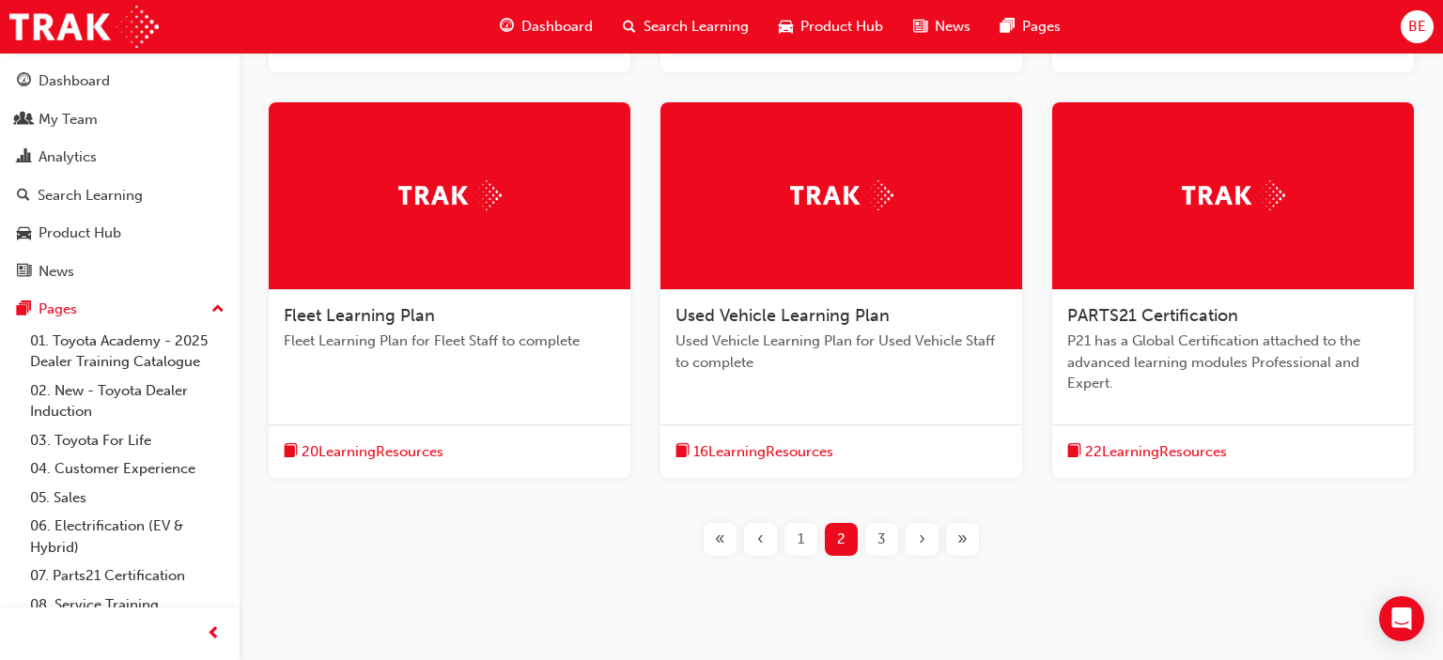
click at [762, 529] on span "‹" at bounding box center [760, 540] width 7 height 22
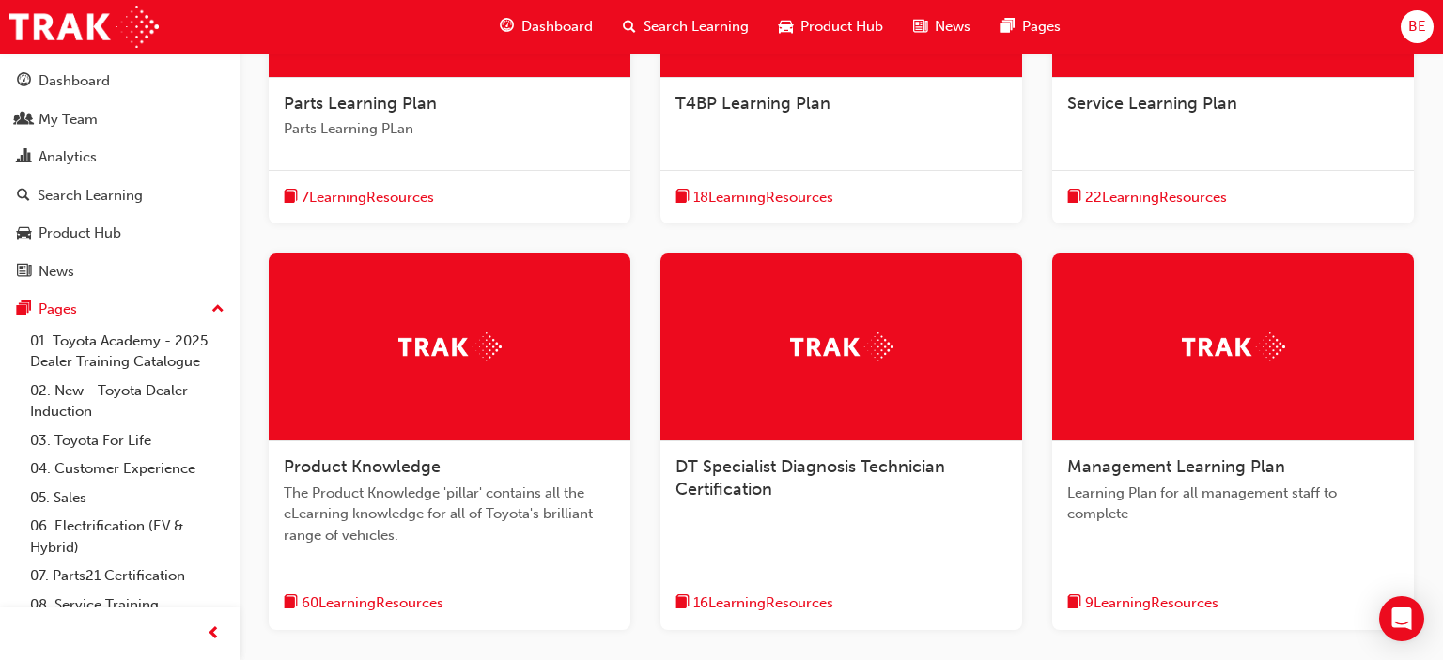
scroll to position [643, 0]
